Goal: Information Seeking & Learning: Learn about a topic

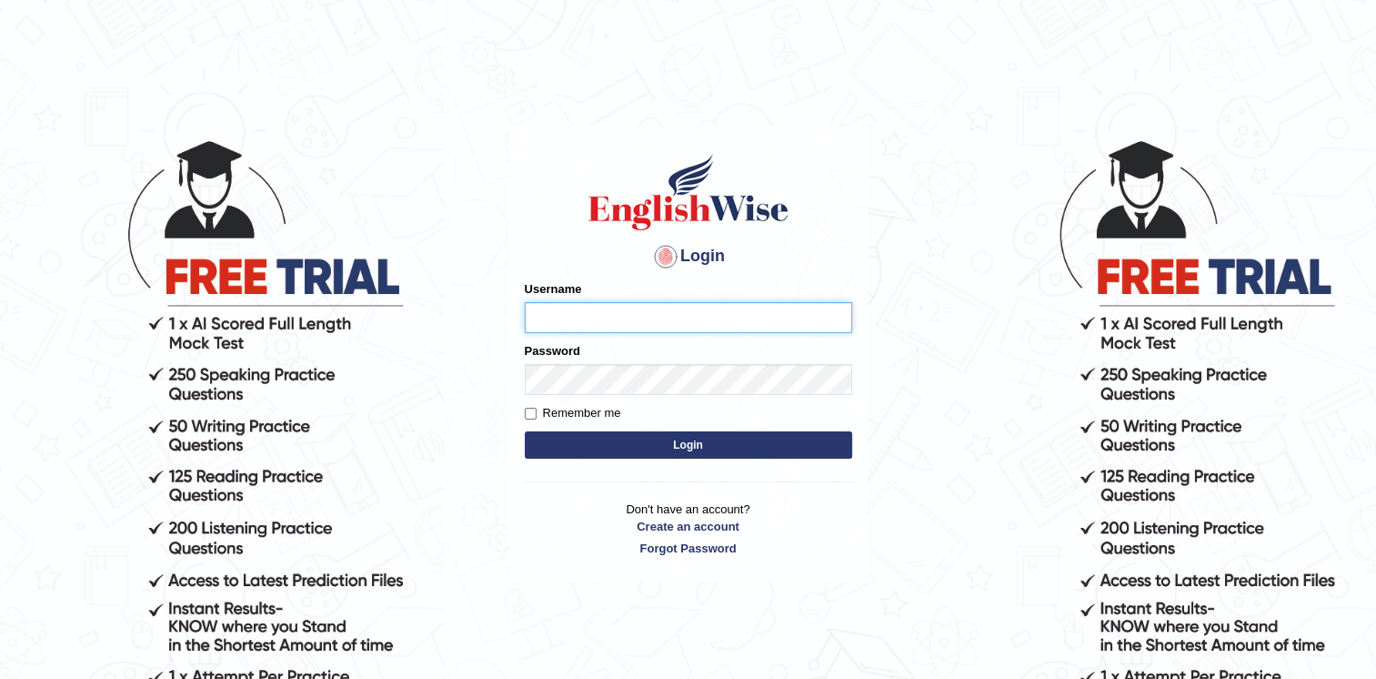
type input "Afreen11"
click at [700, 442] on button "Login" at bounding box center [689, 444] width 328 height 27
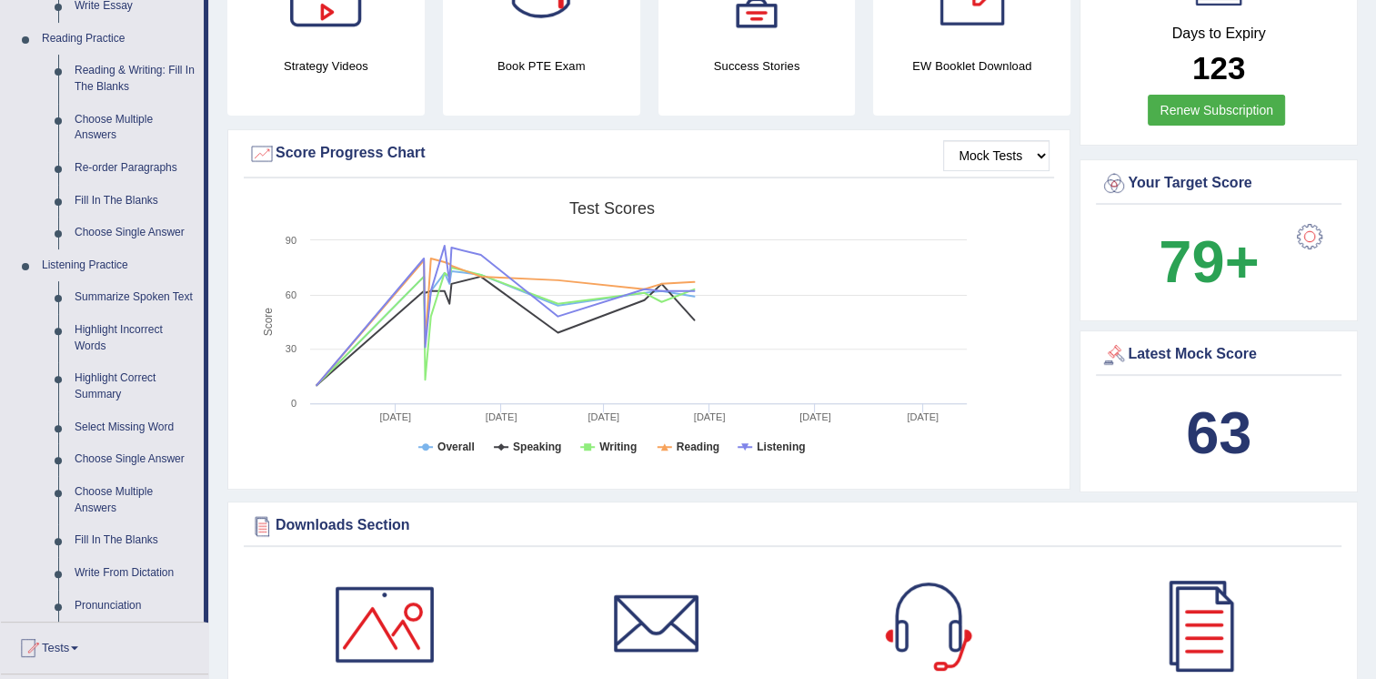
scroll to position [619, 0]
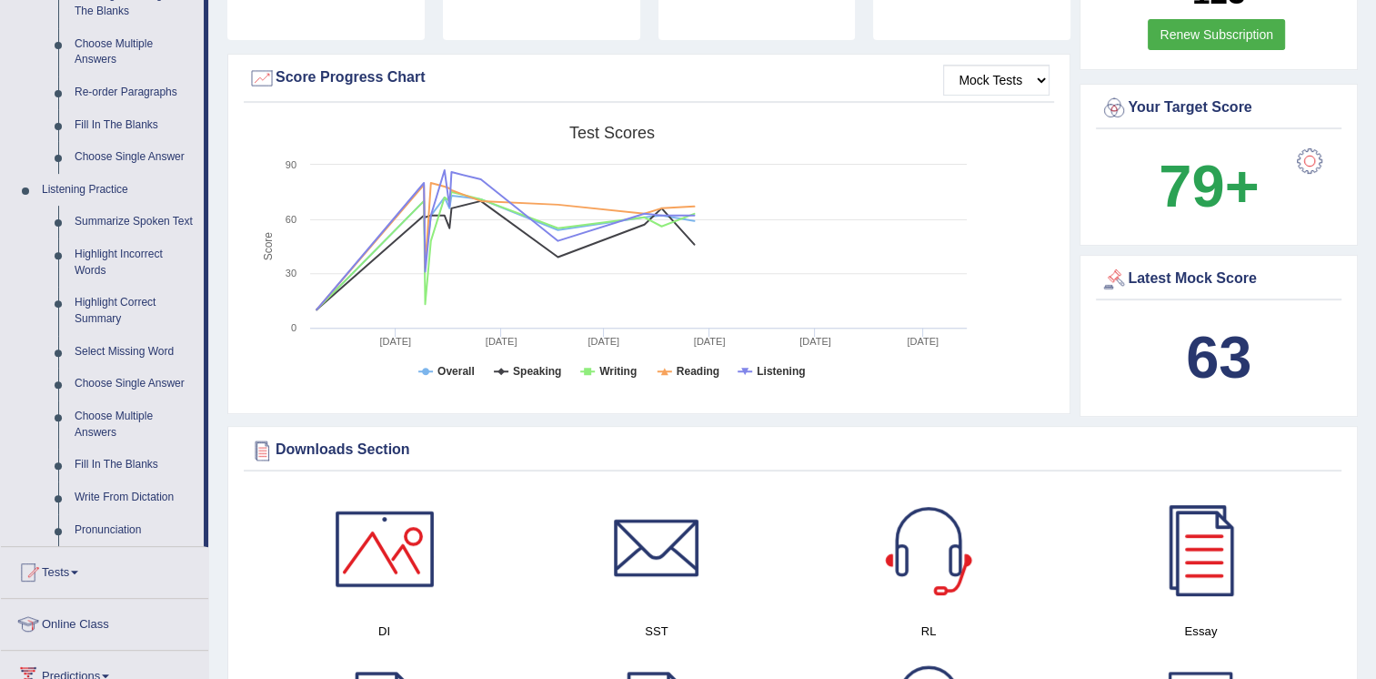
click at [140, 217] on link "Summarize Spoken Text" at bounding box center [134, 222] width 137 height 33
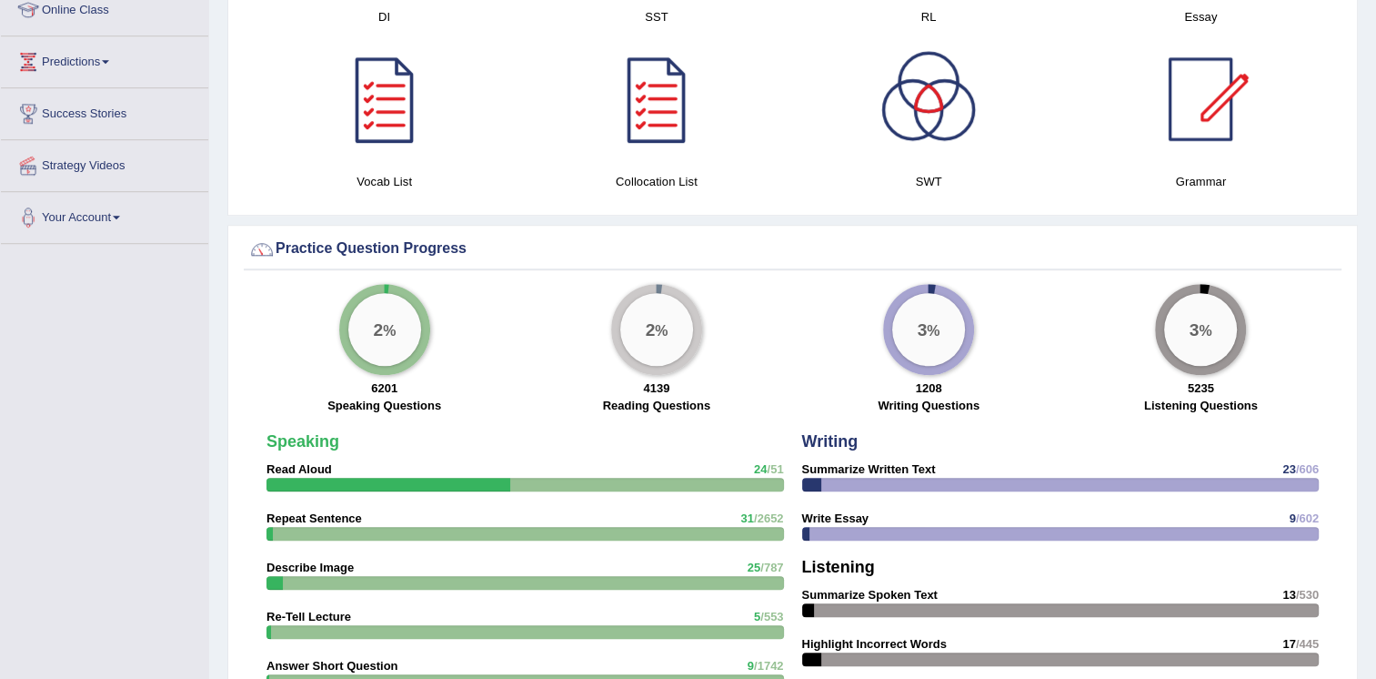
scroll to position [1290, 0]
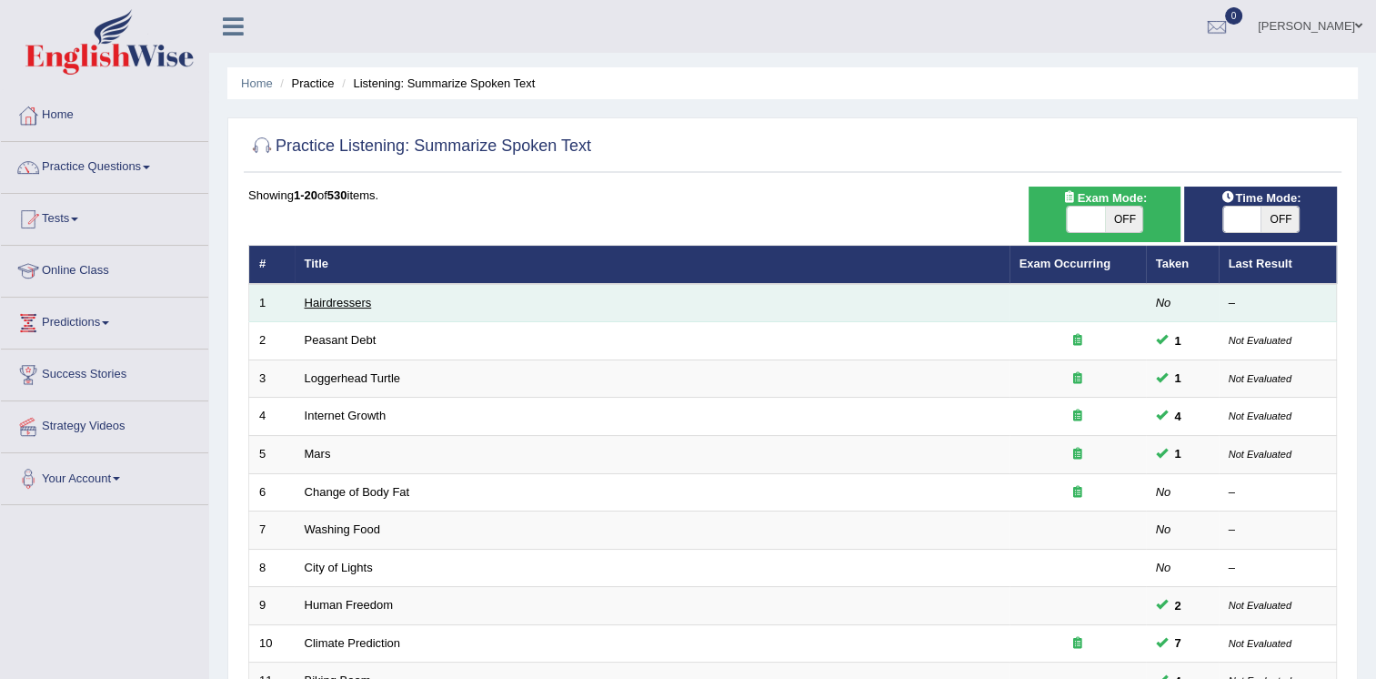
click at [329, 304] on link "Hairdressers" at bounding box center [338, 303] width 67 height 14
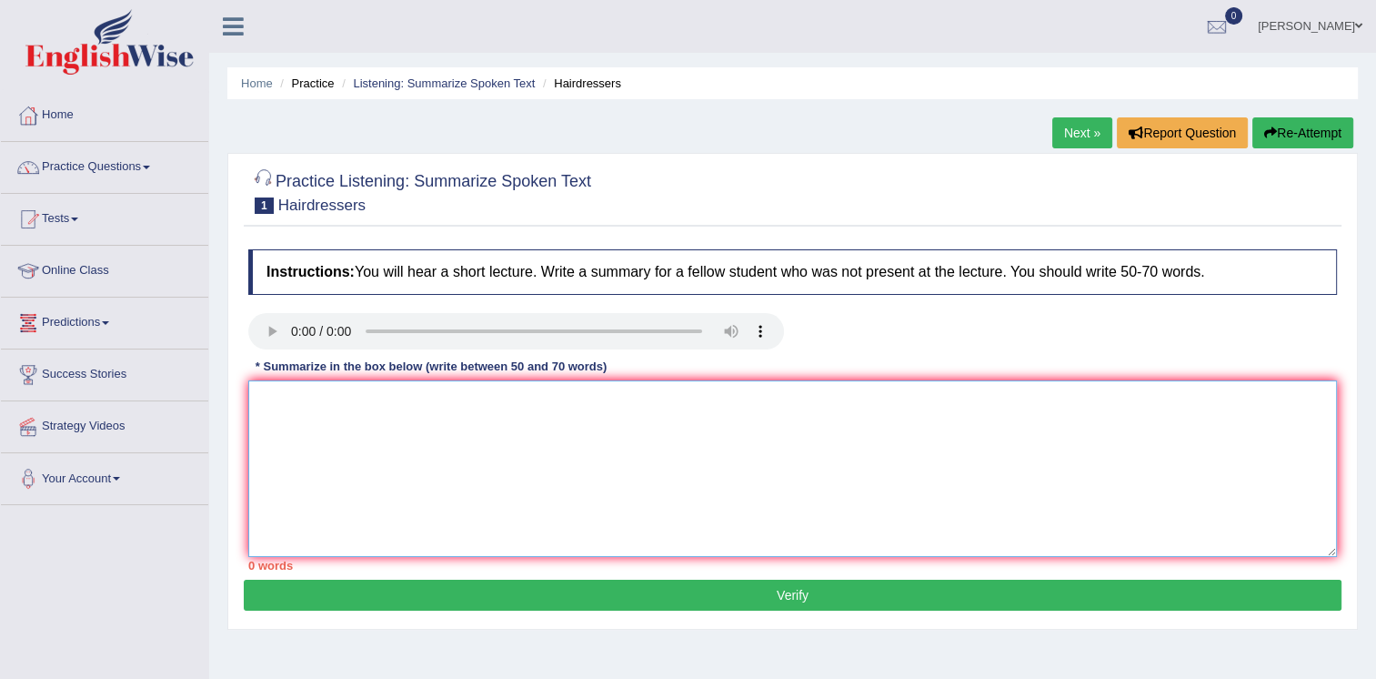
click at [297, 403] on textarea at bounding box center [792, 468] width 1089 height 176
paste textarea "The speaker provided a comprehensive overview of [main topic], highlighting sev…"
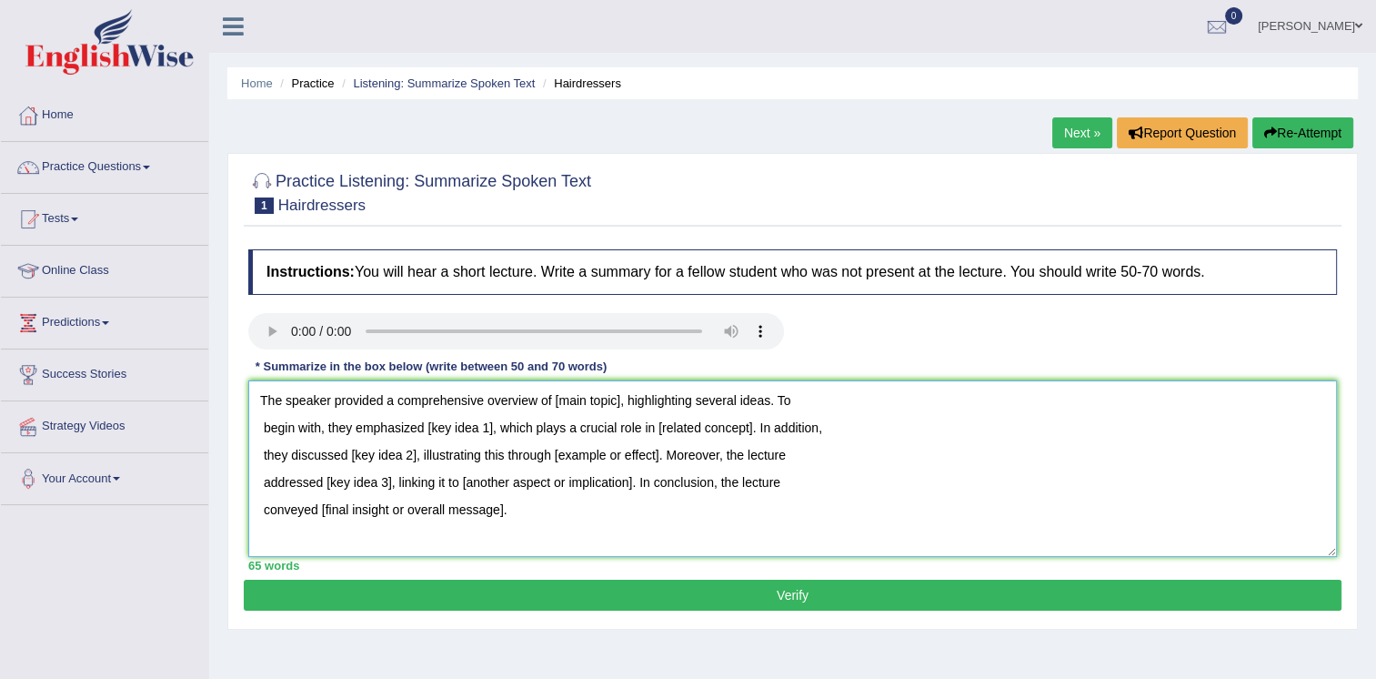
drag, startPoint x: 551, startPoint y: 399, endPoint x: 622, endPoint y: 417, distance: 73.0
click at [622, 417] on textarea "The speaker provided a comprehensive overview of [main topic], highlighting sev…" at bounding box center [792, 468] width 1089 height 176
click at [655, 453] on textarea "The speaker provided a comprehensive overview of [main topic], highlighting sev…" at bounding box center [792, 468] width 1089 height 176
drag, startPoint x: 621, startPoint y: 402, endPoint x: 540, endPoint y: 395, distance: 81.3
click at [540, 395] on textarea "The speaker provided a comprehensive overview of [main topic], highlighting sev…" at bounding box center [792, 468] width 1089 height 176
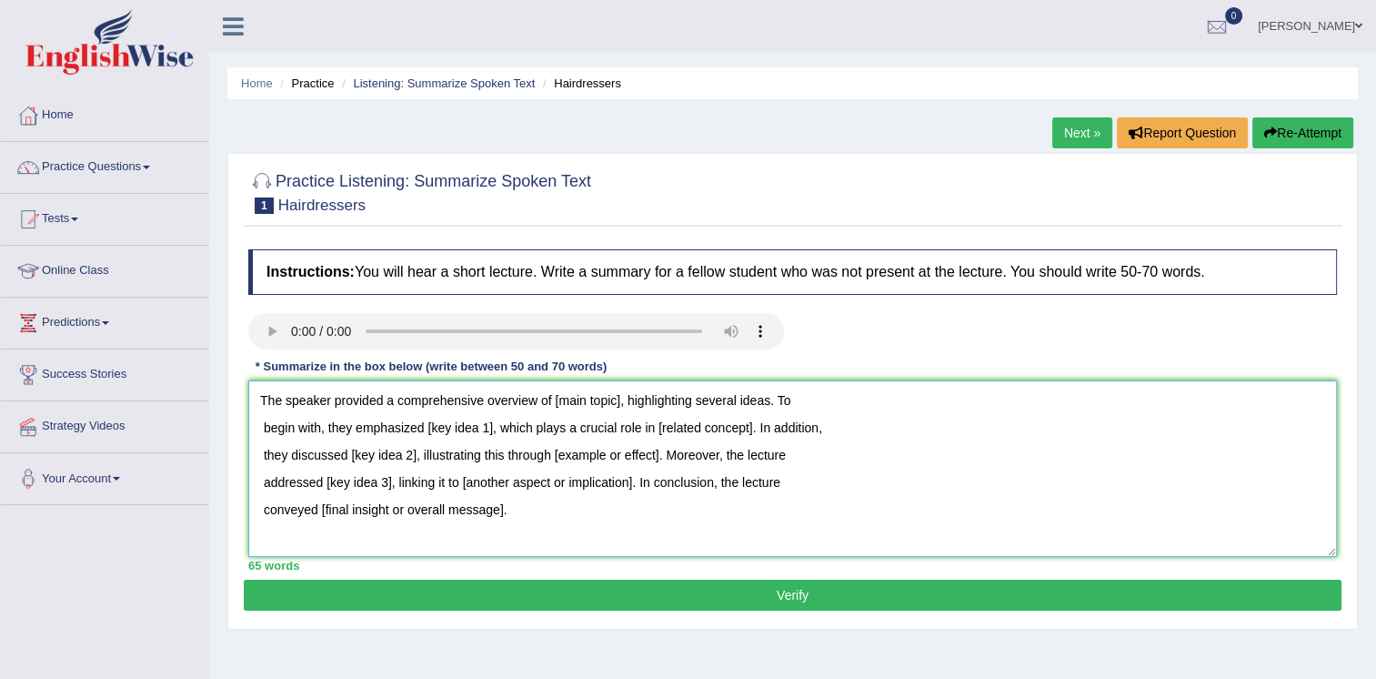
drag, startPoint x: 416, startPoint y: 422, endPoint x: 486, endPoint y: 425, distance: 70.1
click at [486, 425] on textarea "The speaker provided a comprehensive overview of [main topic], highlighting sev…" at bounding box center [792, 468] width 1089 height 176
drag, startPoint x: 657, startPoint y: 436, endPoint x: 741, endPoint y: 425, distance: 85.3
click at [741, 425] on textarea "The speaker provided a comprehensive overview of [main topic], highlighting sev…" at bounding box center [792, 468] width 1089 height 176
drag, startPoint x: 420, startPoint y: 451, endPoint x: 357, endPoint y: 451, distance: 63.7
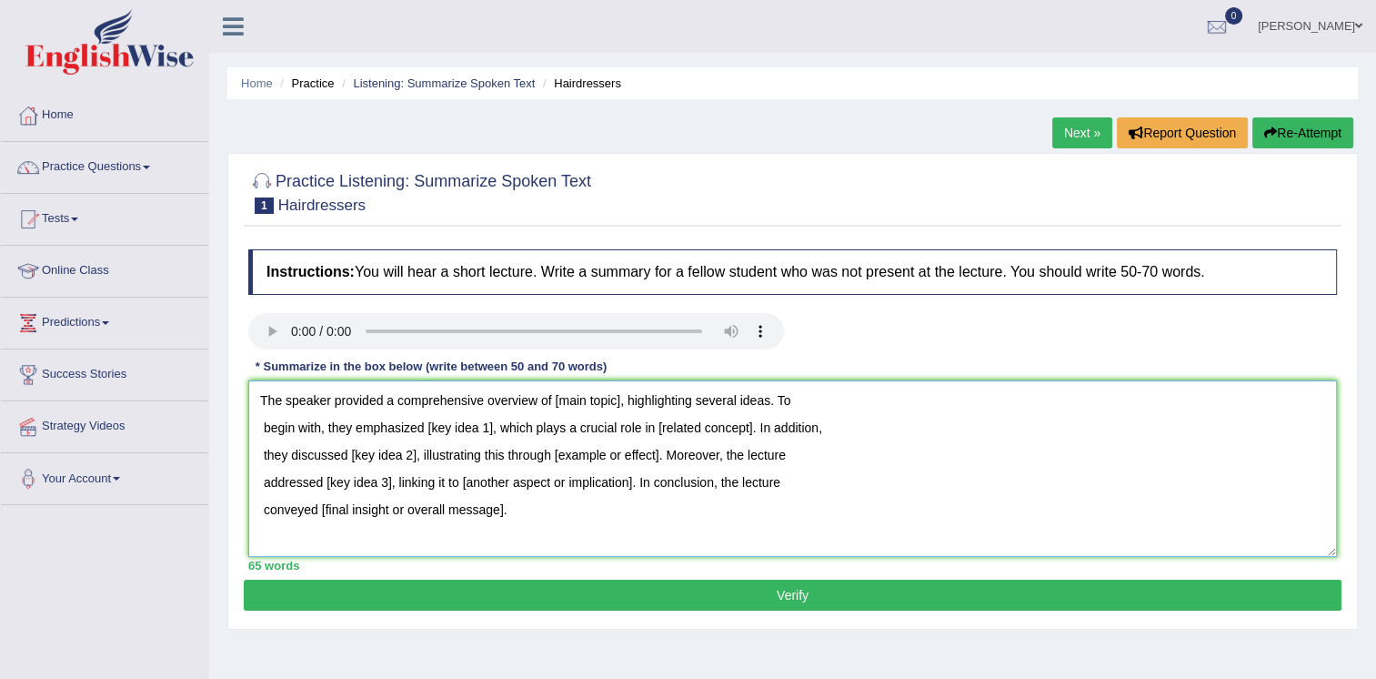
click at [357, 451] on textarea "The speaker provided a comprehensive overview of [main topic], highlighting sev…" at bounding box center [792, 468] width 1089 height 176
drag, startPoint x: 664, startPoint y: 455, endPoint x: 575, endPoint y: 452, distance: 89.2
click at [575, 452] on textarea "The speaker provided a comprehensive overview of [main topic], highlighting sev…" at bounding box center [792, 468] width 1089 height 176
drag, startPoint x: 451, startPoint y: 479, endPoint x: 627, endPoint y: 484, distance: 175.7
click at [627, 484] on textarea "The speaker provided a comprehensive overview of [main topic], highlighting sev…" at bounding box center [792, 468] width 1089 height 176
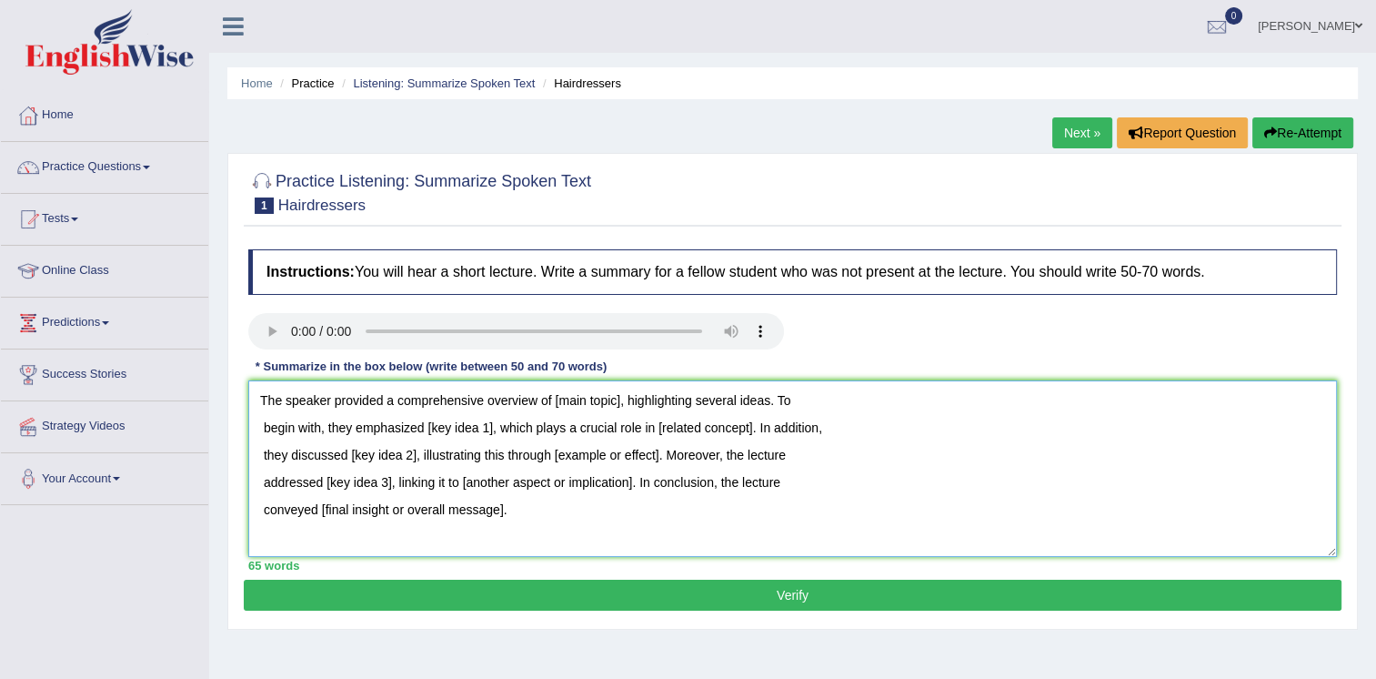
drag, startPoint x: 570, startPoint y: 506, endPoint x: 298, endPoint y: 503, distance: 272.0
click at [298, 503] on textarea "The speaker provided a comprehensive overview of [main topic], highlighting sev…" at bounding box center [792, 468] width 1089 height 176
click at [550, 533] on textarea "The speaker provided a comprehensive overview of [main topic], highlighting sev…" at bounding box center [792, 468] width 1089 height 176
click at [620, 402] on textarea "The speaker provided a comprehensive overview of [main topic], highlighting sev…" at bounding box center [792, 468] width 1089 height 176
drag, startPoint x: 429, startPoint y: 428, endPoint x: 444, endPoint y: 427, distance: 14.6
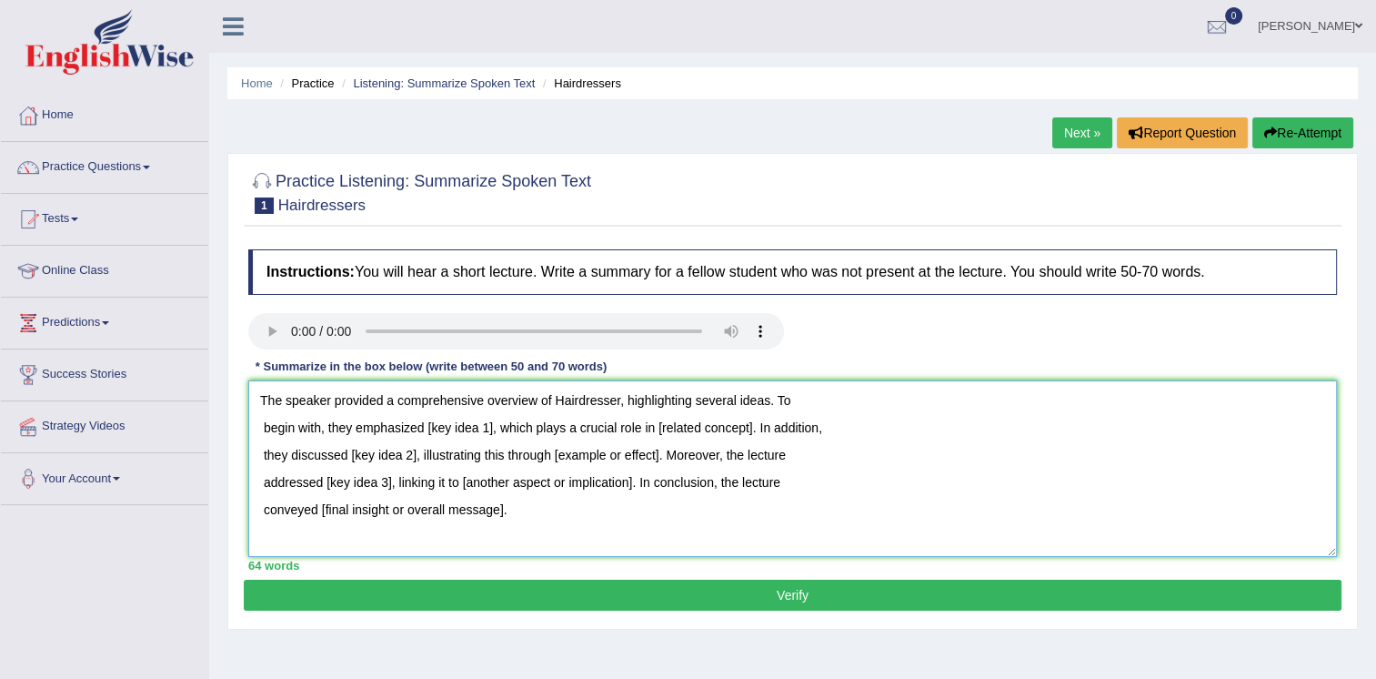
click at [444, 427] on textarea "The speaker provided a comprehensive overview of Hairdresser, highlighting seve…" at bounding box center [792, 468] width 1089 height 176
drag, startPoint x: 491, startPoint y: 428, endPoint x: 422, endPoint y: 423, distance: 69.3
click at [422, 423] on textarea "The speaker provided a comprehensive overview of Hairdresser, highlighting seve…" at bounding box center [792, 468] width 1089 height 176
click at [424, 428] on textarea "The speaker provided a comprehensive overview of Hairdresser, highlighting seve…" at bounding box center [792, 468] width 1089 height 176
click at [463, 426] on textarea "The speaker provided a comprehensive overview of Hairdresser, highlighting seve…" at bounding box center [792, 468] width 1089 height 176
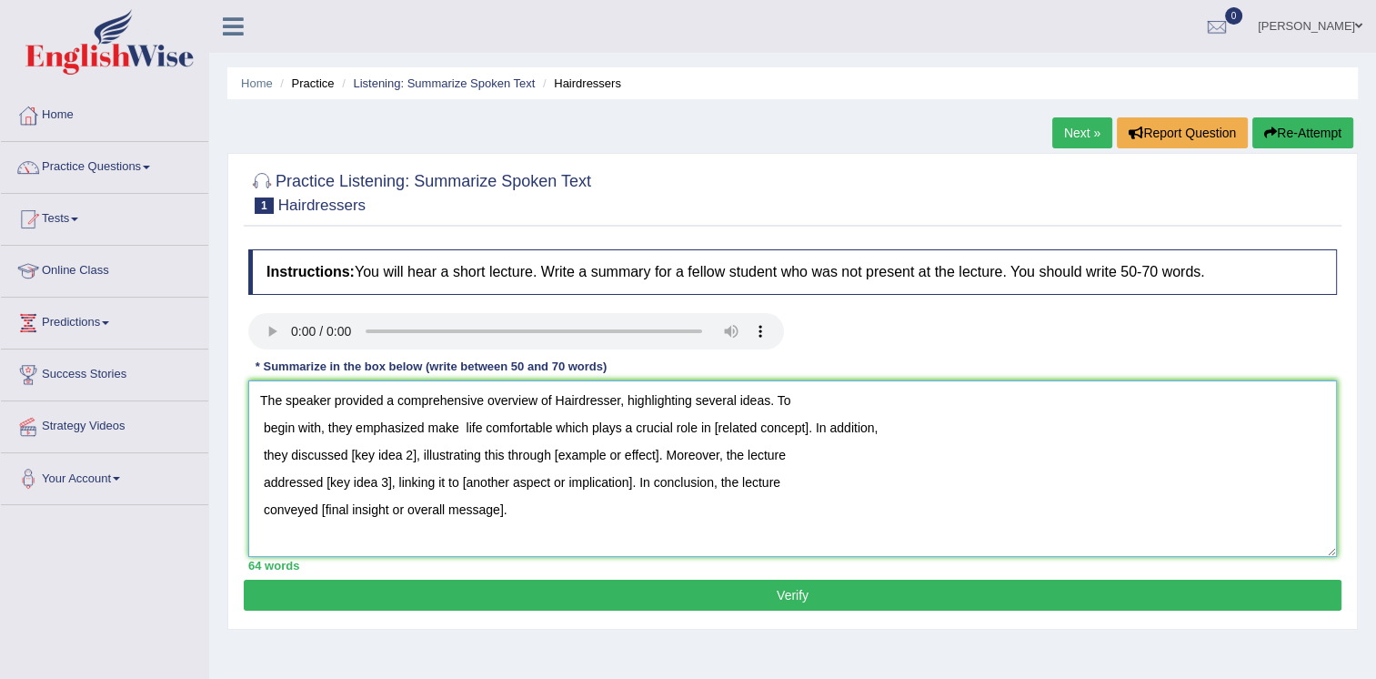
drag, startPoint x: 811, startPoint y: 427, endPoint x: 716, endPoint y: 428, distance: 94.6
click at [716, 428] on textarea "The speaker provided a comprehensive overview of Hairdresser, highlighting seve…" at bounding box center [792, 468] width 1089 height 176
drag, startPoint x: 415, startPoint y: 451, endPoint x: 349, endPoint y: 456, distance: 65.7
click at [349, 456] on textarea "The speaker provided a comprehensive overview of Hairdresser, highlighting seve…" at bounding box center [792, 468] width 1089 height 176
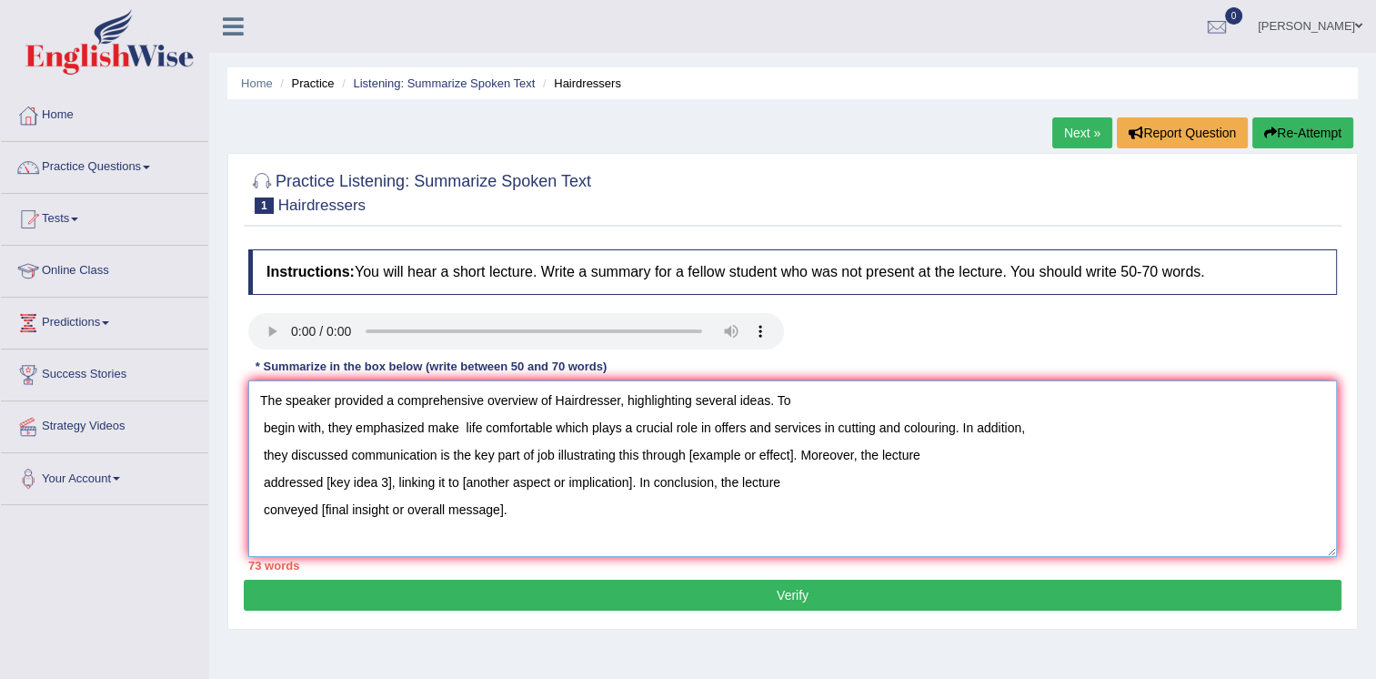
drag, startPoint x: 804, startPoint y: 459, endPoint x: 693, endPoint y: 464, distance: 111.1
click at [693, 464] on textarea "The speaker provided a comprehensive overview of Hairdresser, highlighting seve…" at bounding box center [792, 468] width 1089 height 176
drag, startPoint x: 392, startPoint y: 481, endPoint x: 324, endPoint y: 493, distance: 69.3
click at [324, 493] on textarea "The speaker provided a comprehensive overview of Hairdresser, highlighting seve…" at bounding box center [792, 468] width 1089 height 176
click at [691, 479] on textarea "The speaker provided a comprehensive overview of Hairdresser, highlighting seve…" at bounding box center [792, 468] width 1089 height 176
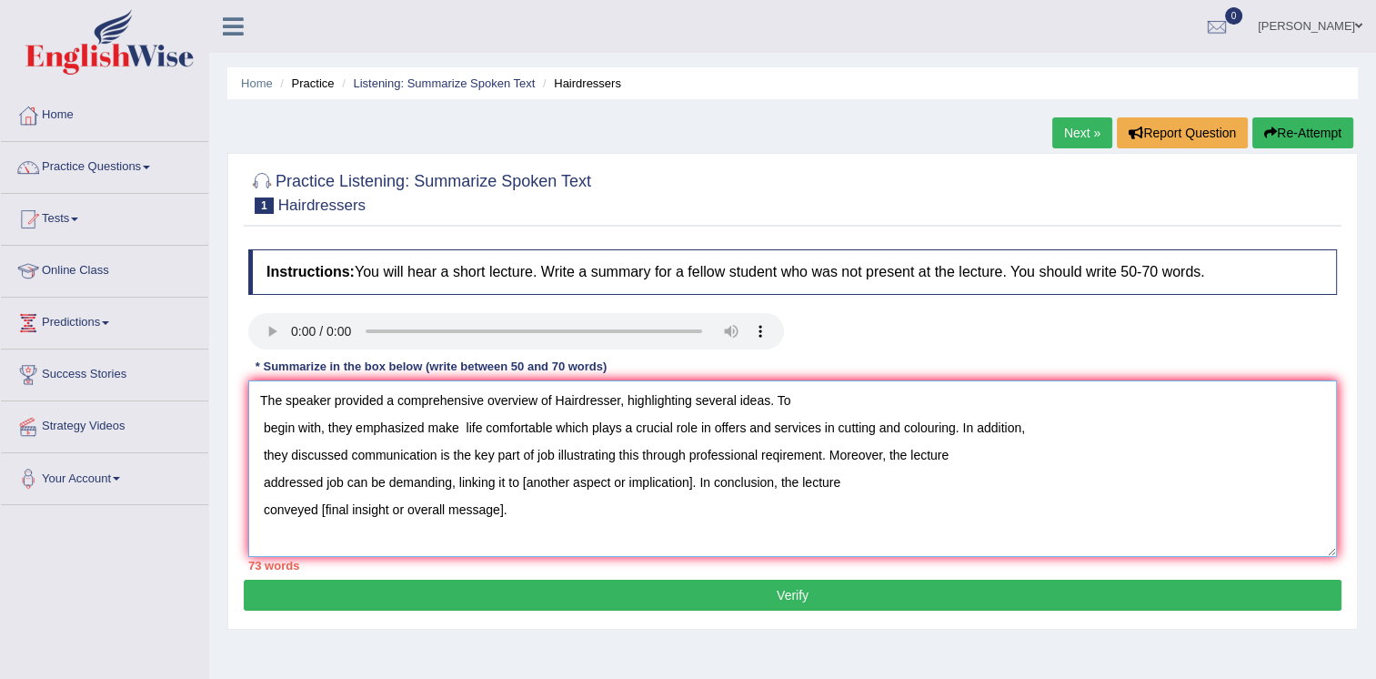
click at [521, 481] on textarea "The speaker provided a comprehensive overview of Hairdresser, highlighting seve…" at bounding box center [792, 468] width 1089 height 176
drag, startPoint x: 521, startPoint y: 481, endPoint x: 681, endPoint y: 478, distance: 159.3
click at [681, 478] on textarea "The speaker provided a comprehensive overview of Hairdresser, highlighting seve…" at bounding box center [792, 468] width 1089 height 176
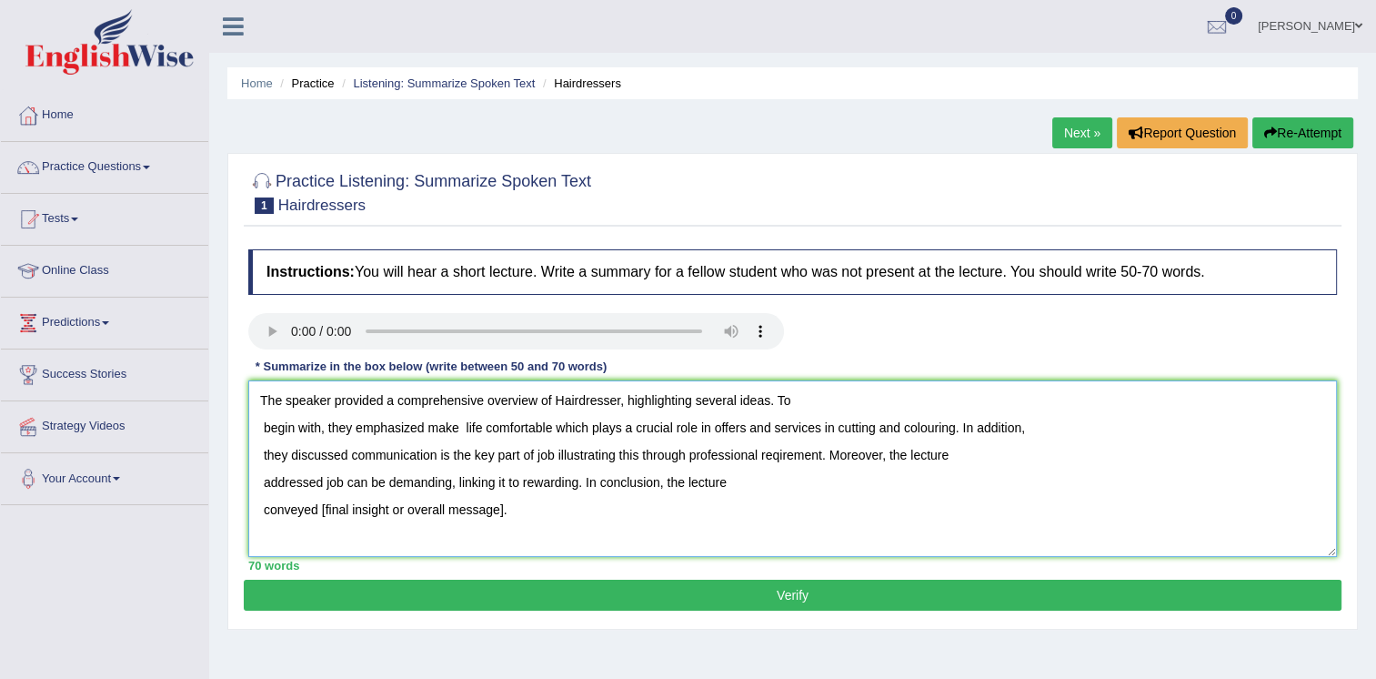
drag, startPoint x: 514, startPoint y: 509, endPoint x: 319, endPoint y: 501, distance: 194.8
click at [319, 501] on textarea "The speaker provided a comprehensive overview of Hairdresser, highlighting seve…" at bounding box center [792, 468] width 1089 height 176
type textarea "The speaker provided a comprehensive overview of Hairdresser, highlighting seve…"
click at [665, 586] on button "Verify" at bounding box center [793, 595] width 1098 height 31
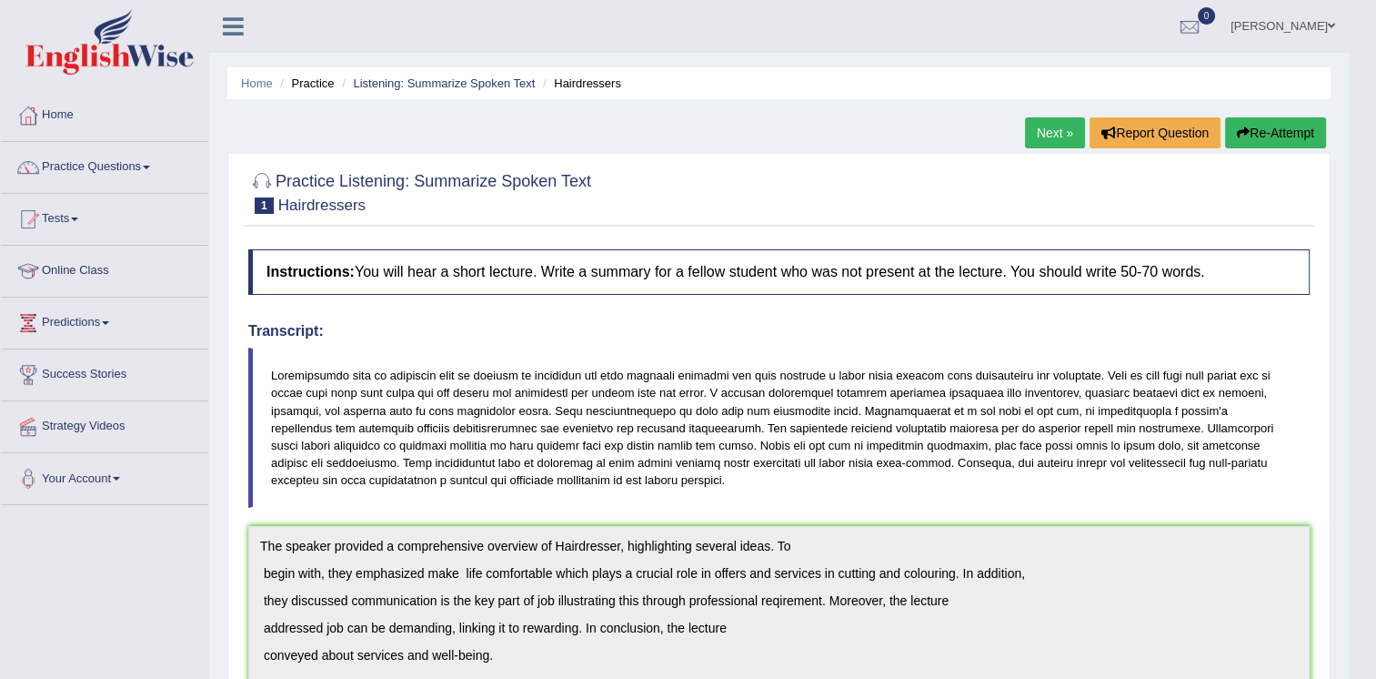
click at [1029, 132] on link "Next »" at bounding box center [1055, 132] width 60 height 31
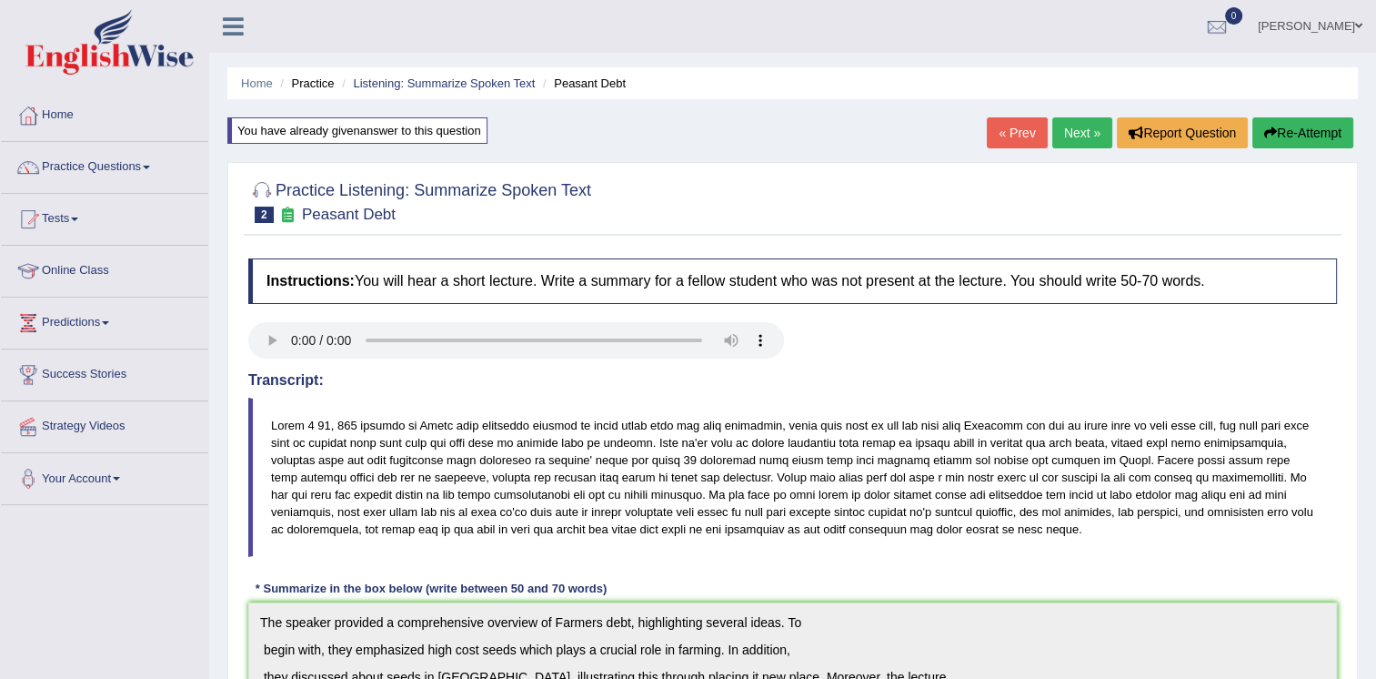
click at [1067, 136] on link "Next »" at bounding box center [1083, 132] width 60 height 31
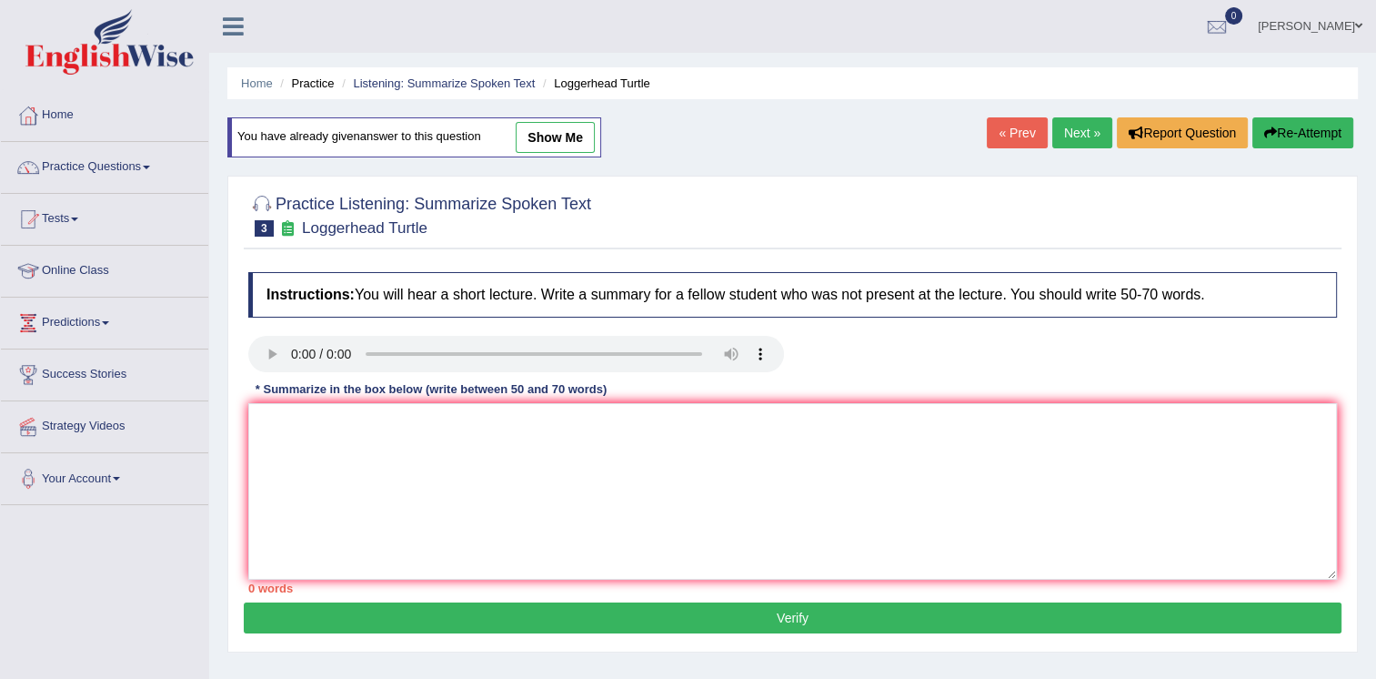
click at [570, 131] on link "show me" at bounding box center [555, 137] width 79 height 31
type textarea "jhh"
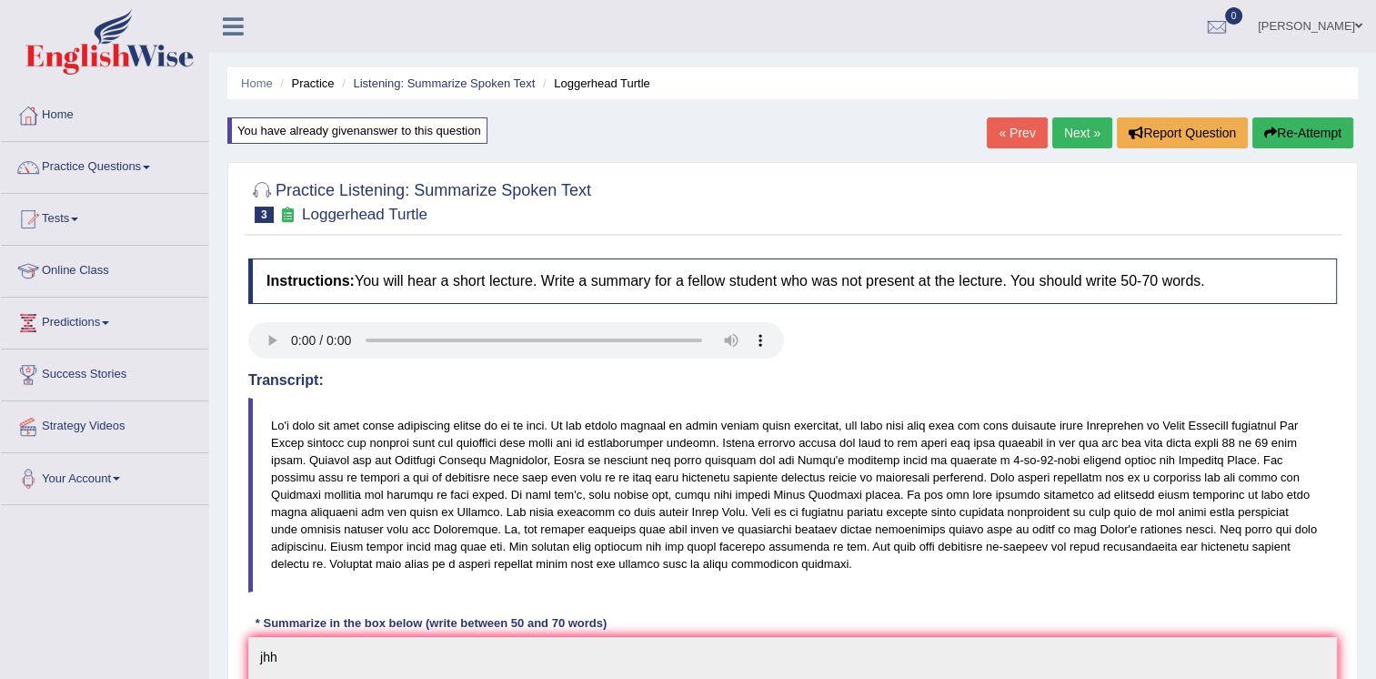
click at [1074, 124] on link "Next »" at bounding box center [1083, 132] width 60 height 31
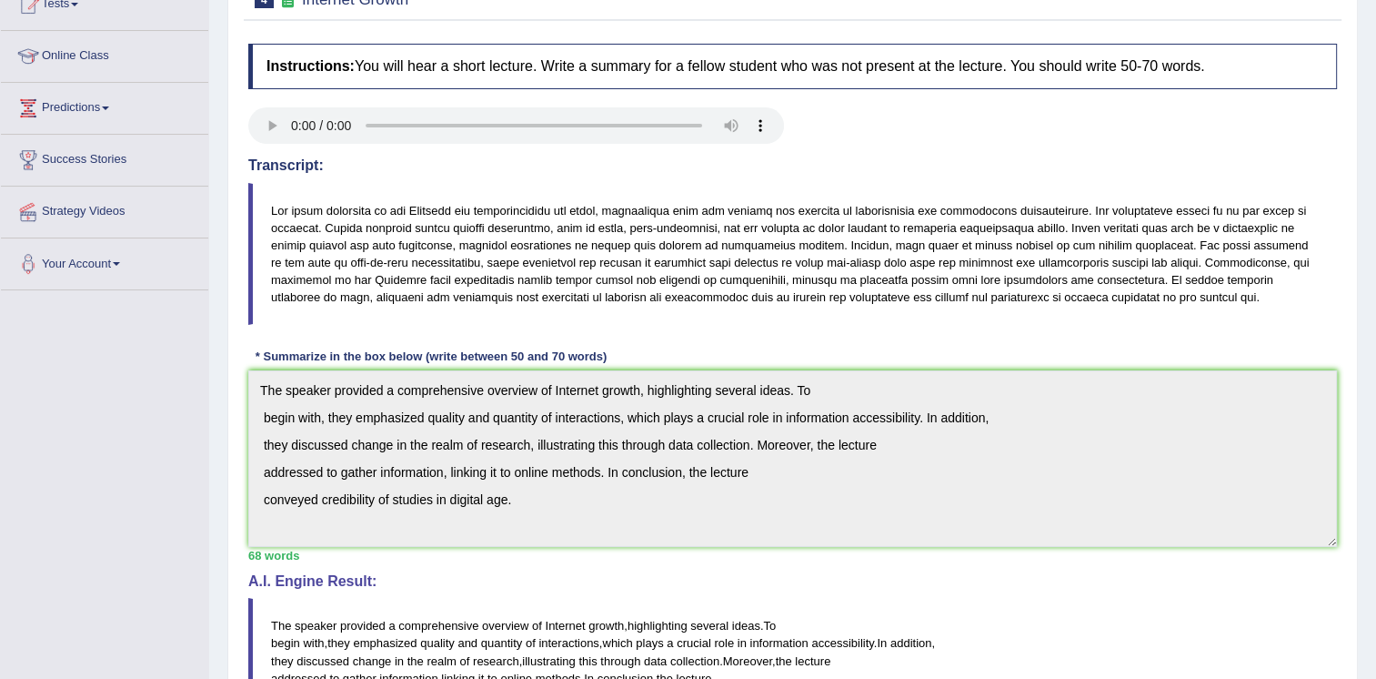
scroll to position [55, 0]
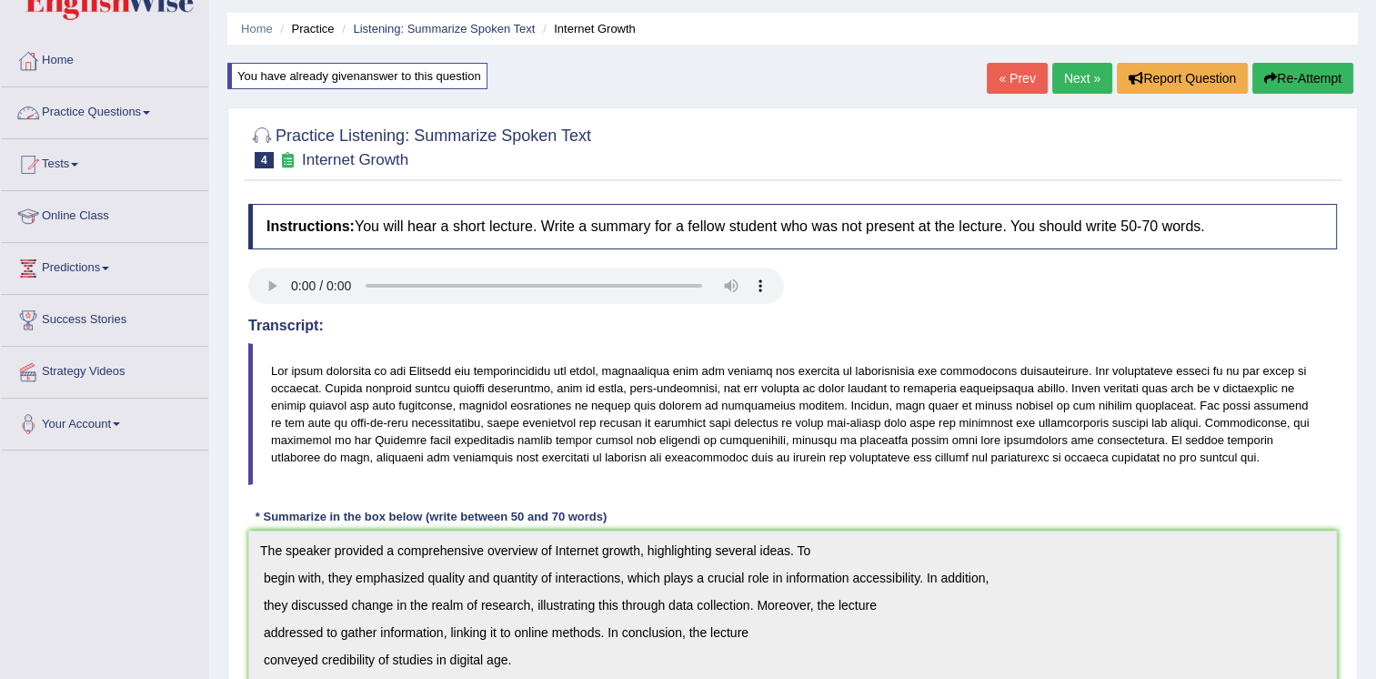
click at [138, 105] on link "Practice Questions" at bounding box center [104, 109] width 207 height 45
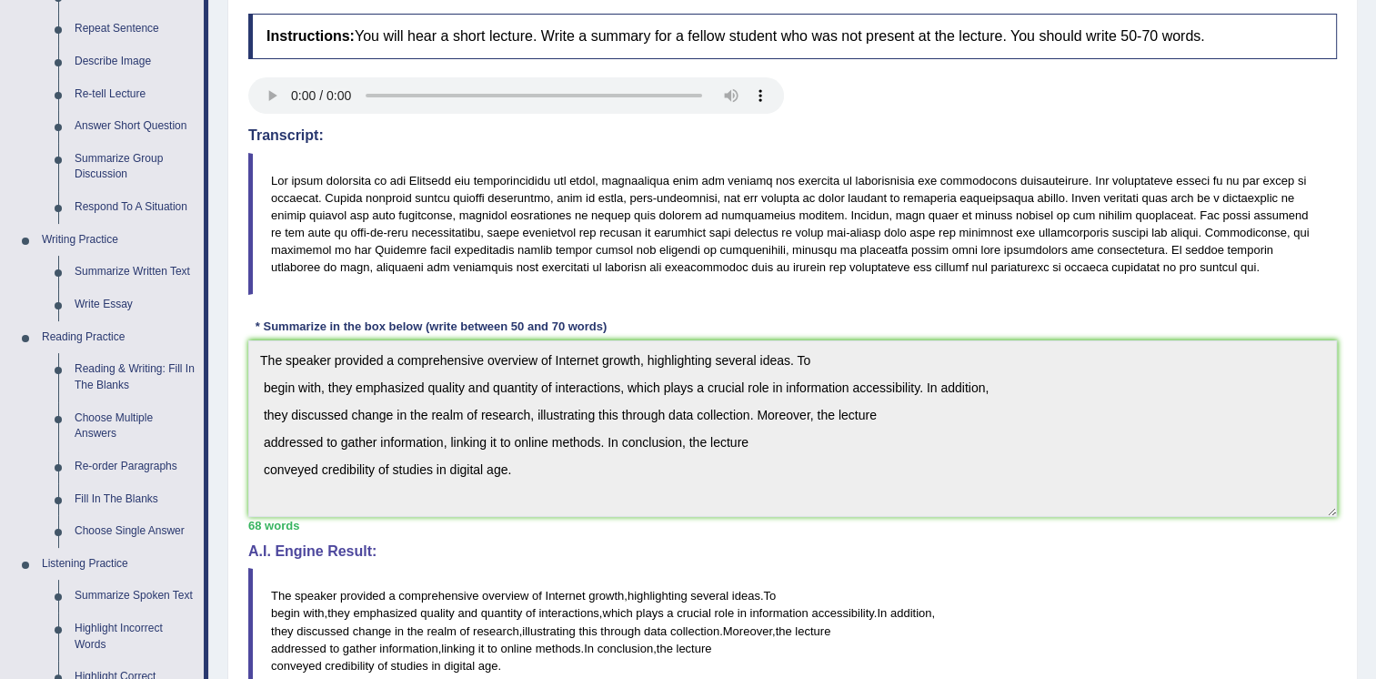
scroll to position [412, 0]
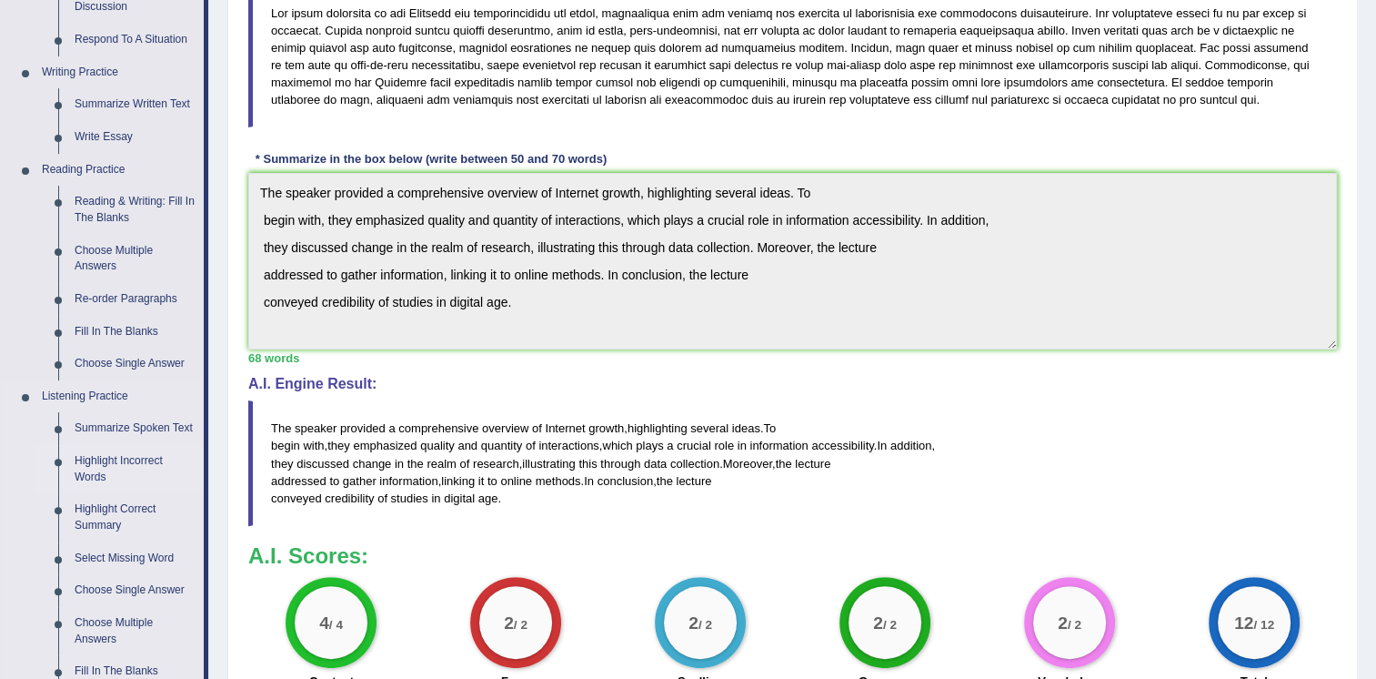
click at [100, 459] on link "Highlight Incorrect Words" at bounding box center [134, 469] width 137 height 48
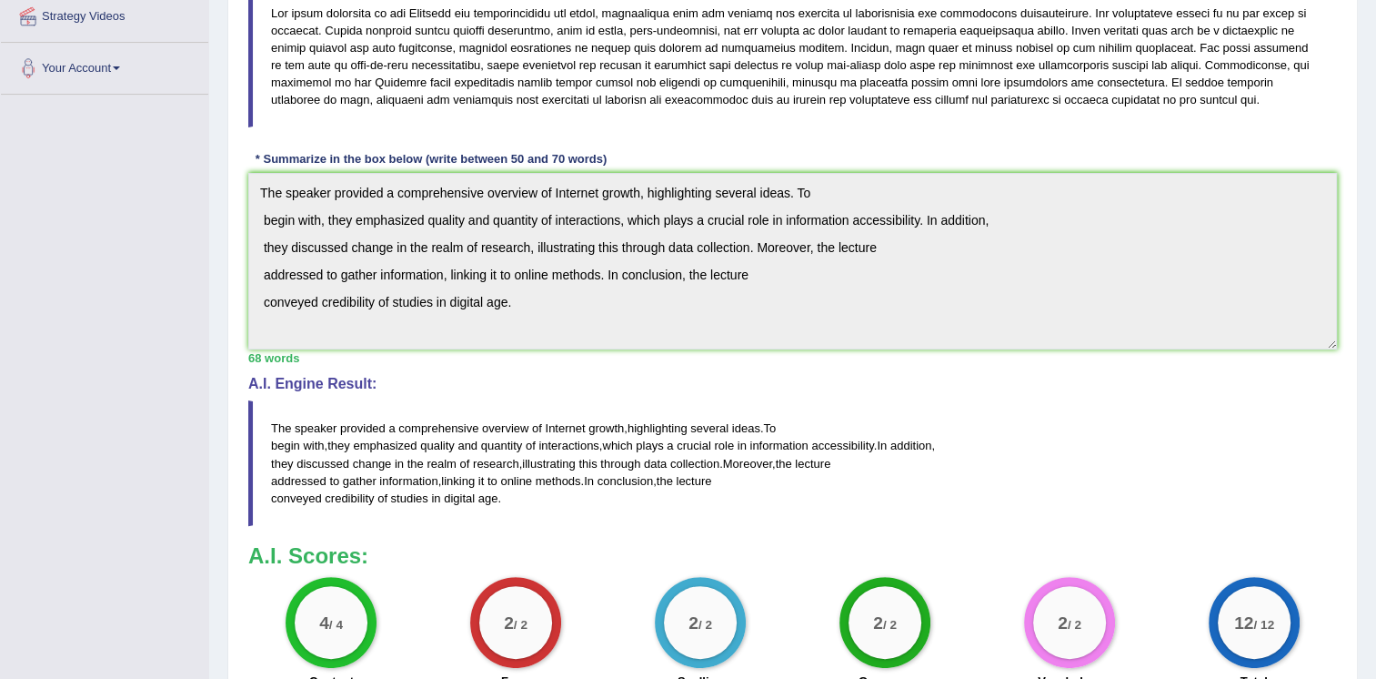
scroll to position [601, 0]
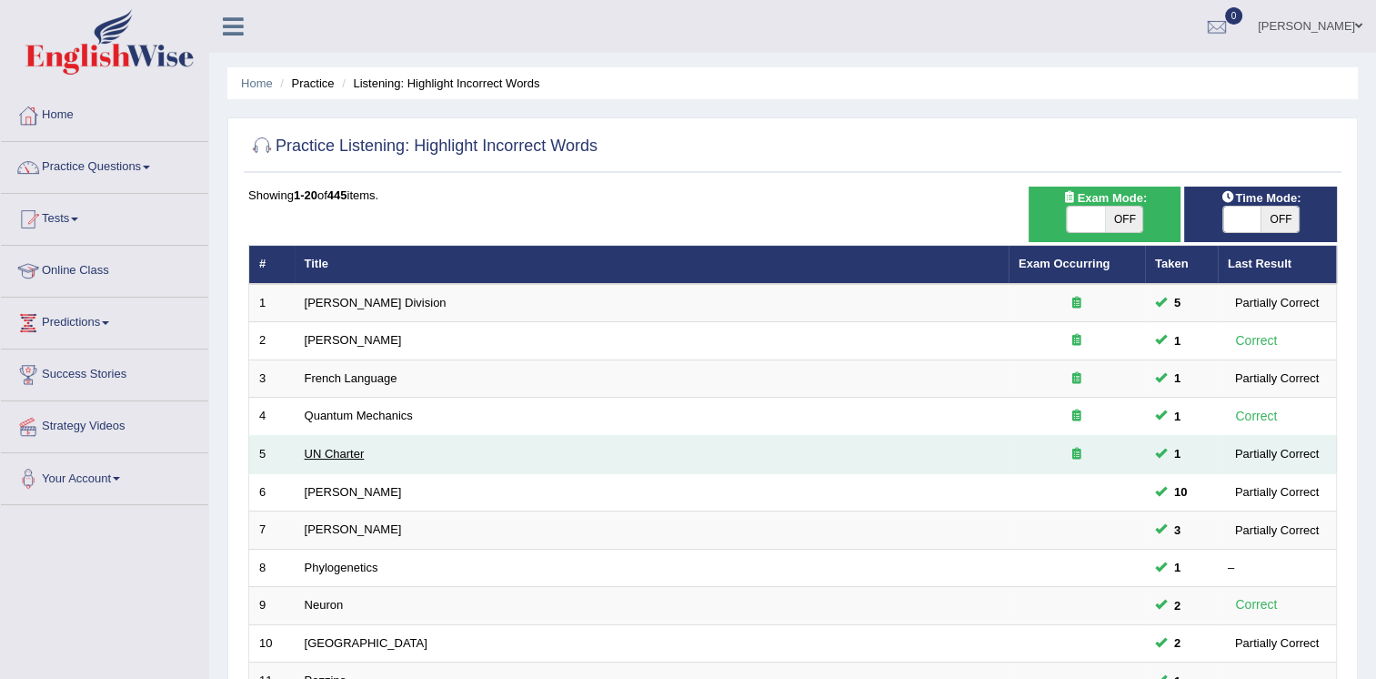
click at [338, 449] on link "UN Charter" at bounding box center [335, 454] width 60 height 14
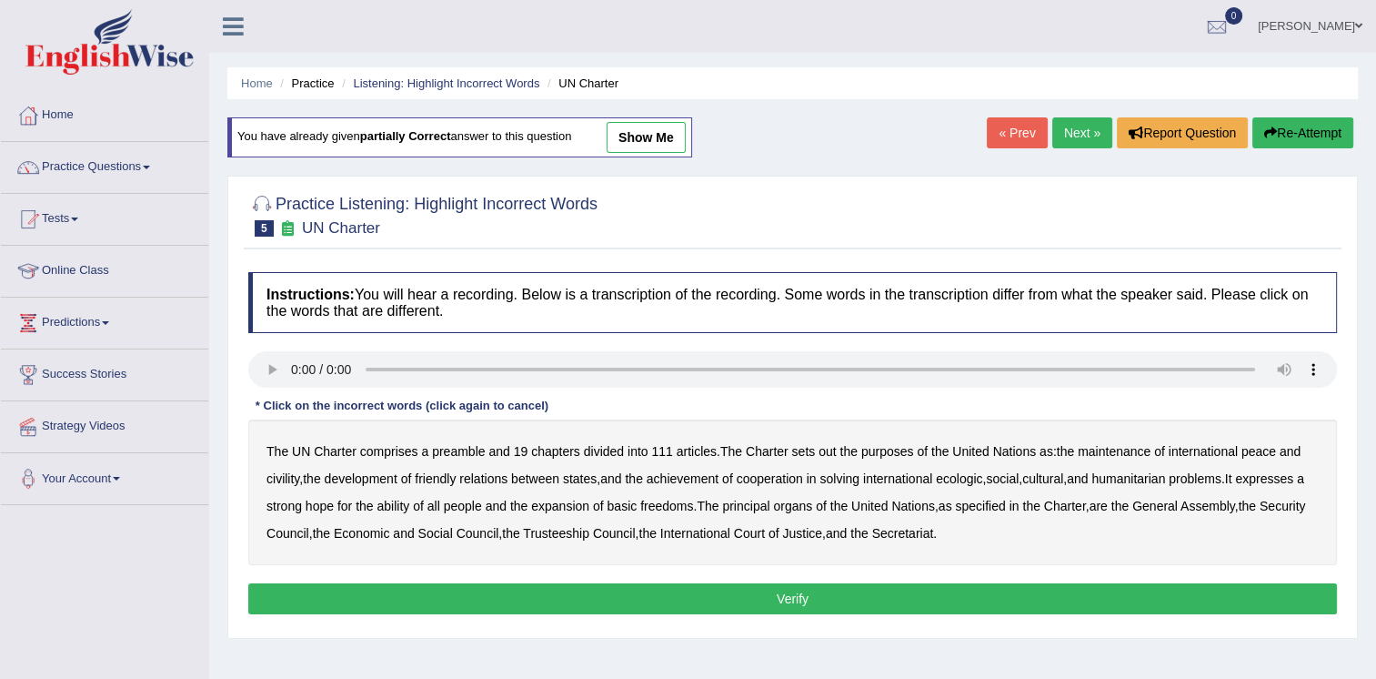
click at [326, 453] on b "Charter" at bounding box center [335, 451] width 43 height 15
click at [564, 447] on b "chapters" at bounding box center [555, 451] width 49 height 15
click at [327, 448] on b "Charter" at bounding box center [335, 451] width 43 height 15
click at [287, 472] on b "civility" at bounding box center [283, 478] width 33 height 15
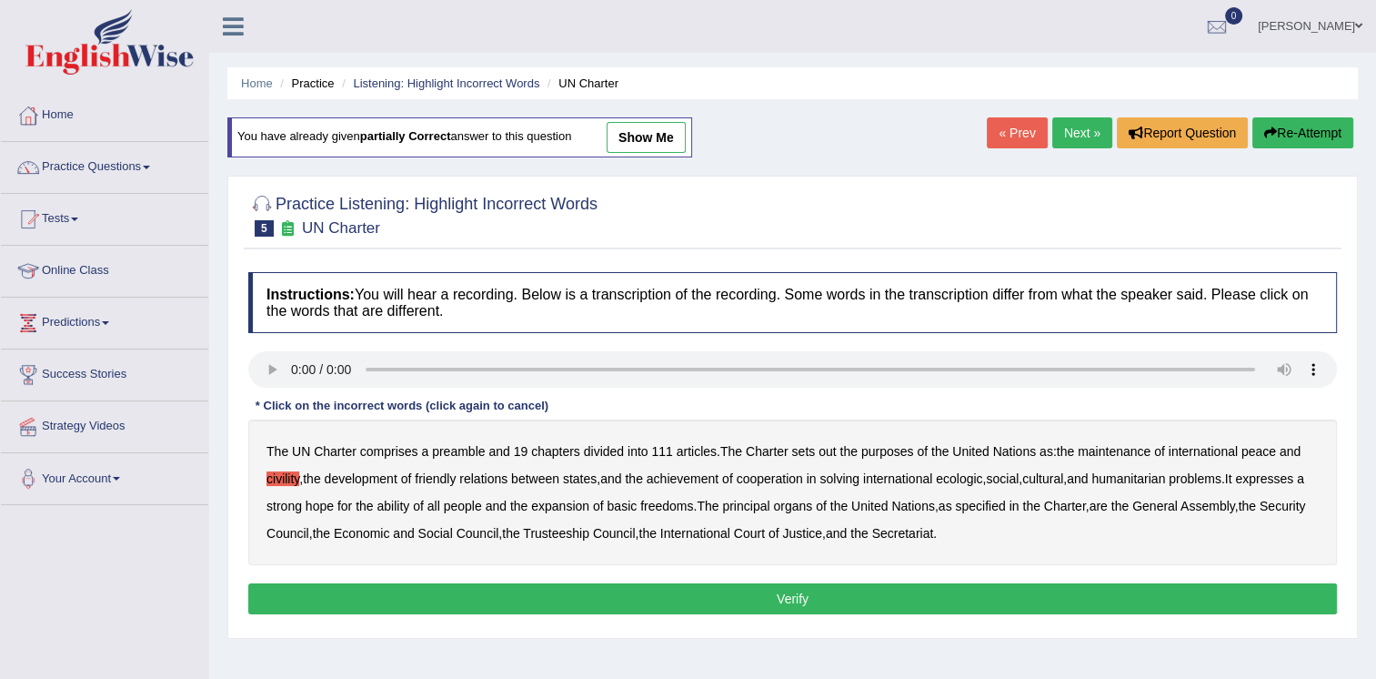
click at [409, 502] on b "ability" at bounding box center [393, 506] width 33 height 15
click at [773, 597] on button "Verify" at bounding box center [792, 598] width 1089 height 31
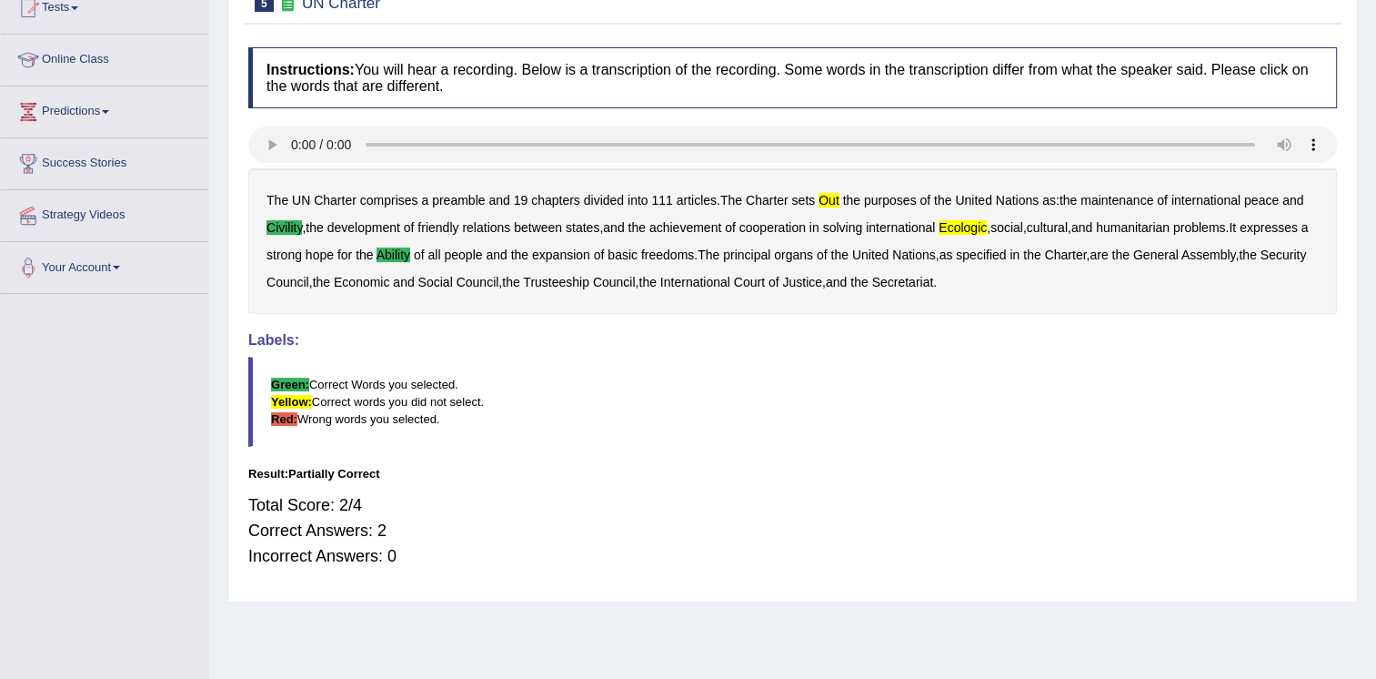
scroll to position [237, 0]
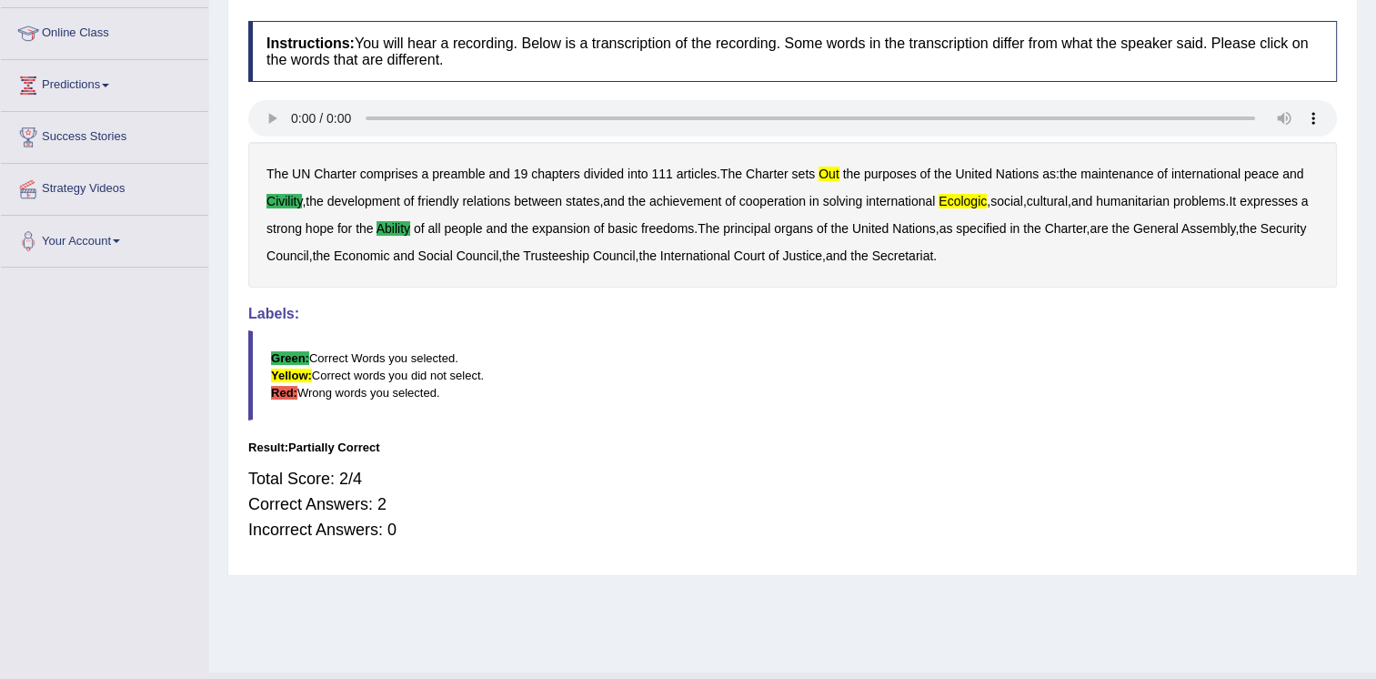
click at [1320, 151] on div "The UN Charter comprises a preamble and 19 chapters divided into 111 articles .…" at bounding box center [792, 215] width 1089 height 146
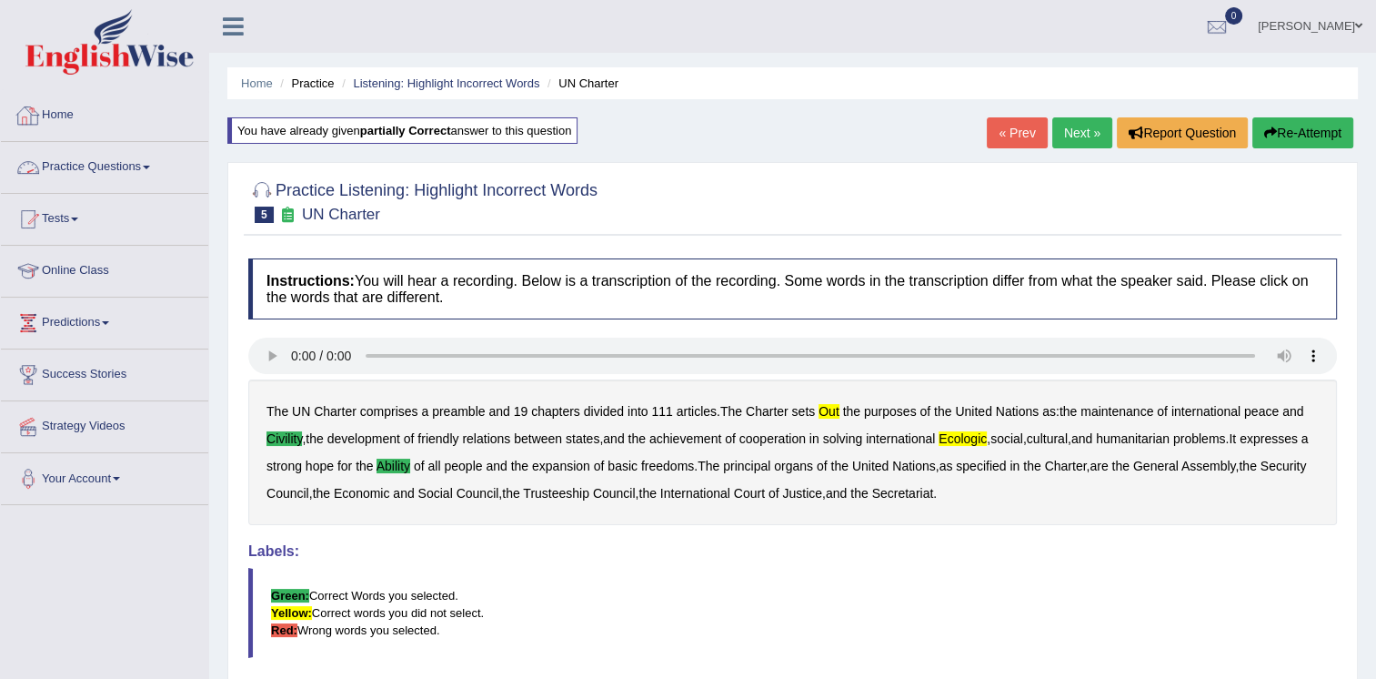
click at [124, 169] on link "Practice Questions" at bounding box center [104, 164] width 207 height 45
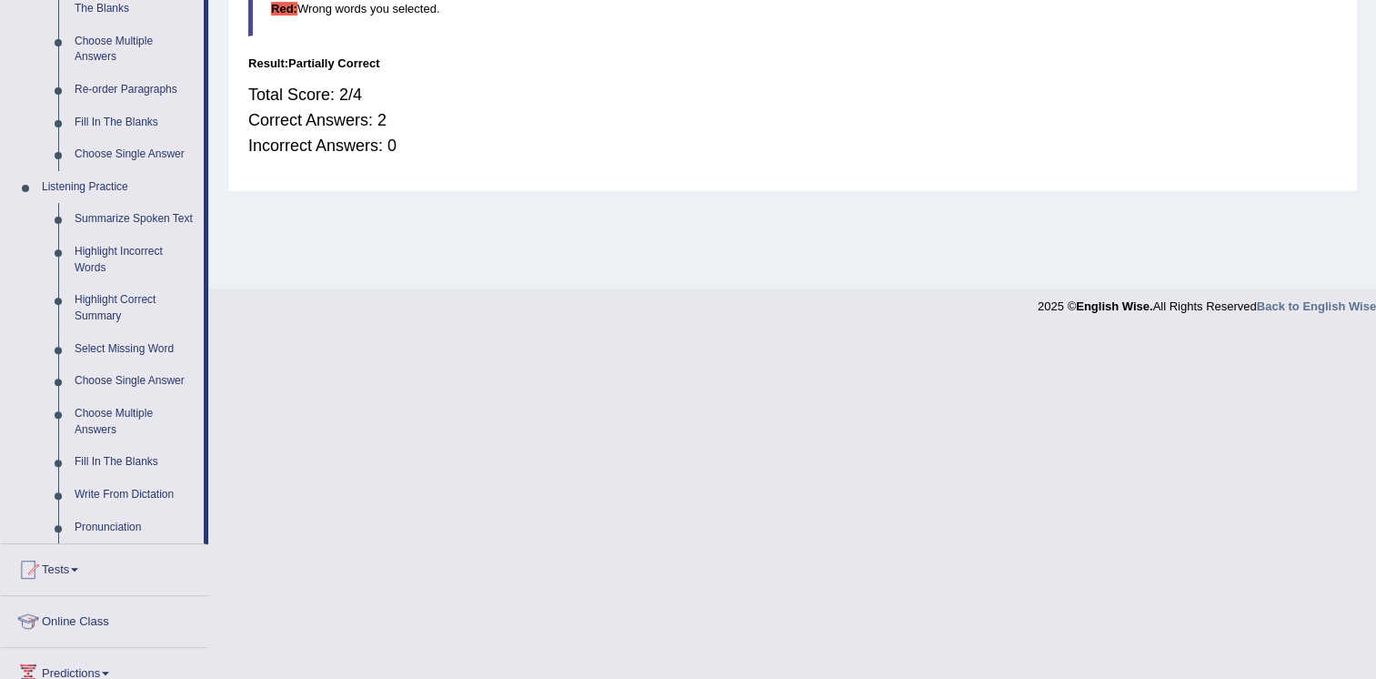
scroll to position [634, 0]
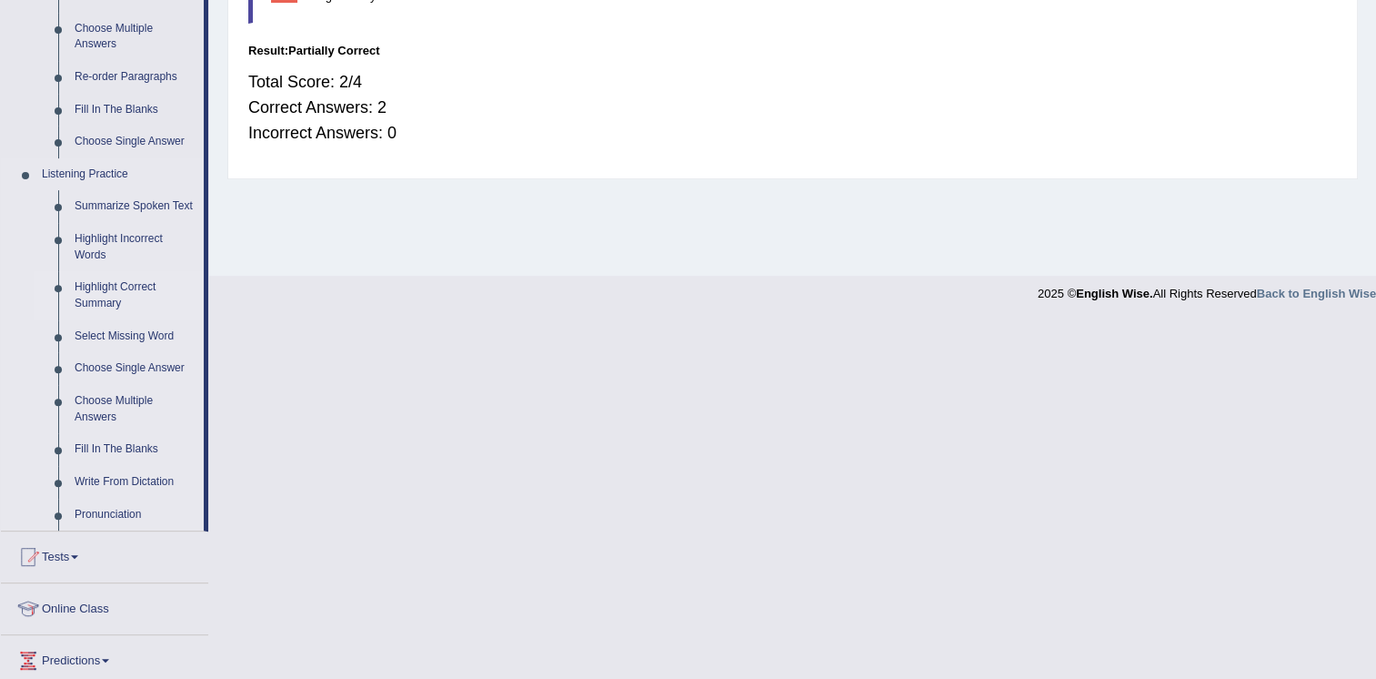
click at [90, 292] on link "Highlight Correct Summary" at bounding box center [134, 295] width 137 height 48
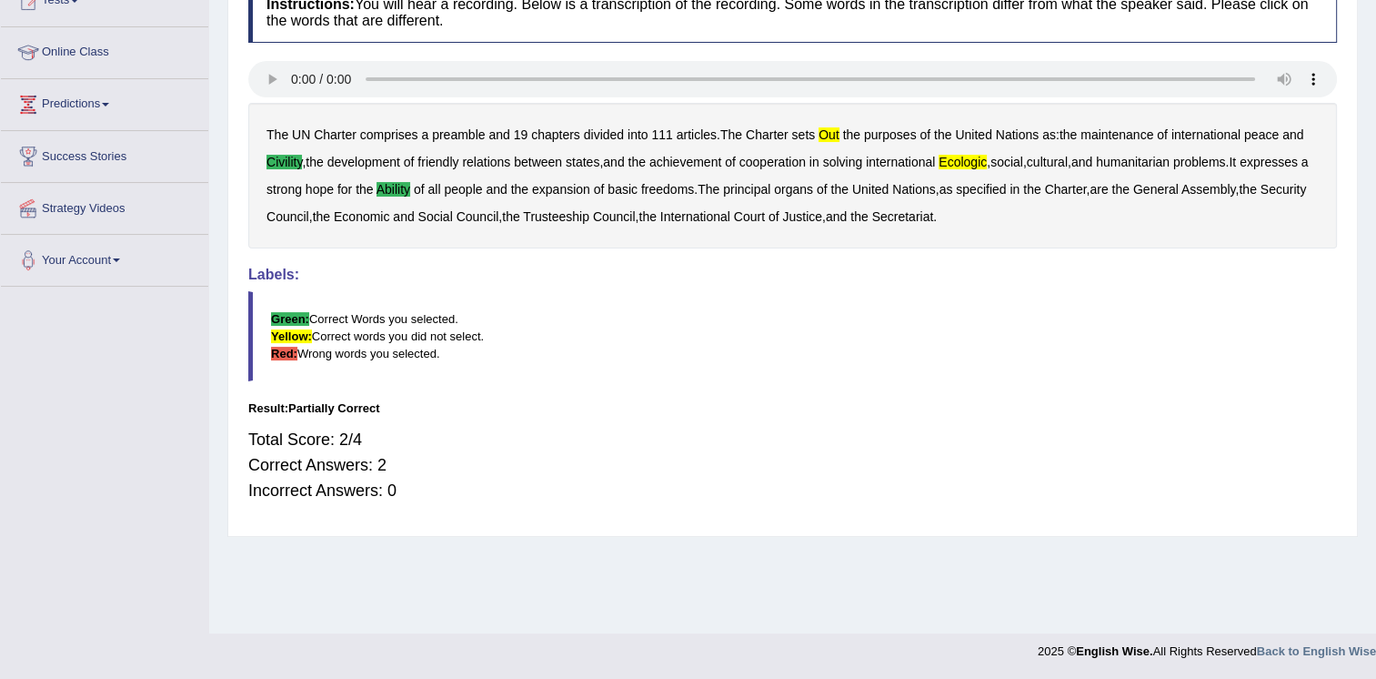
scroll to position [277, 0]
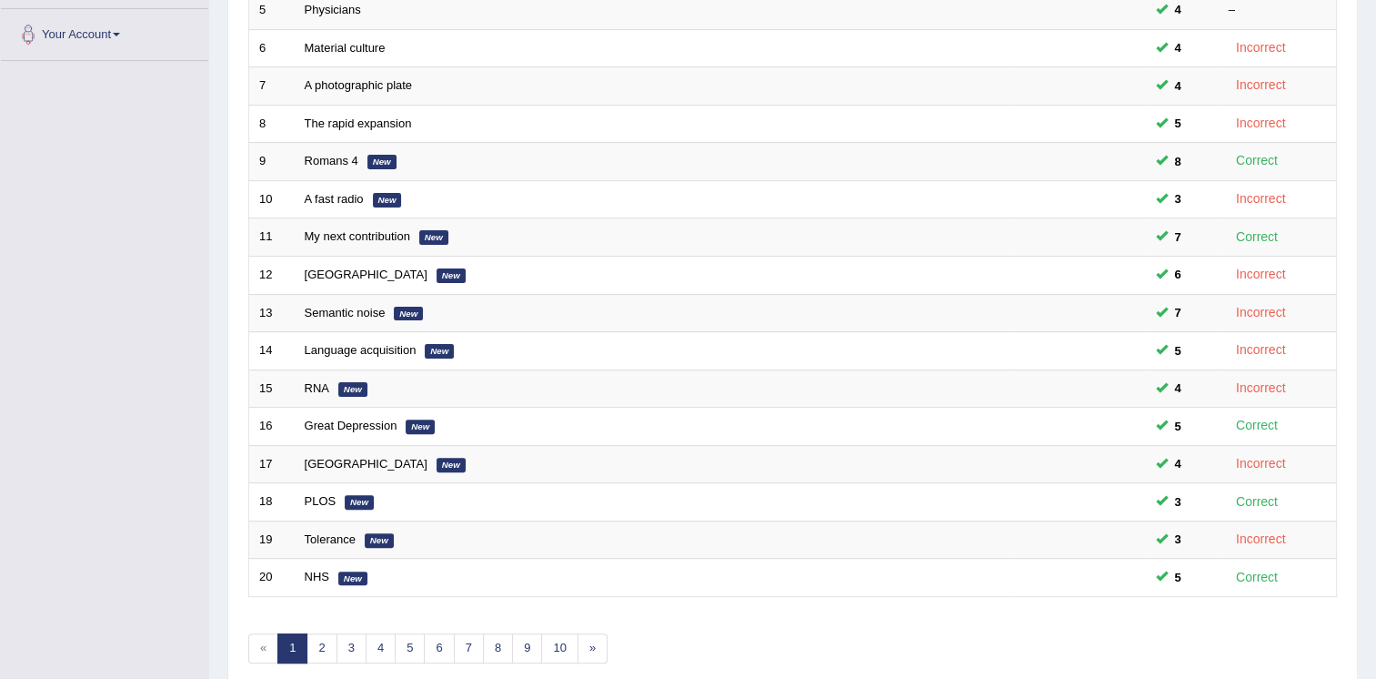
scroll to position [477, 0]
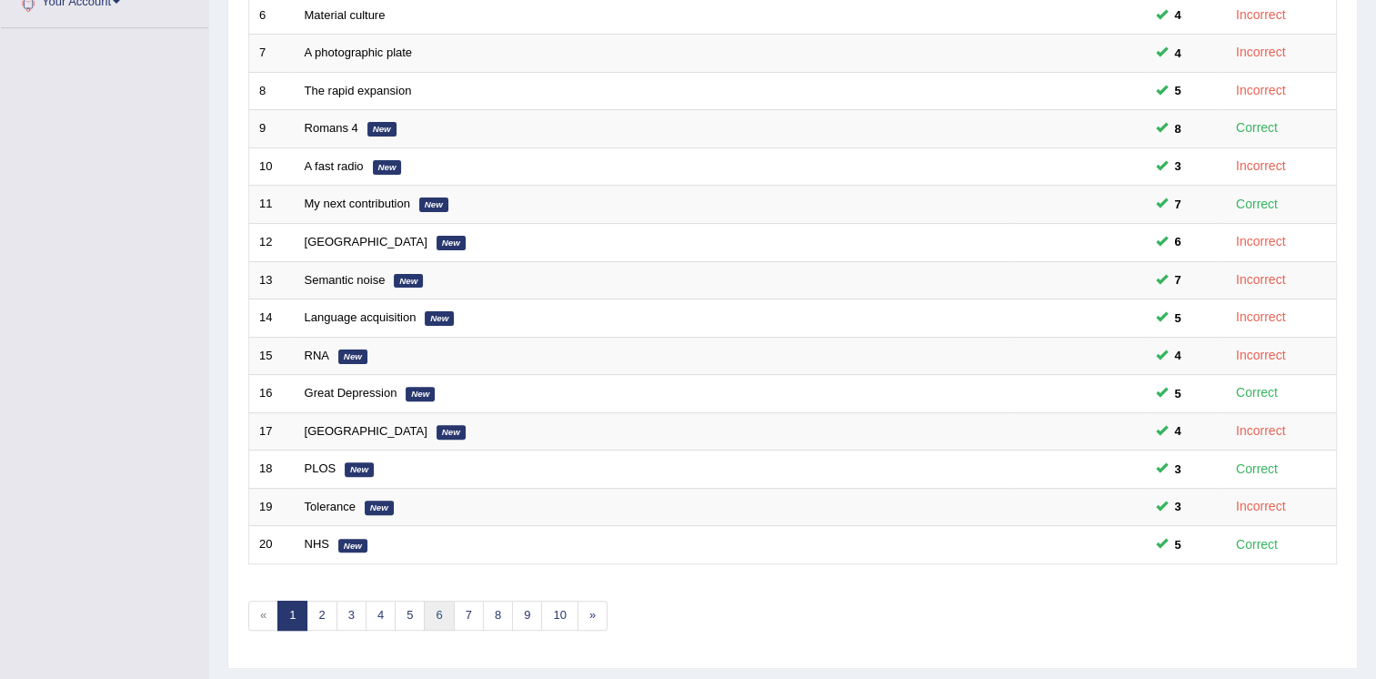
click at [441, 610] on link "6" at bounding box center [439, 615] width 30 height 30
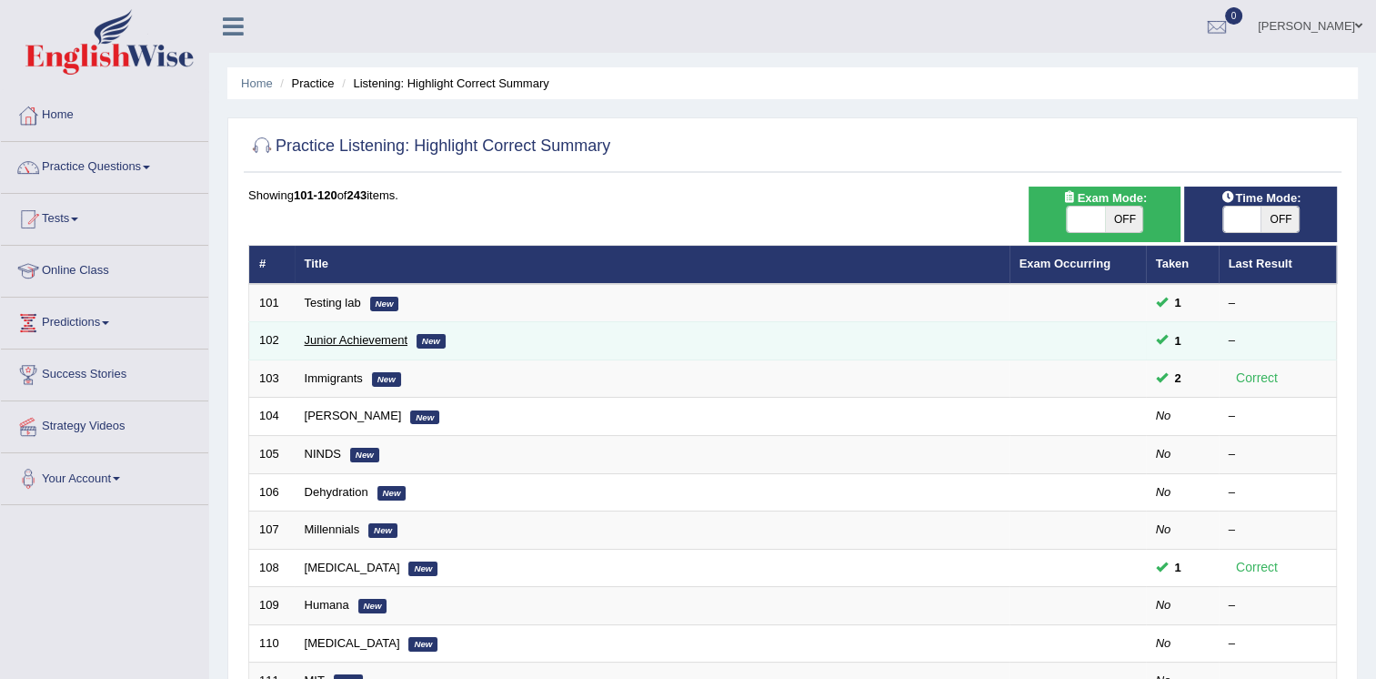
click at [347, 333] on link "Junior Achievement" at bounding box center [356, 340] width 103 height 14
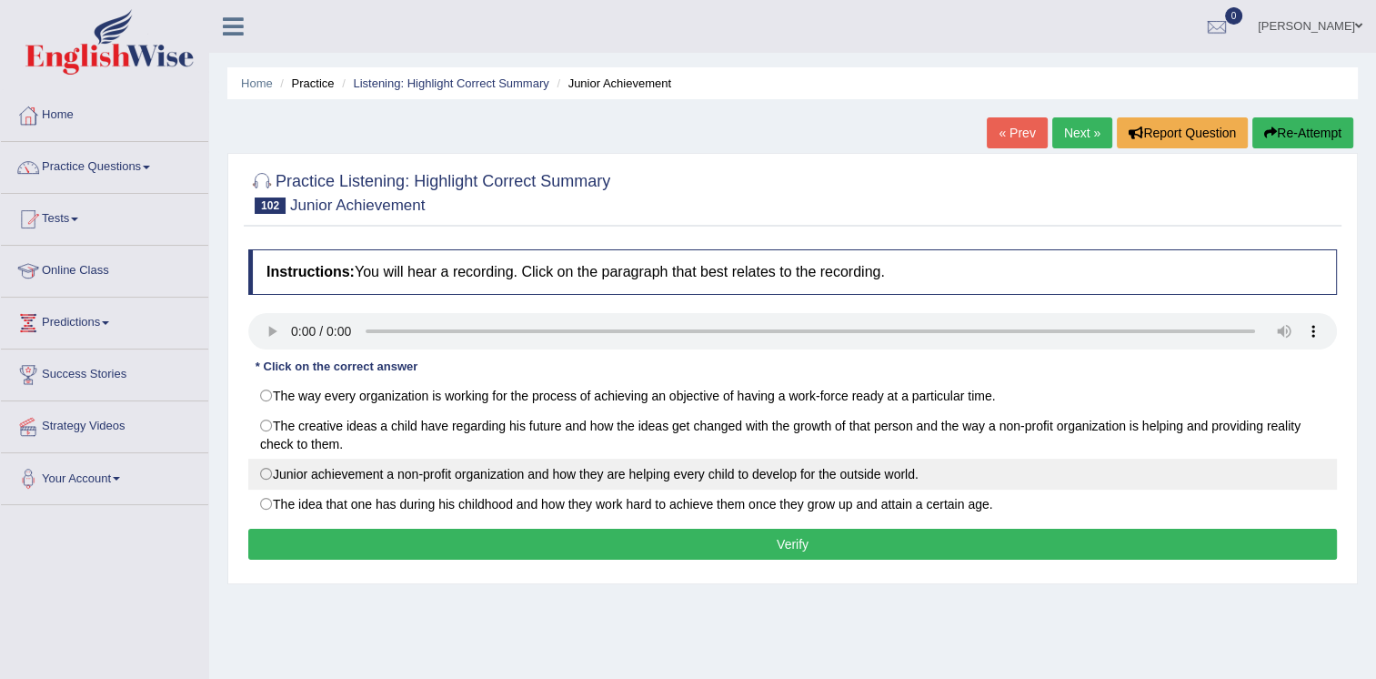
click at [359, 469] on label "Junior achievement a non-profit organization and how they are helping every chi…" at bounding box center [792, 474] width 1089 height 31
radio input "true"
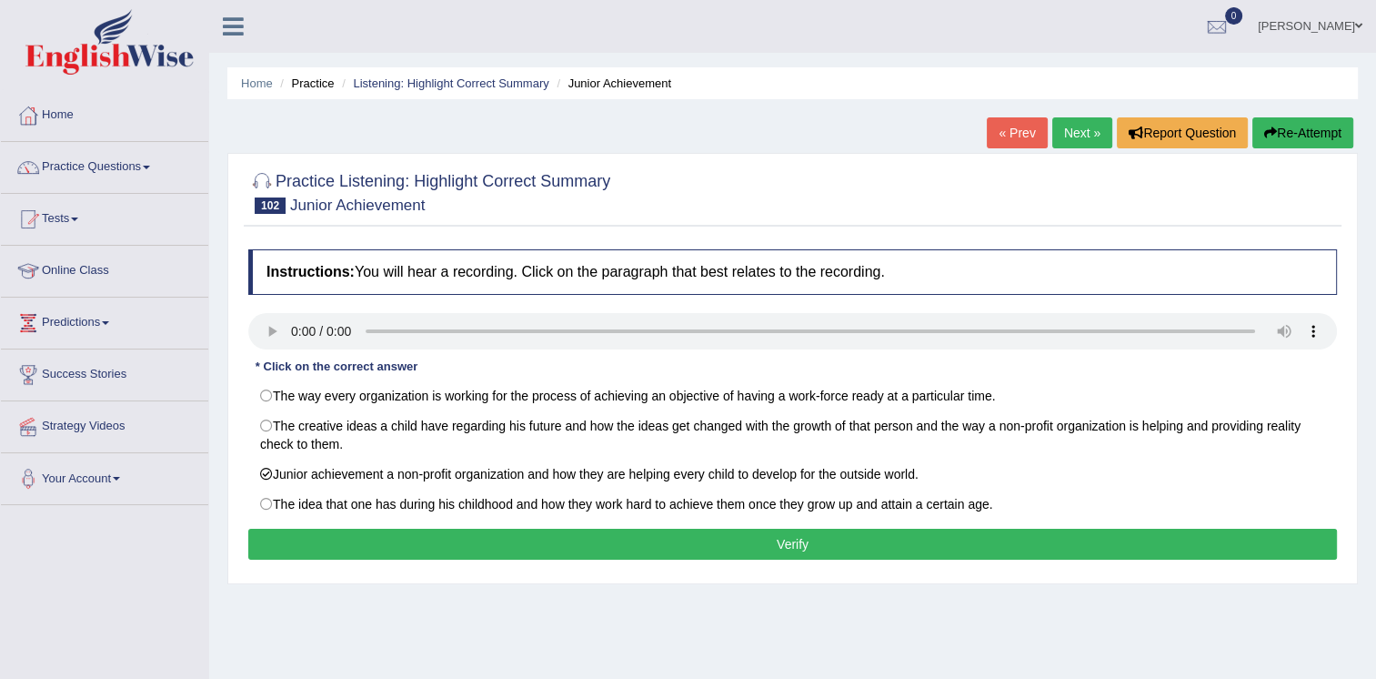
click at [516, 533] on button "Verify" at bounding box center [792, 544] width 1089 height 31
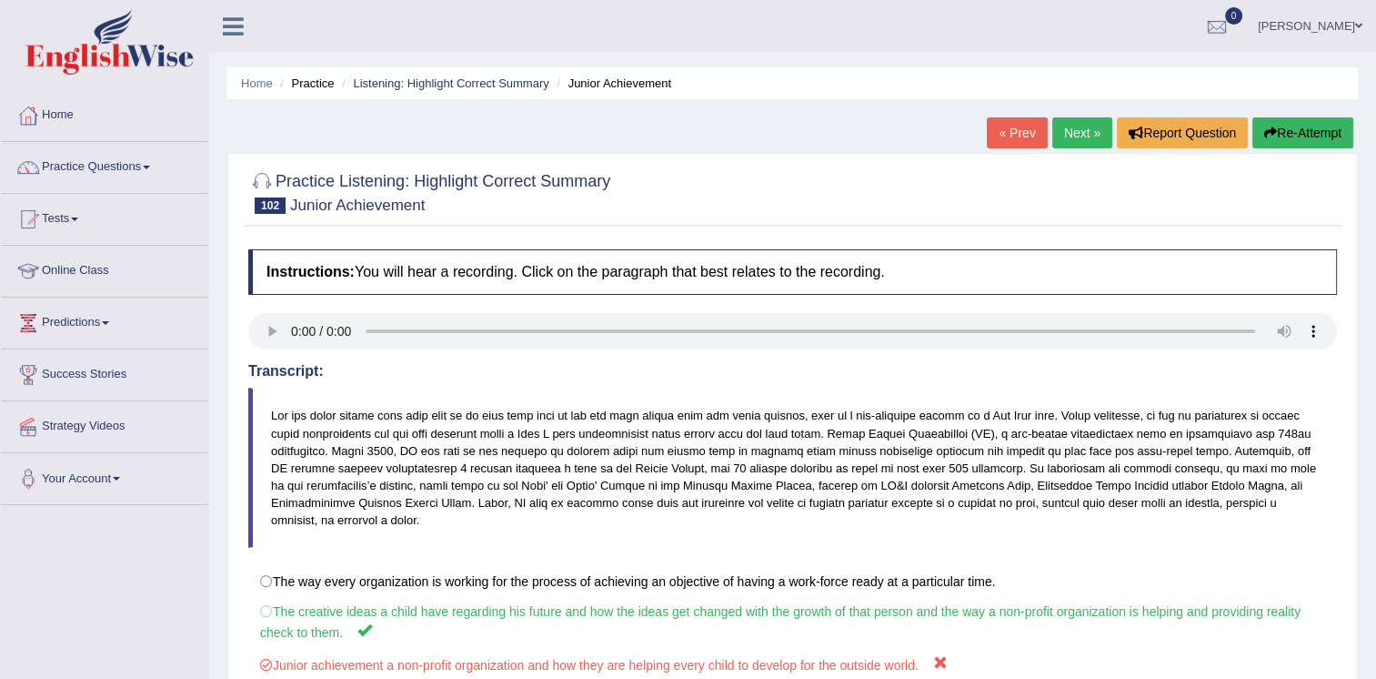
click at [1095, 133] on link "Next »" at bounding box center [1083, 132] width 60 height 31
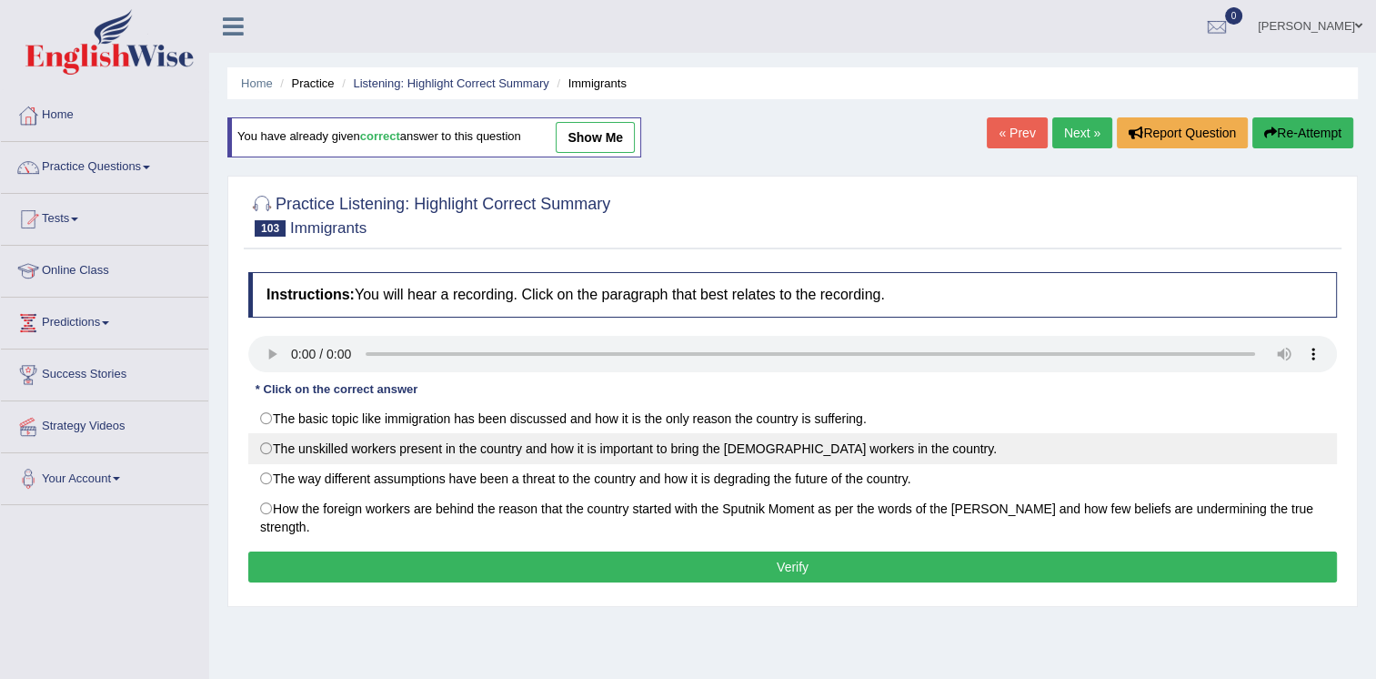
click at [321, 459] on label "The unskilled workers present in the country and how it is important to bring t…" at bounding box center [792, 448] width 1089 height 31
radio input "true"
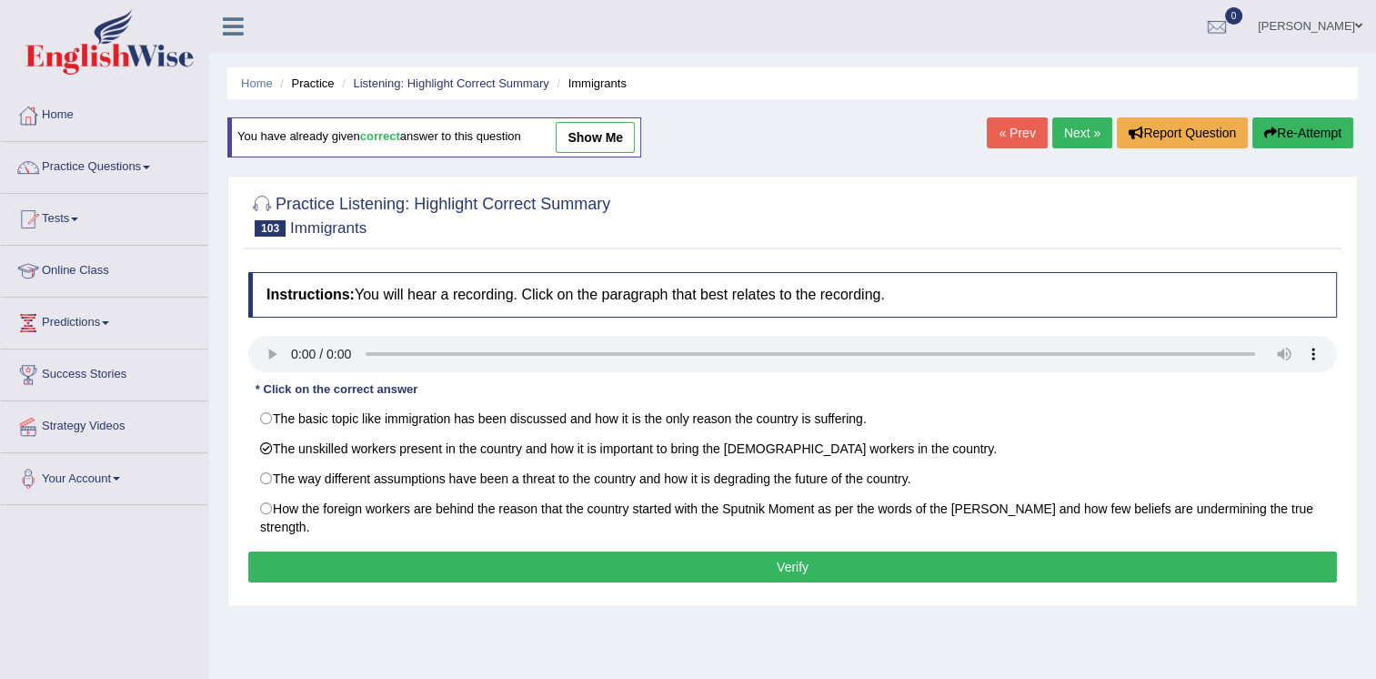
click at [443, 561] on button "Verify" at bounding box center [792, 566] width 1089 height 31
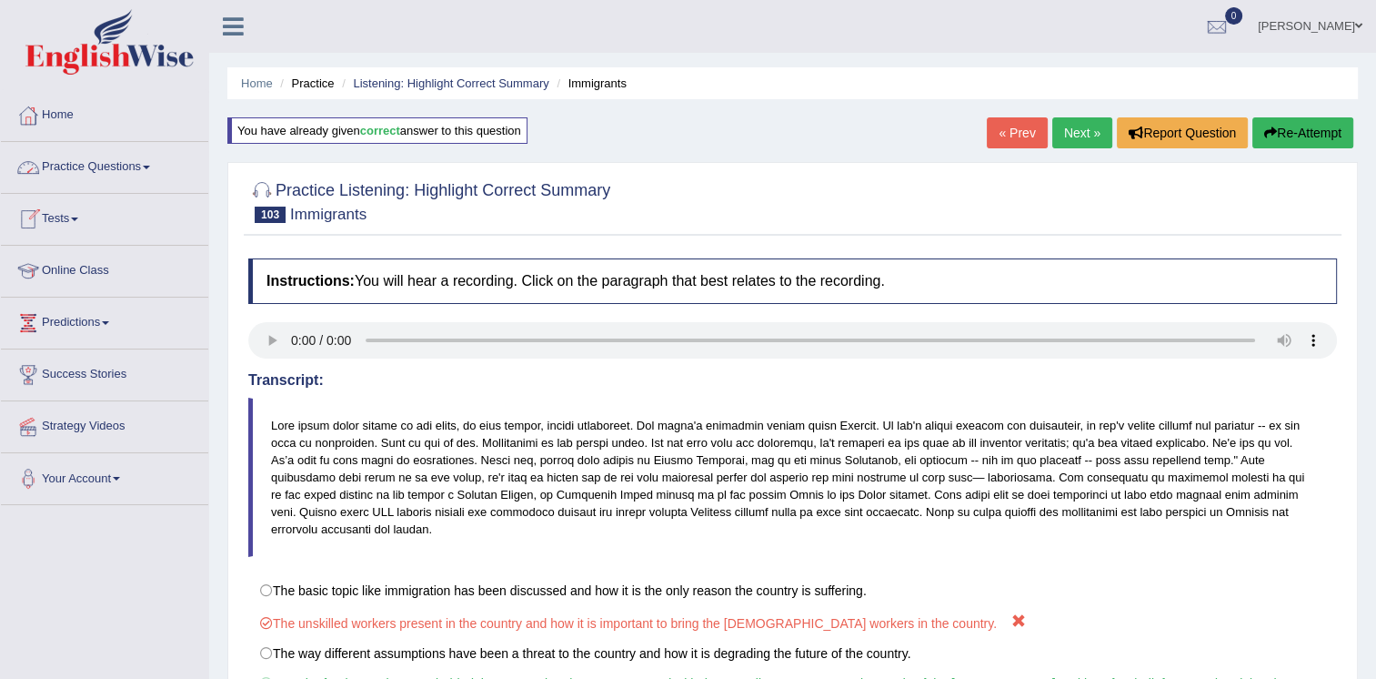
click at [138, 168] on link "Practice Questions" at bounding box center [104, 164] width 207 height 45
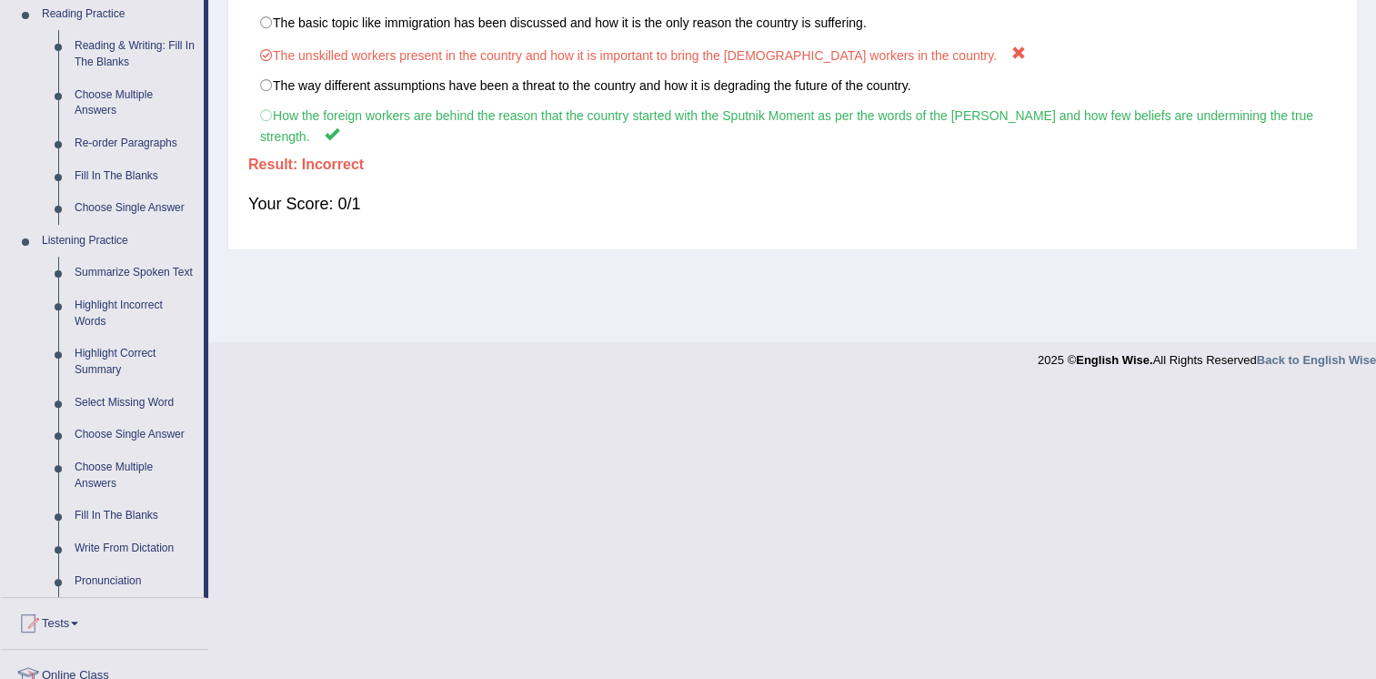
scroll to position [570, 0]
click at [118, 399] on link "Select Missing Word" at bounding box center [134, 401] width 137 height 33
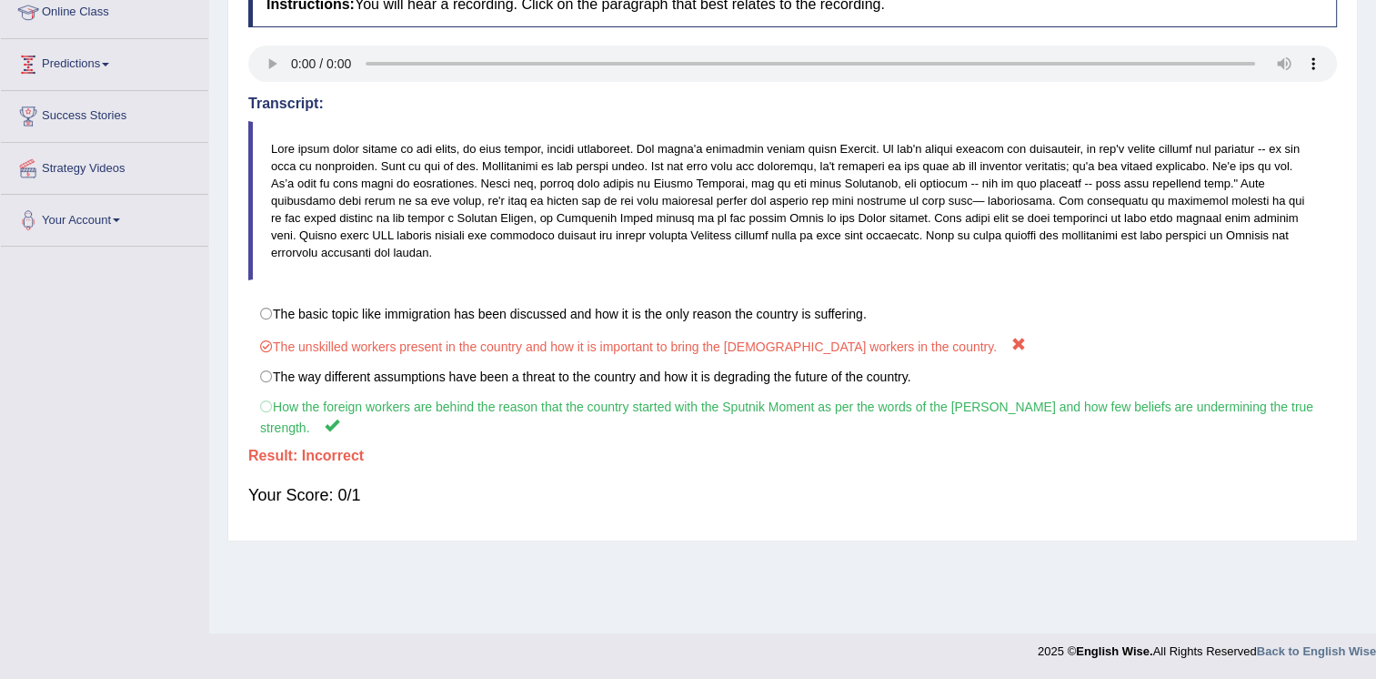
scroll to position [277, 0]
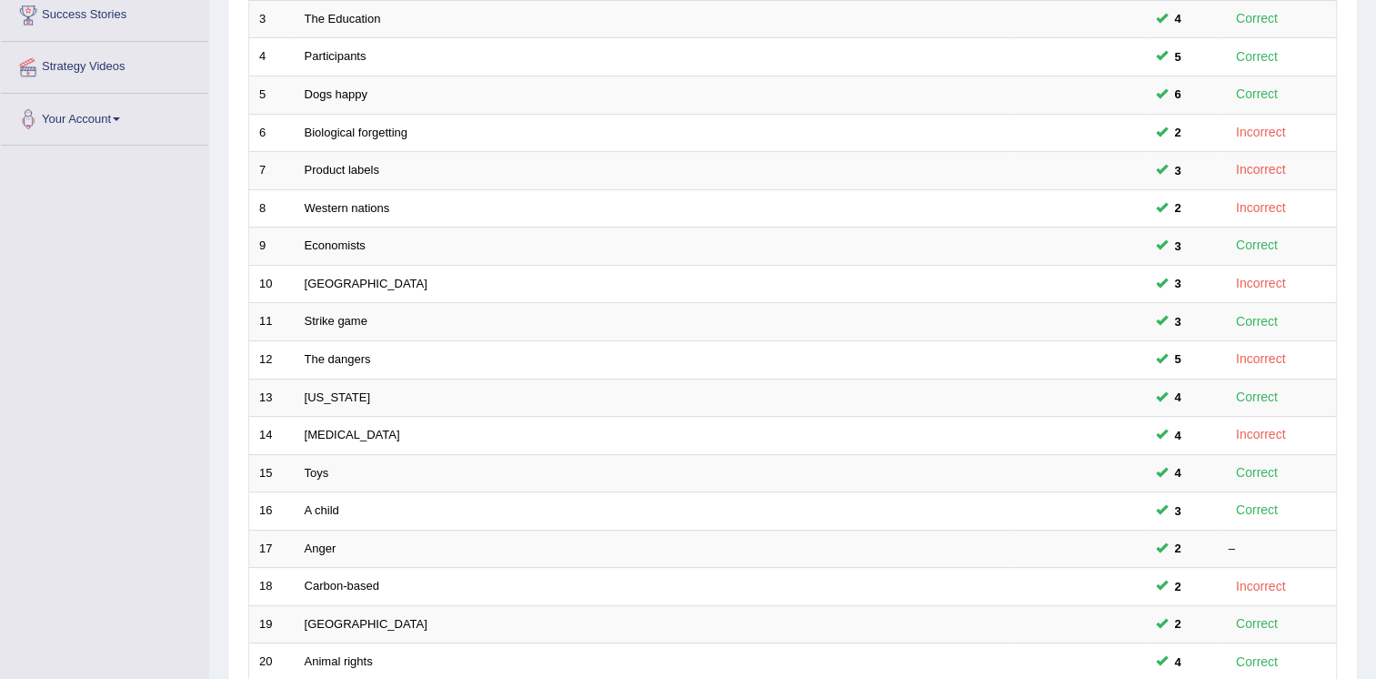
scroll to position [373, 0]
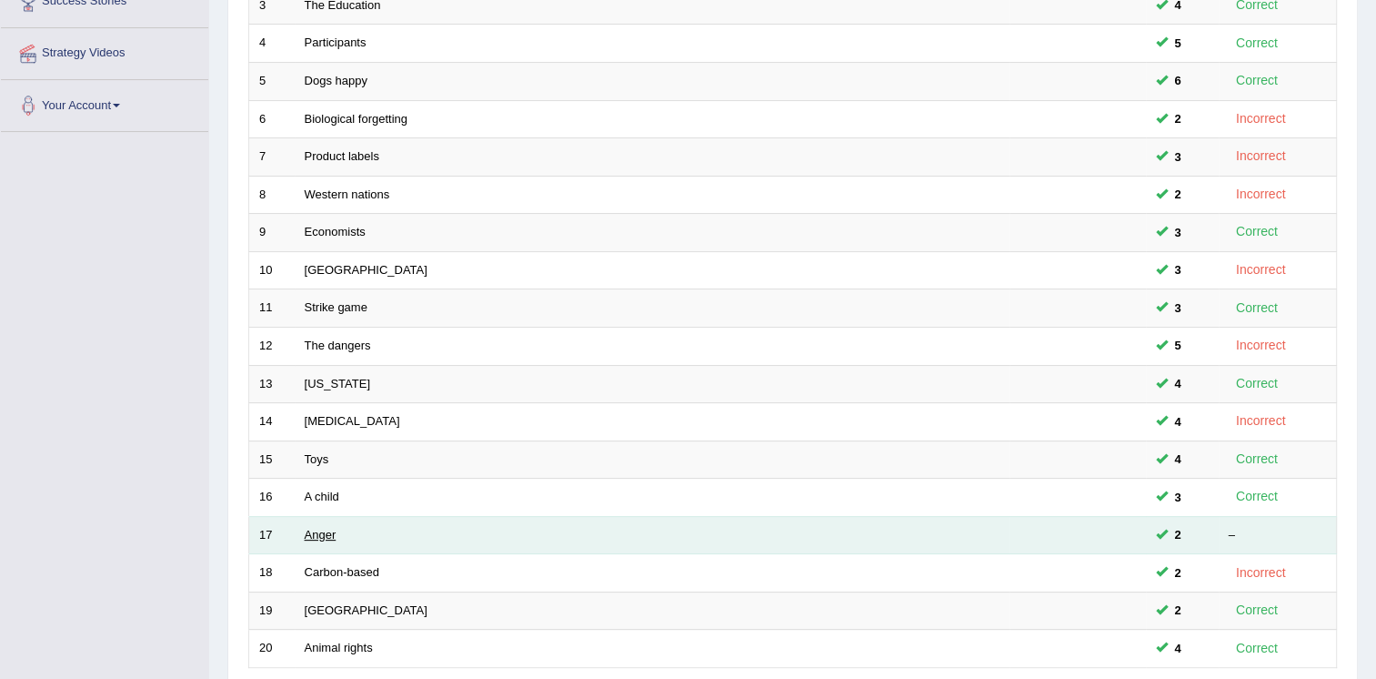
click at [318, 529] on link "Anger" at bounding box center [321, 535] width 32 height 14
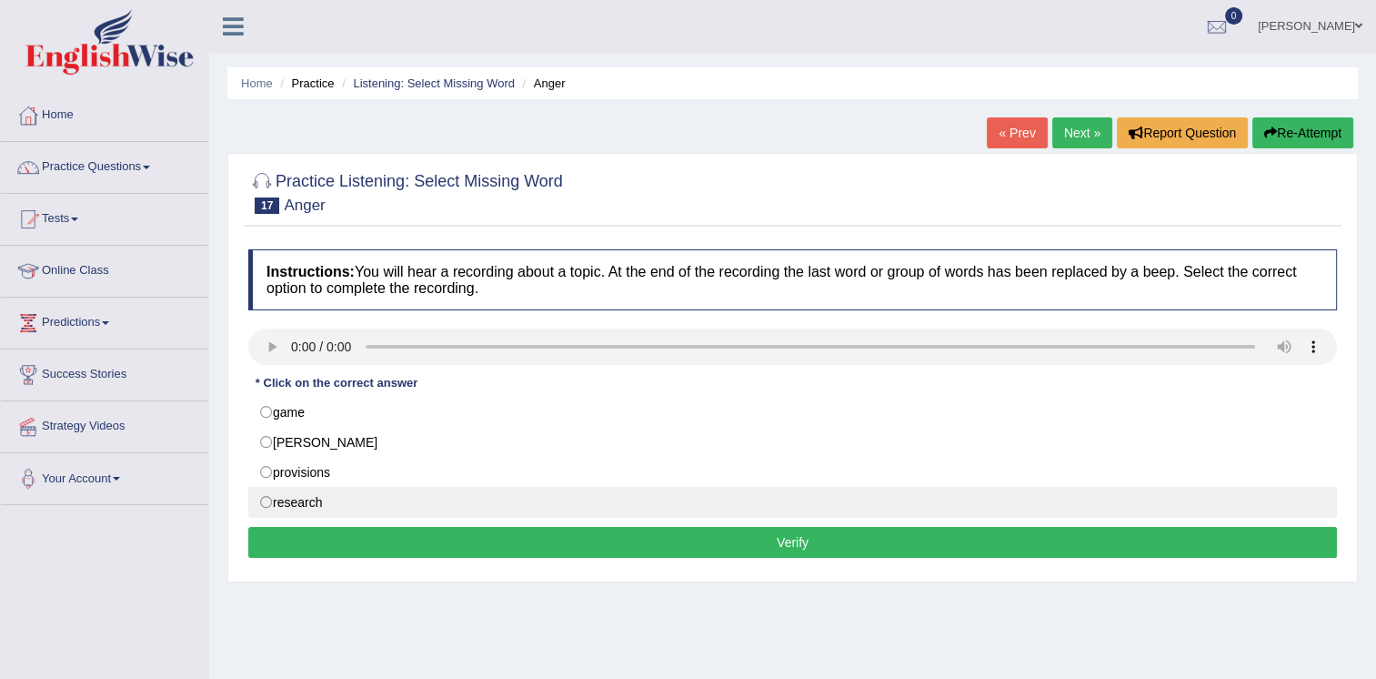
click at [303, 498] on label "research" at bounding box center [792, 502] width 1089 height 31
radio input "true"
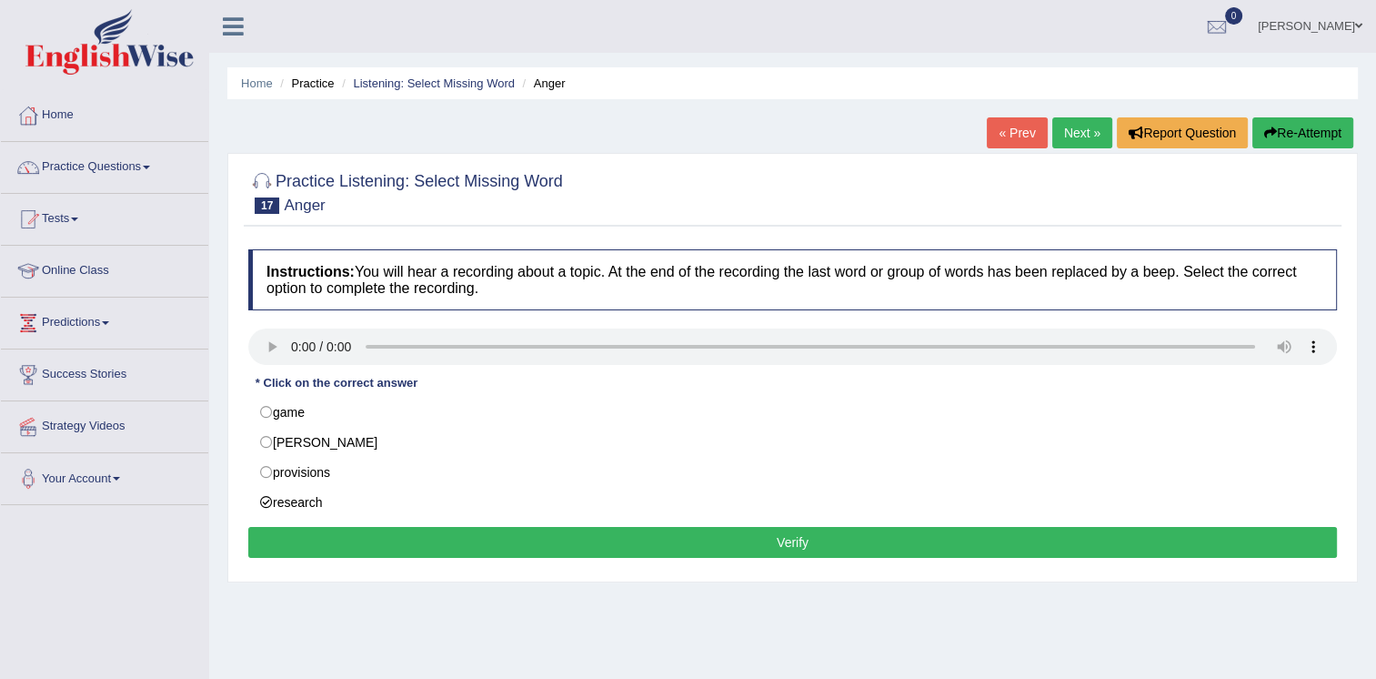
click at [774, 533] on button "Verify" at bounding box center [792, 542] width 1089 height 31
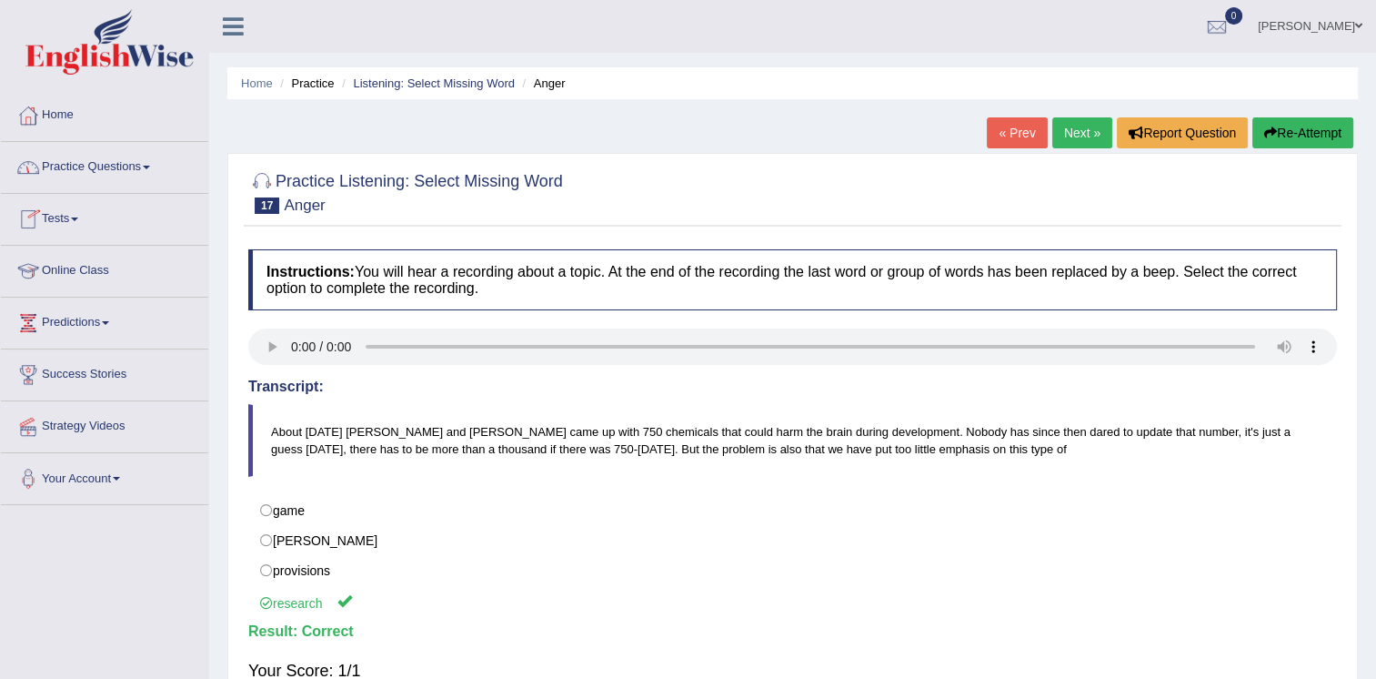
click at [139, 166] on link "Practice Questions" at bounding box center [104, 164] width 207 height 45
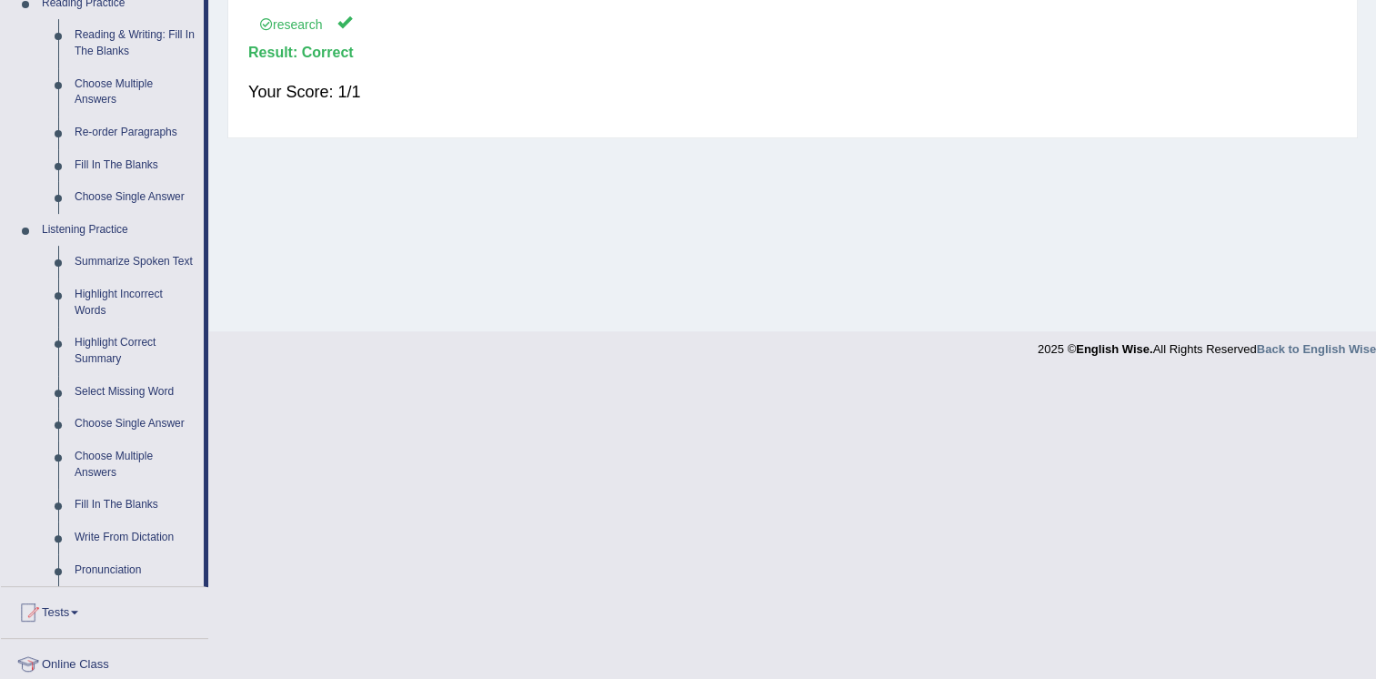
scroll to position [595, 0]
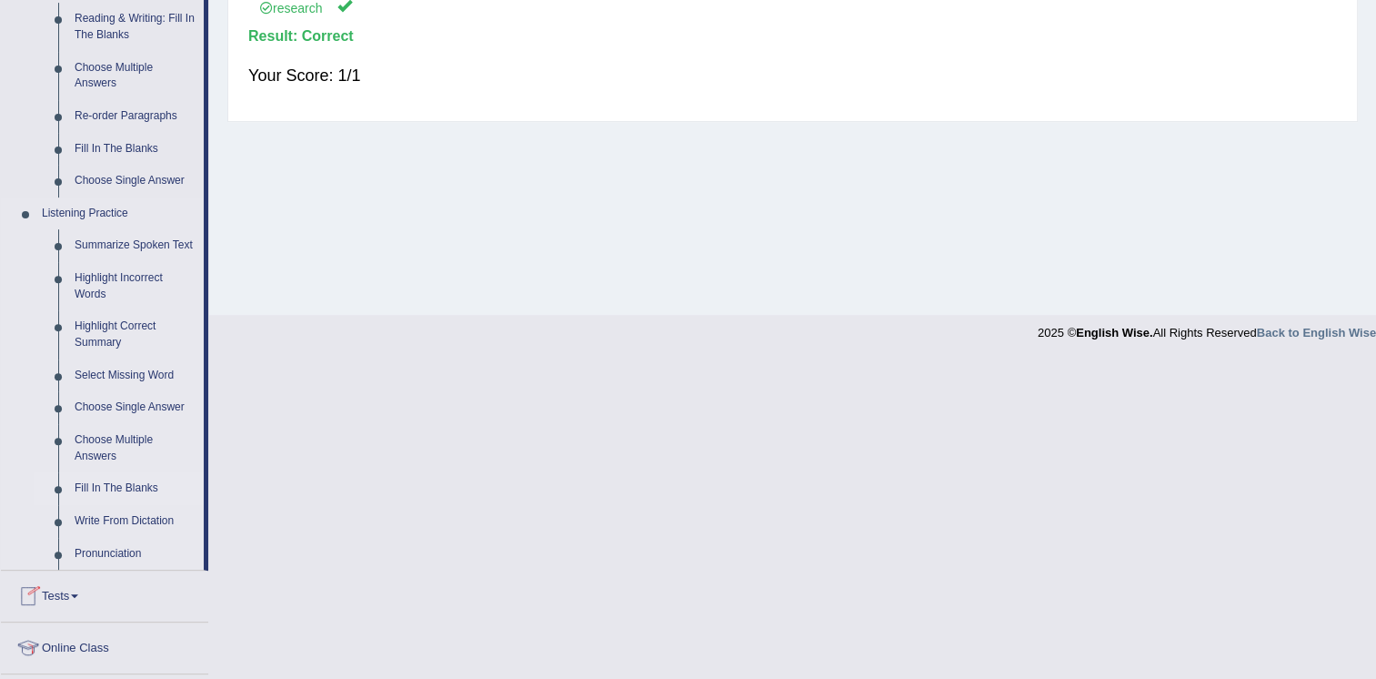
click at [120, 482] on link "Fill In The Blanks" at bounding box center [134, 488] width 137 height 33
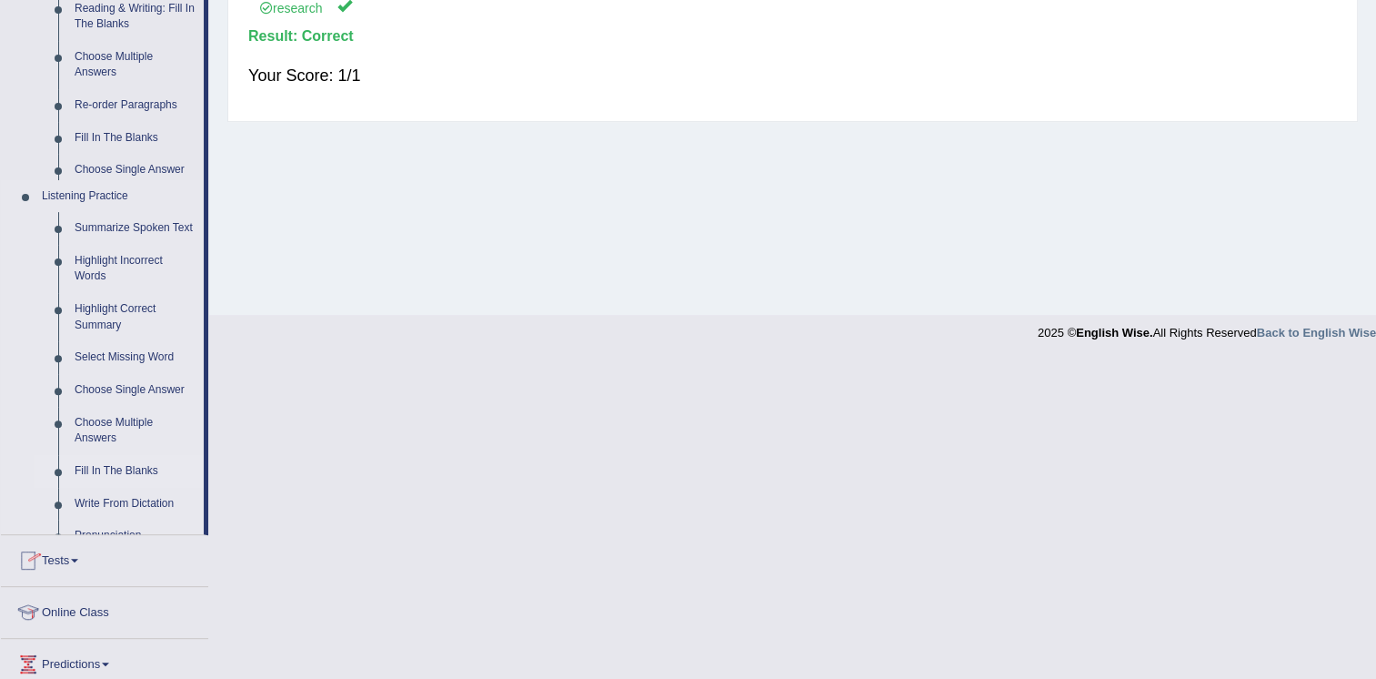
scroll to position [277, 0]
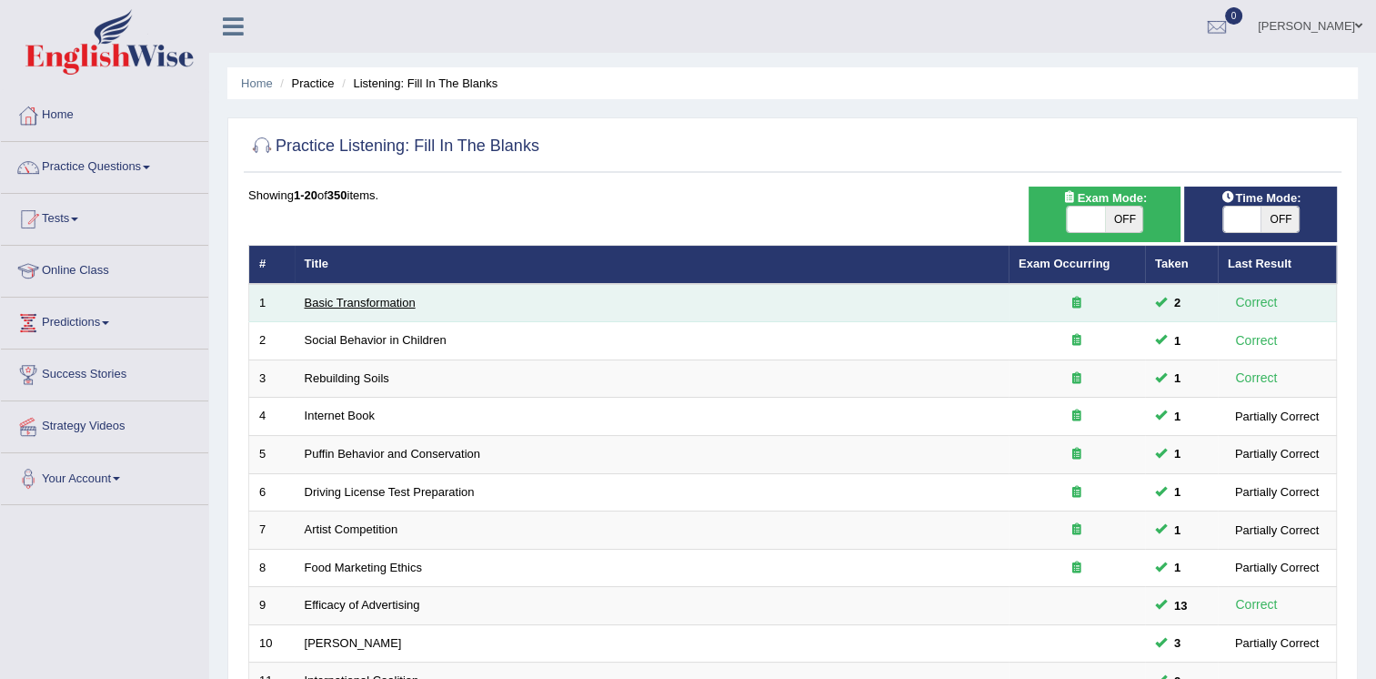
click at [391, 304] on link "Basic Transformation" at bounding box center [360, 303] width 111 height 14
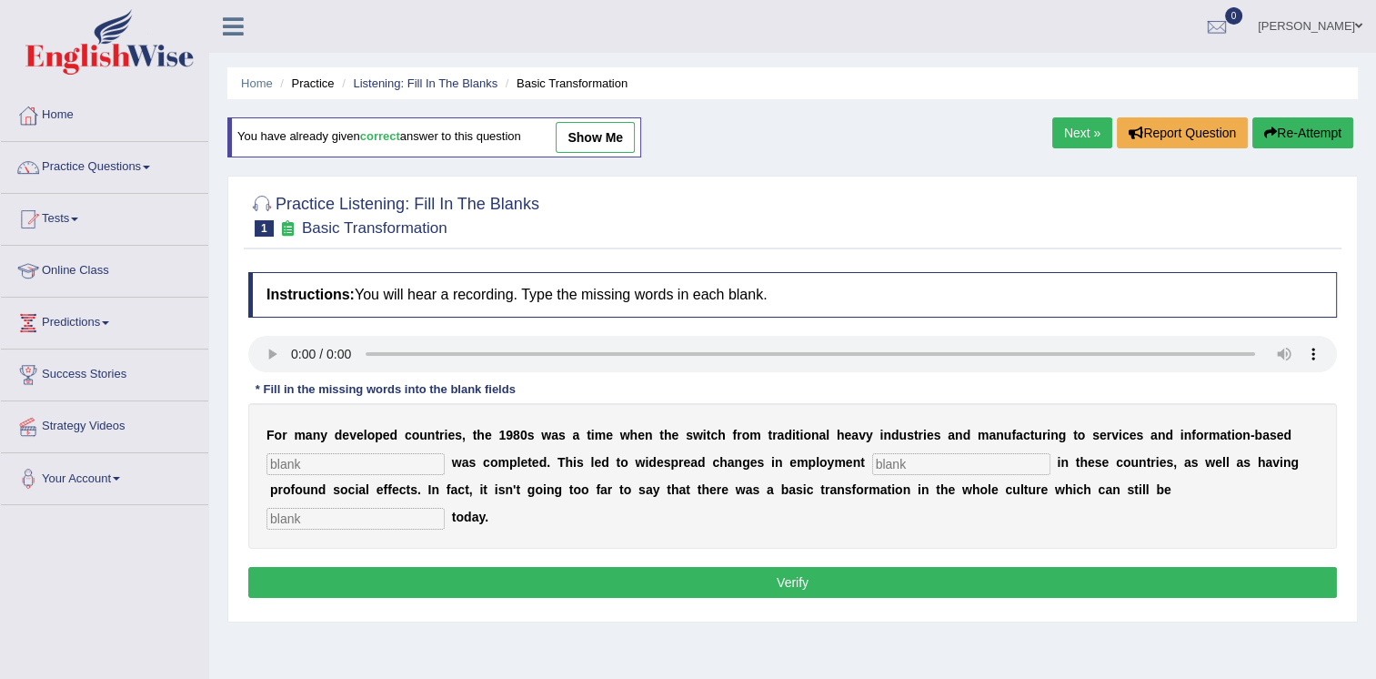
click at [368, 465] on input "text" at bounding box center [356, 464] width 178 height 22
click at [608, 136] on link "show me" at bounding box center [595, 137] width 79 height 31
type input "enterprise"
type input "patterns"
type input "observed"
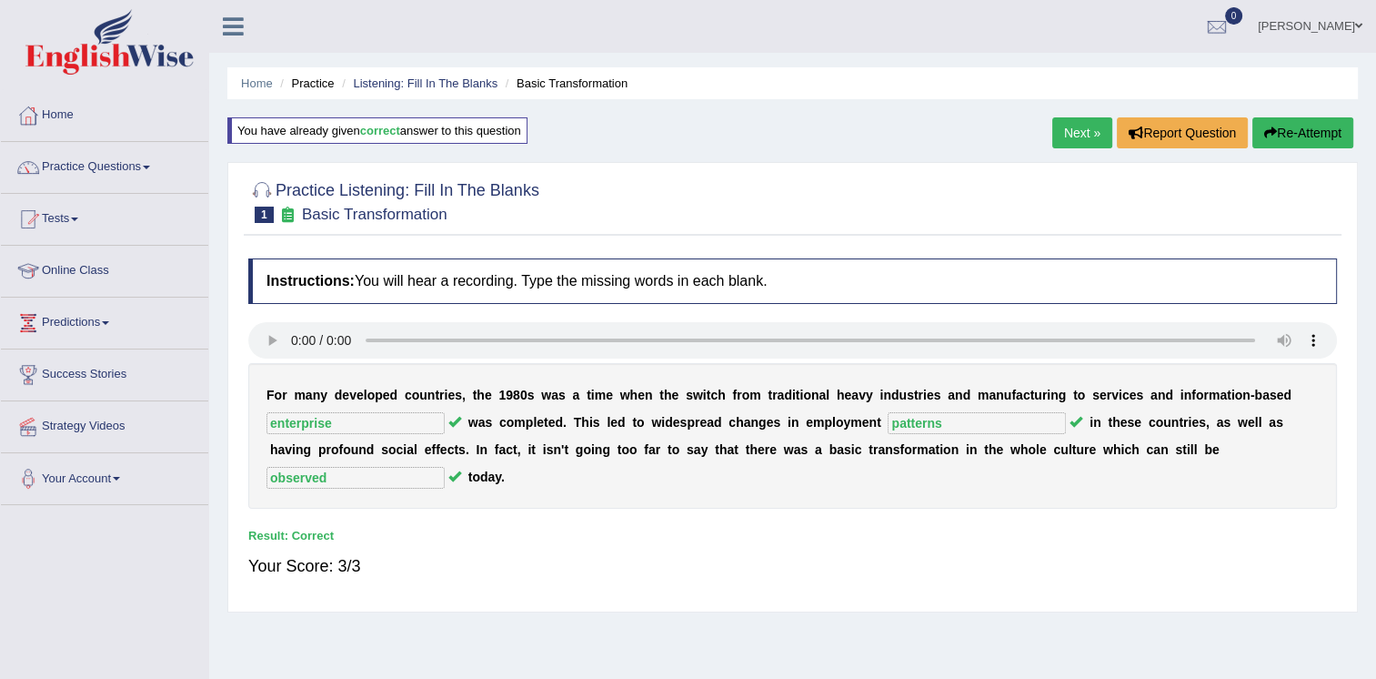
click at [85, 166] on link "Practice Questions" at bounding box center [104, 164] width 207 height 45
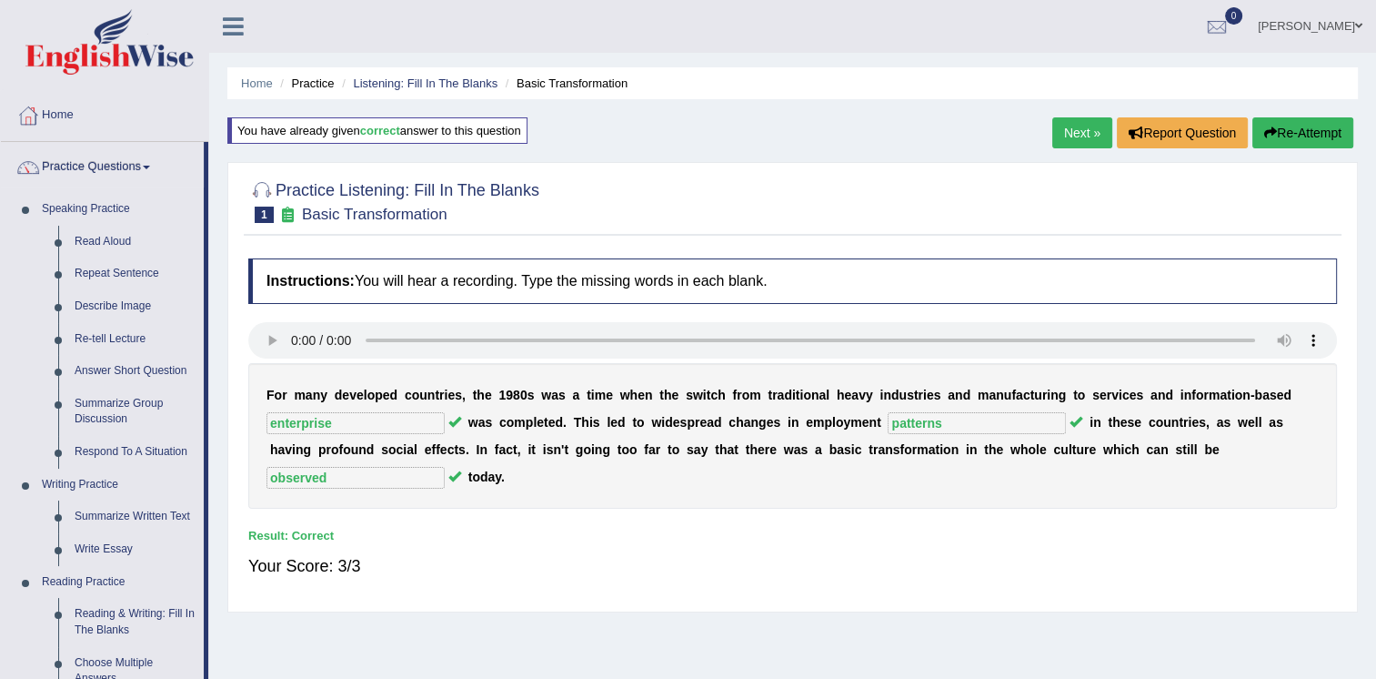
click at [1079, 138] on link "Next »" at bounding box center [1083, 132] width 60 height 31
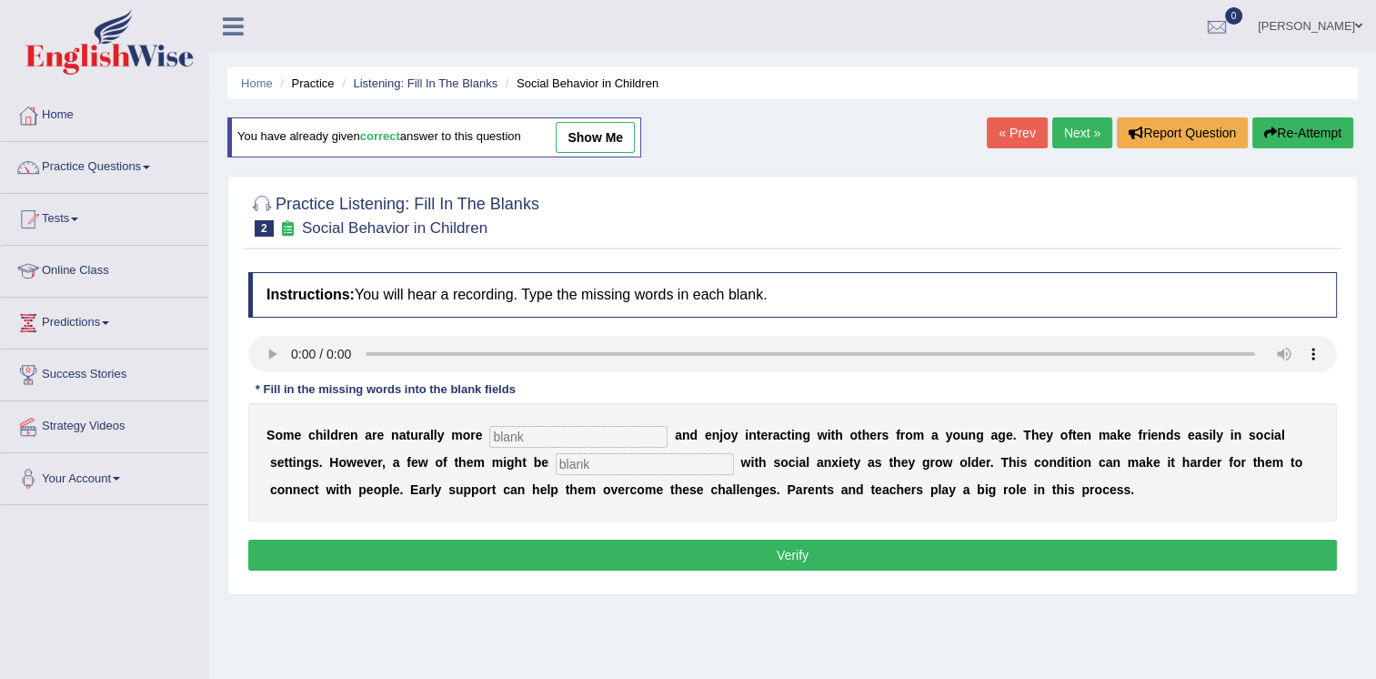
click at [584, 136] on link "show me" at bounding box center [595, 137] width 79 height 31
type input "sociable"
type input "diagnosed"
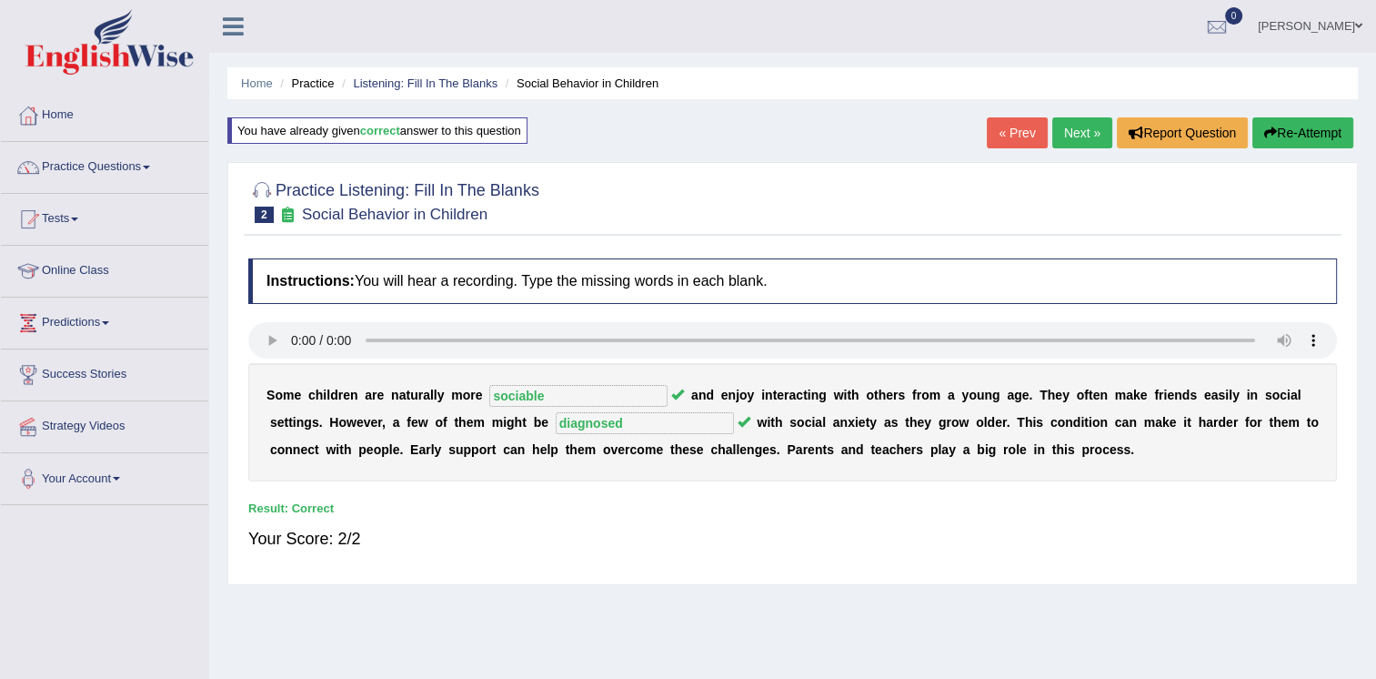
click at [1094, 129] on link "Next »" at bounding box center [1083, 132] width 60 height 31
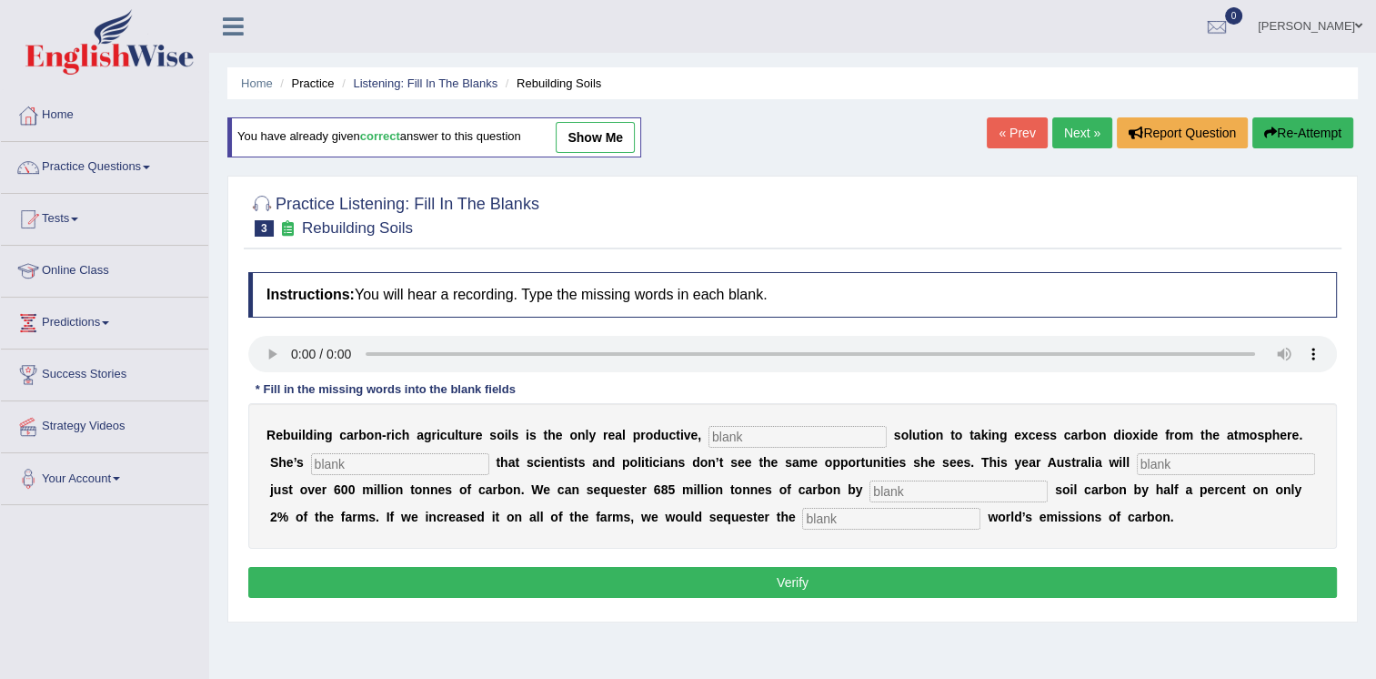
click at [608, 139] on link "show me" at bounding box center [595, 137] width 79 height 31
type input "permanent"
type input "frustrated"
type input "emit"
type input "increasing"
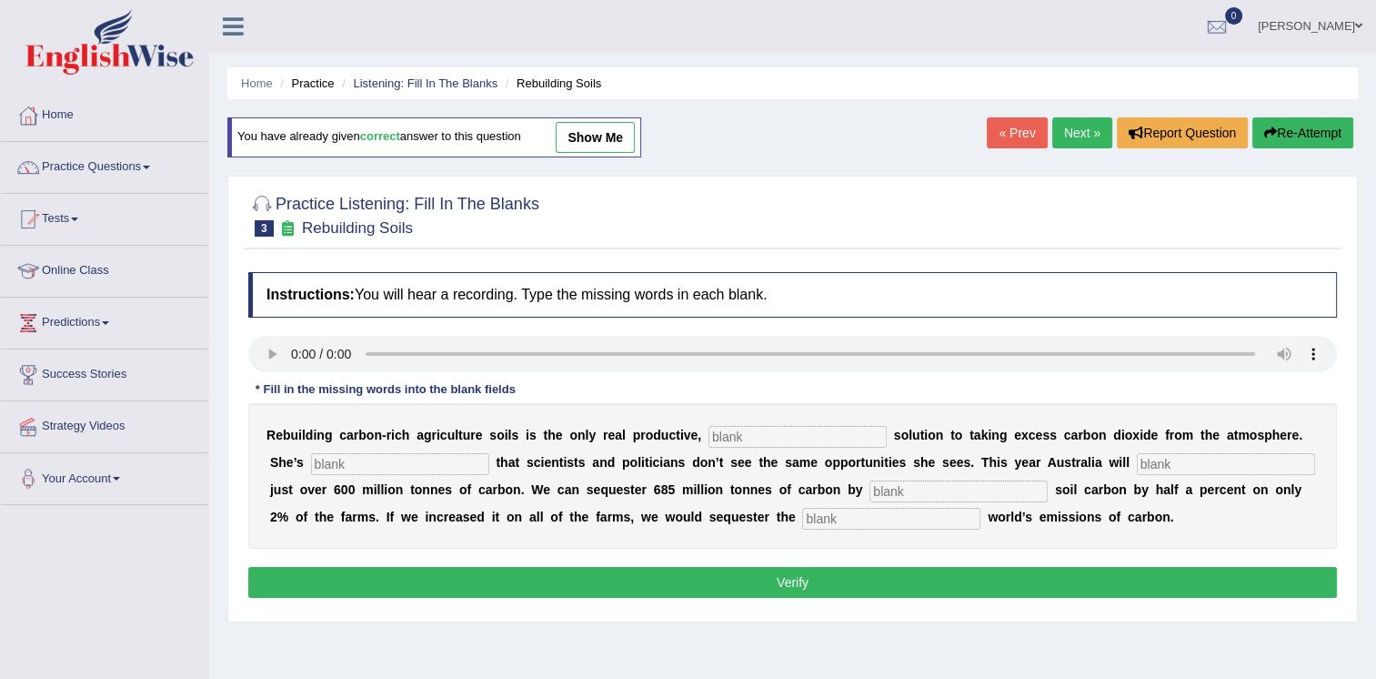
type input "whole"
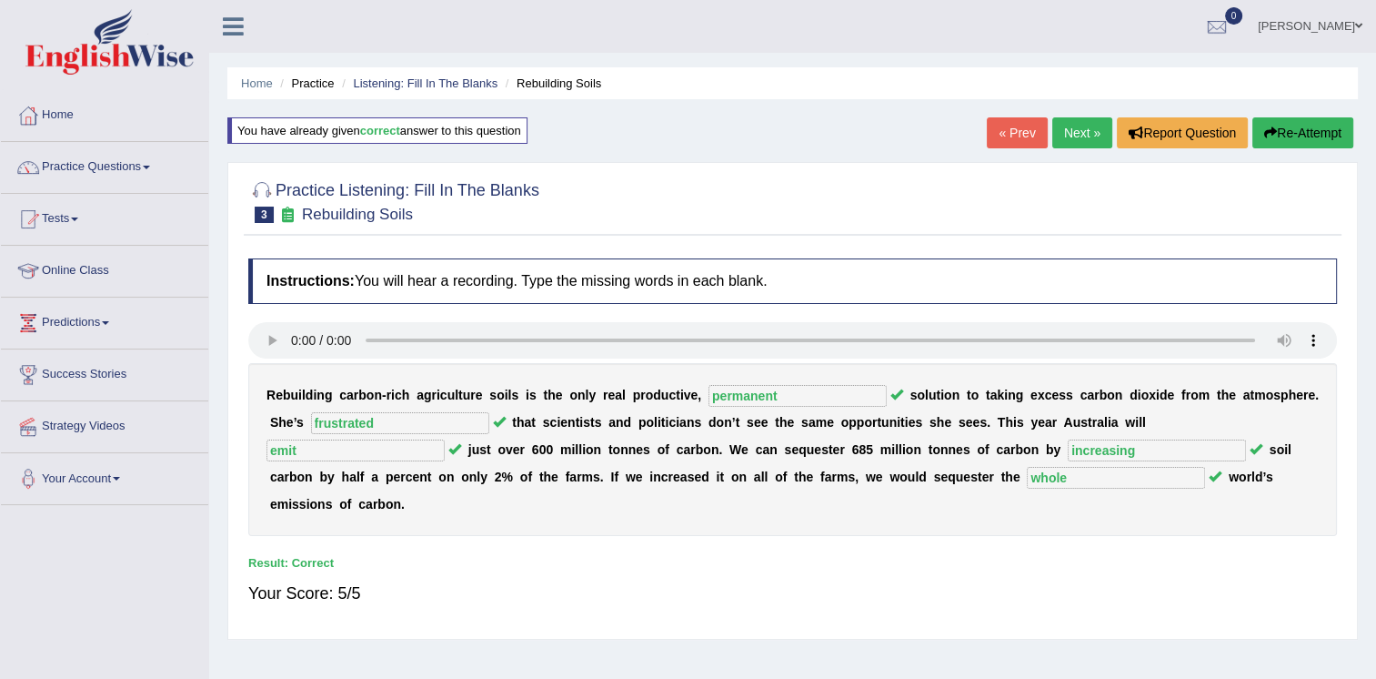
click at [142, 158] on link "Practice Questions" at bounding box center [104, 164] width 207 height 45
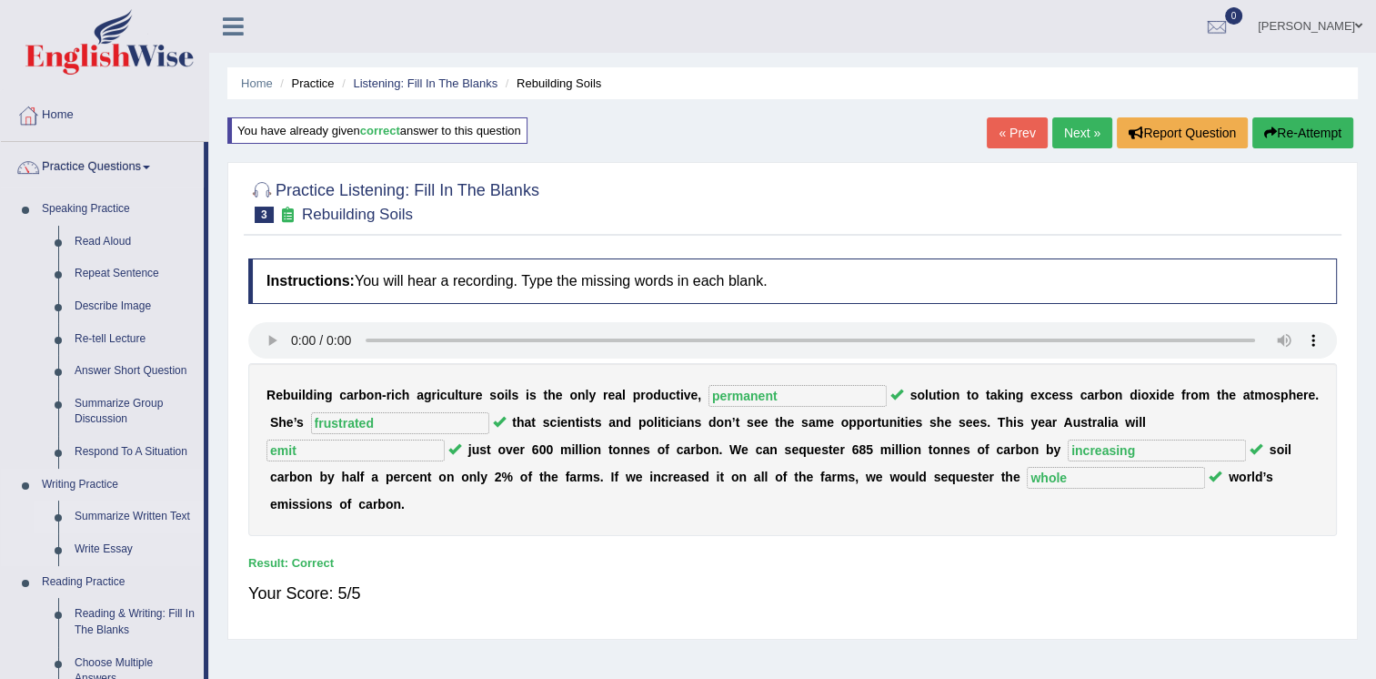
click at [200, 505] on link "Summarize Written Text" at bounding box center [134, 516] width 137 height 33
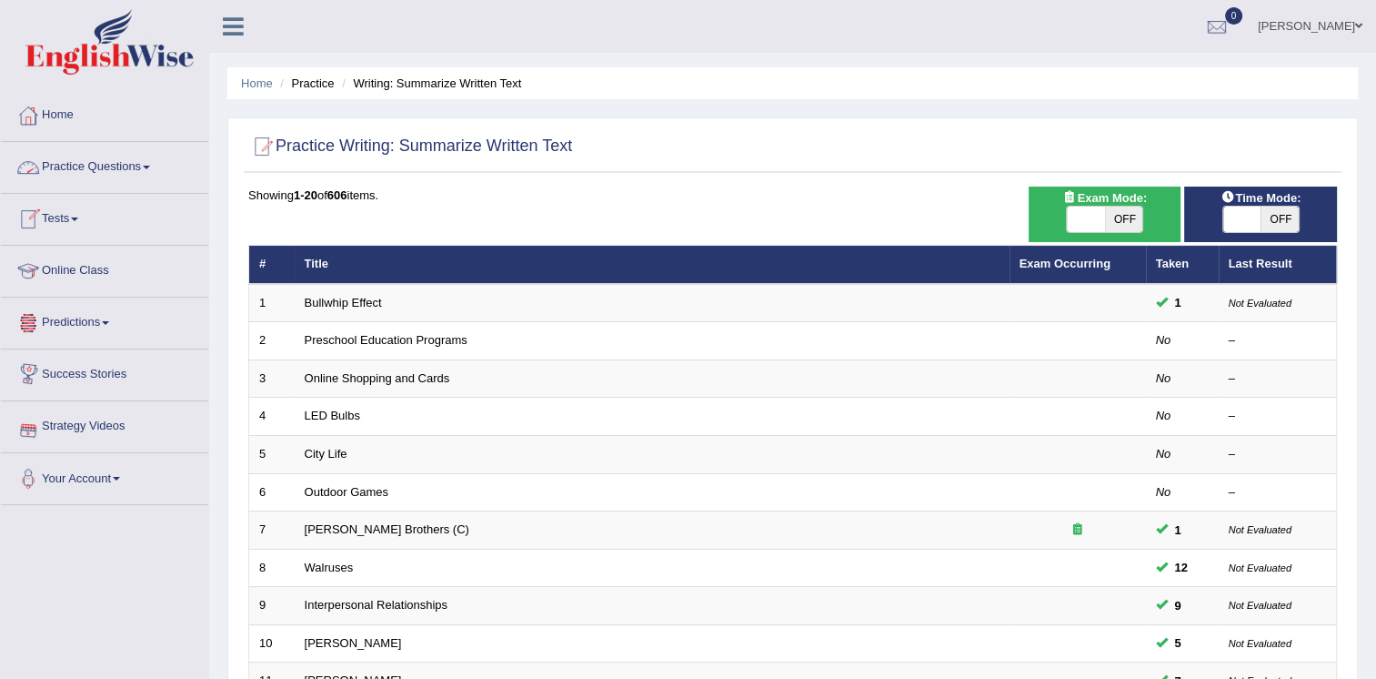
click at [131, 169] on link "Practice Questions" at bounding box center [104, 164] width 207 height 45
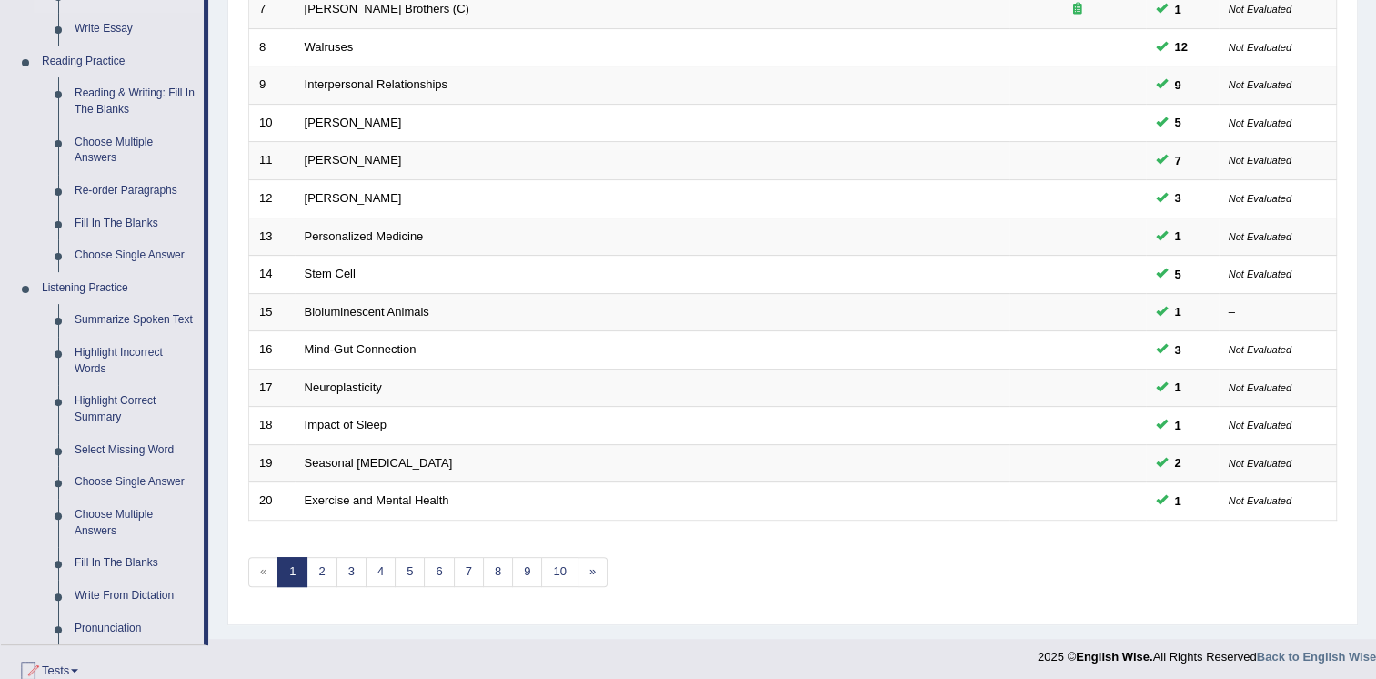
scroll to position [531, 0]
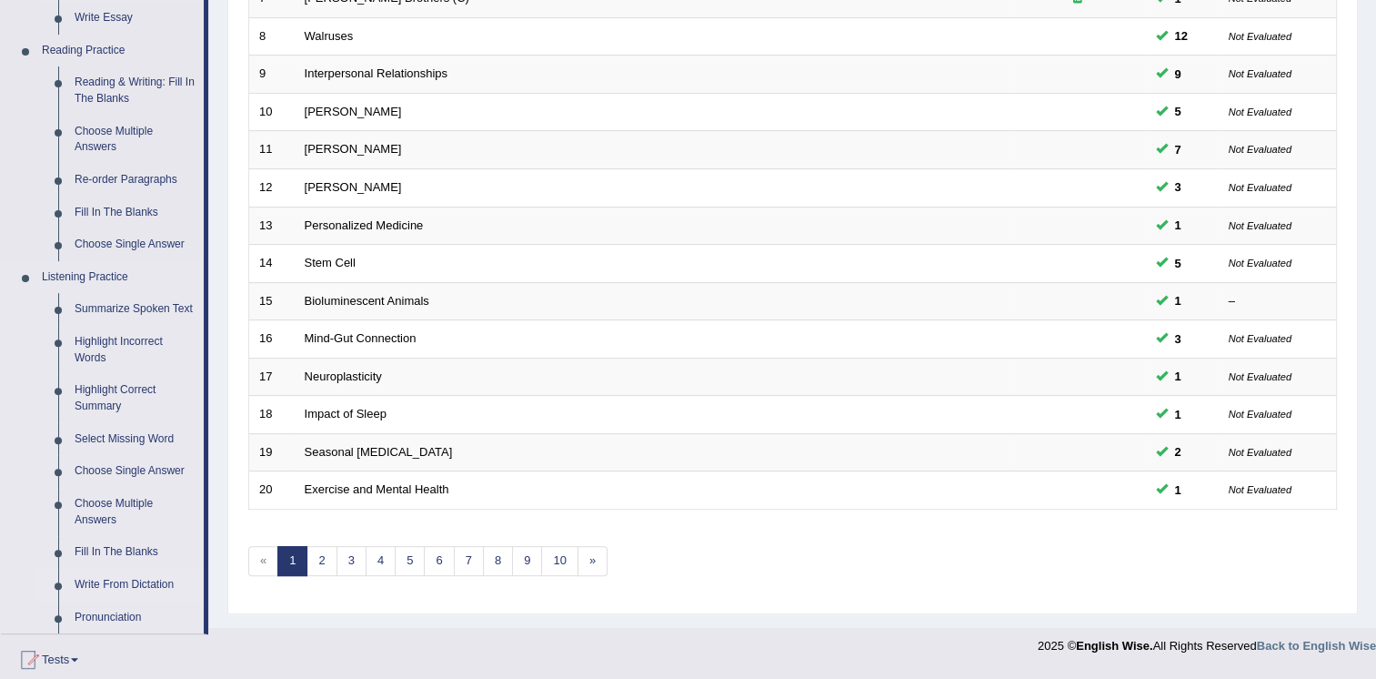
click at [146, 583] on link "Write From Dictation" at bounding box center [134, 585] width 137 height 33
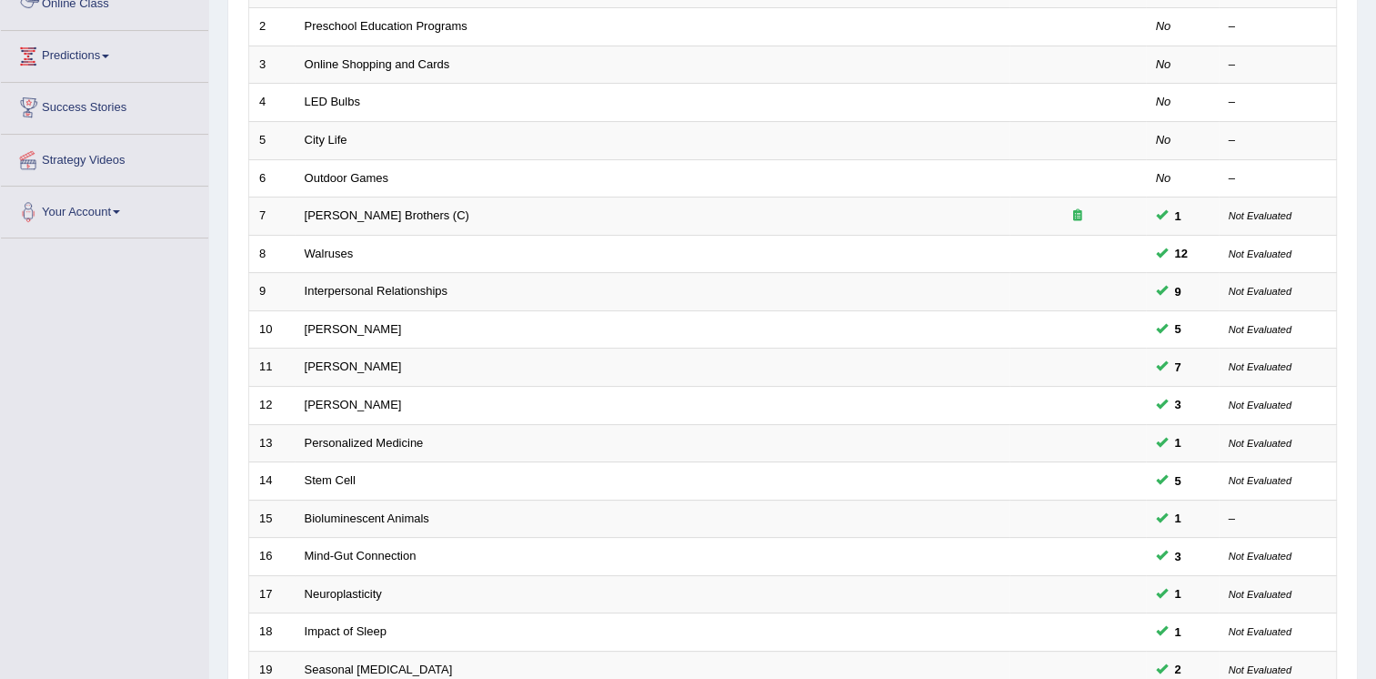
scroll to position [346, 0]
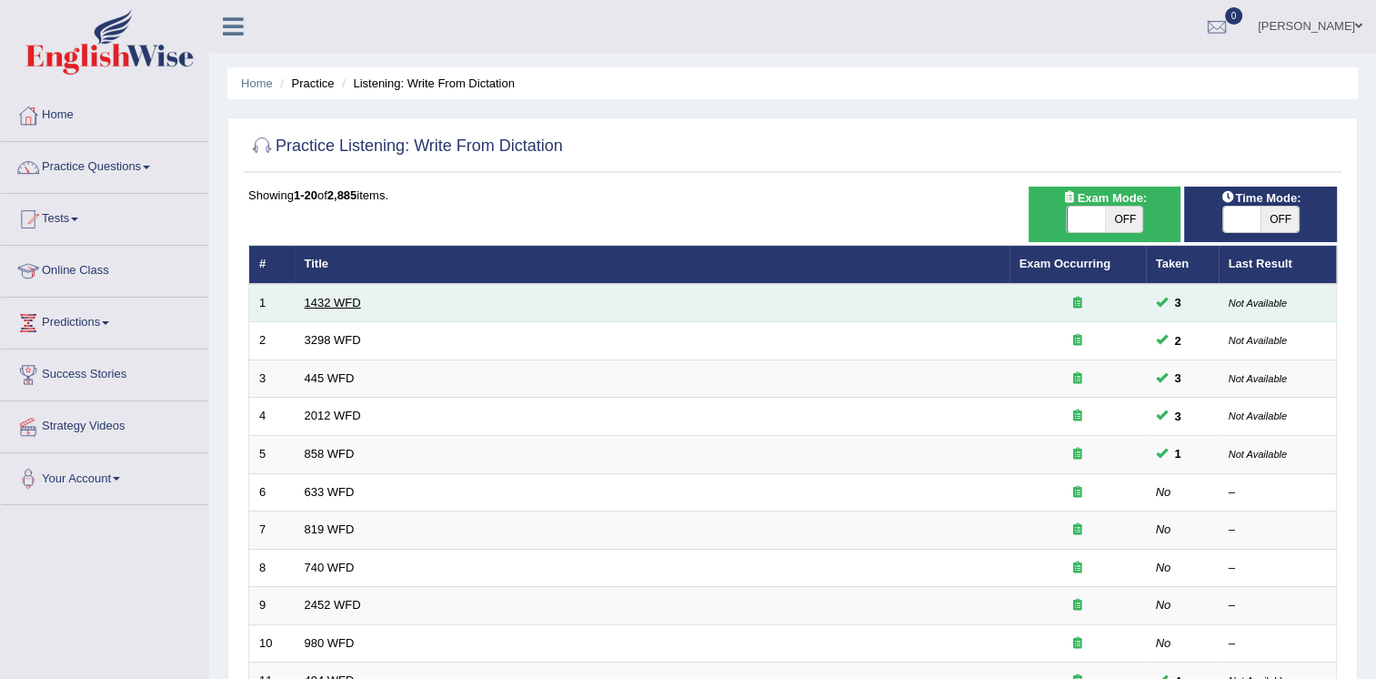
click at [348, 299] on link "1432 WFD" at bounding box center [333, 303] width 56 height 14
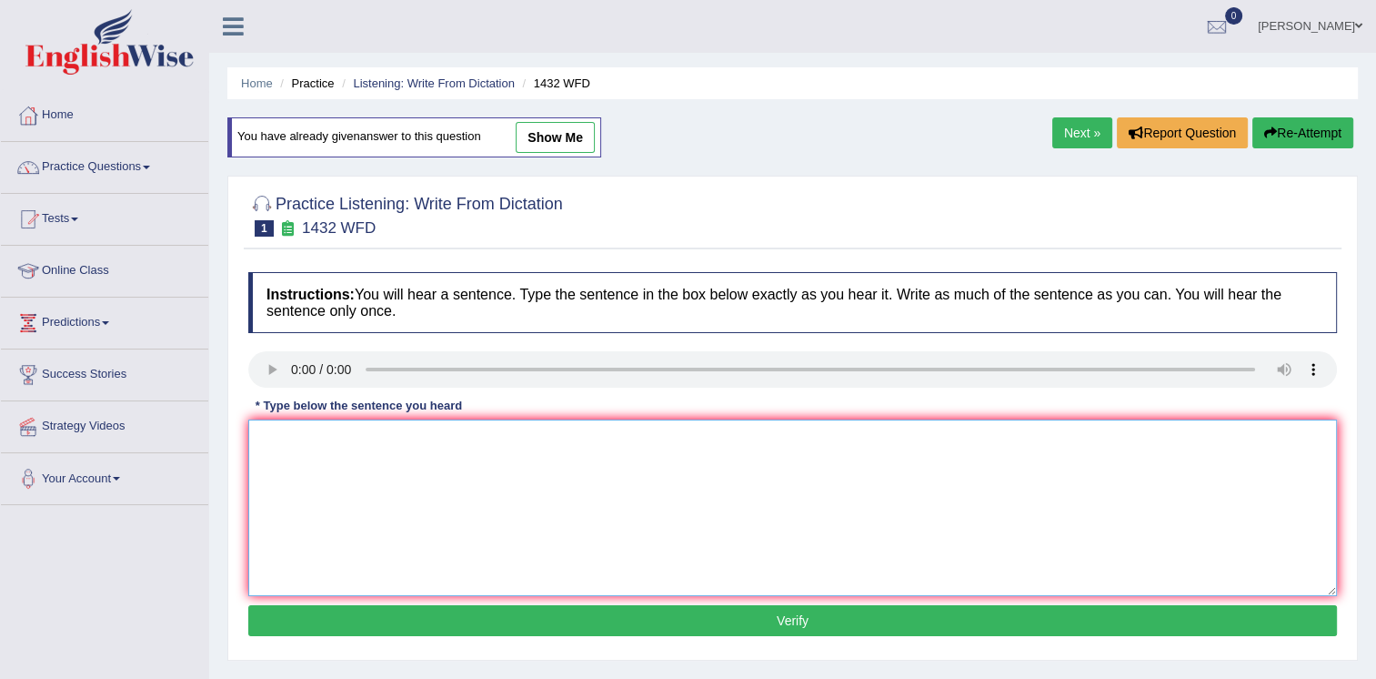
click at [273, 378] on div "Instructions: You will hear a sentence. Type the sentence in the box below exac…" at bounding box center [793, 457] width 1098 height 388
click at [285, 450] on textarea at bounding box center [792, 507] width 1089 height 176
click at [268, 442] on textarea "more physical actvy is bend for your health." at bounding box center [792, 507] width 1089 height 176
click at [375, 434] on textarea "More physical actvy is bend for your health." at bounding box center [792, 507] width 1089 height 176
click at [426, 439] on textarea "More physical activity is bend for your health." at bounding box center [792, 507] width 1089 height 176
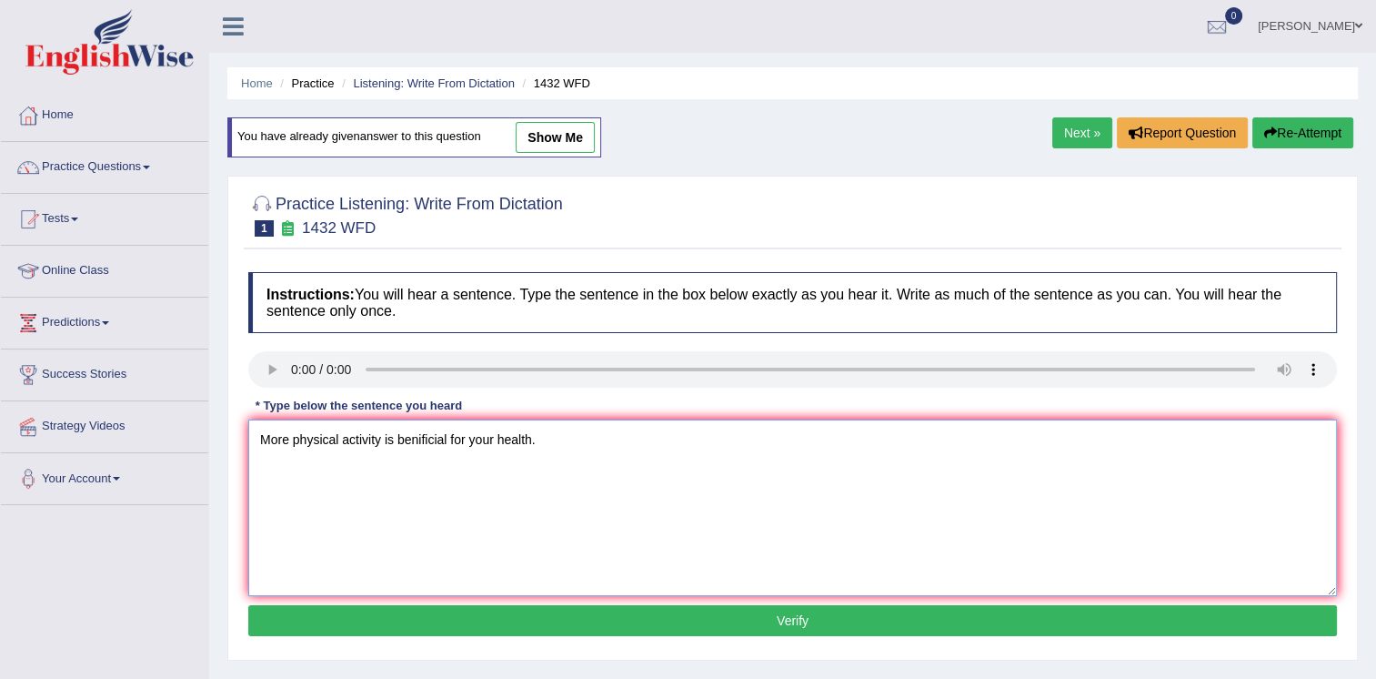
type textarea "More physical activity is benificial for your health."
click at [806, 612] on button "Verify" at bounding box center [792, 620] width 1089 height 31
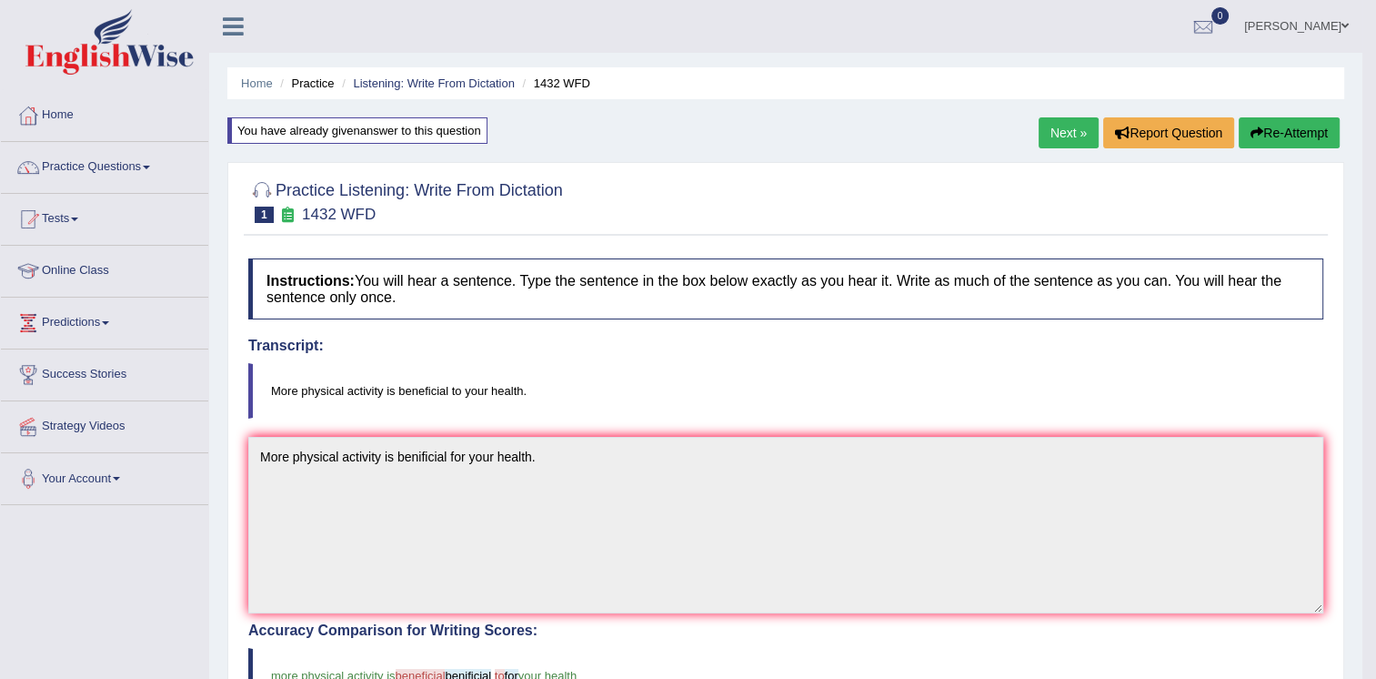
click at [1057, 140] on link "Next »" at bounding box center [1069, 132] width 60 height 31
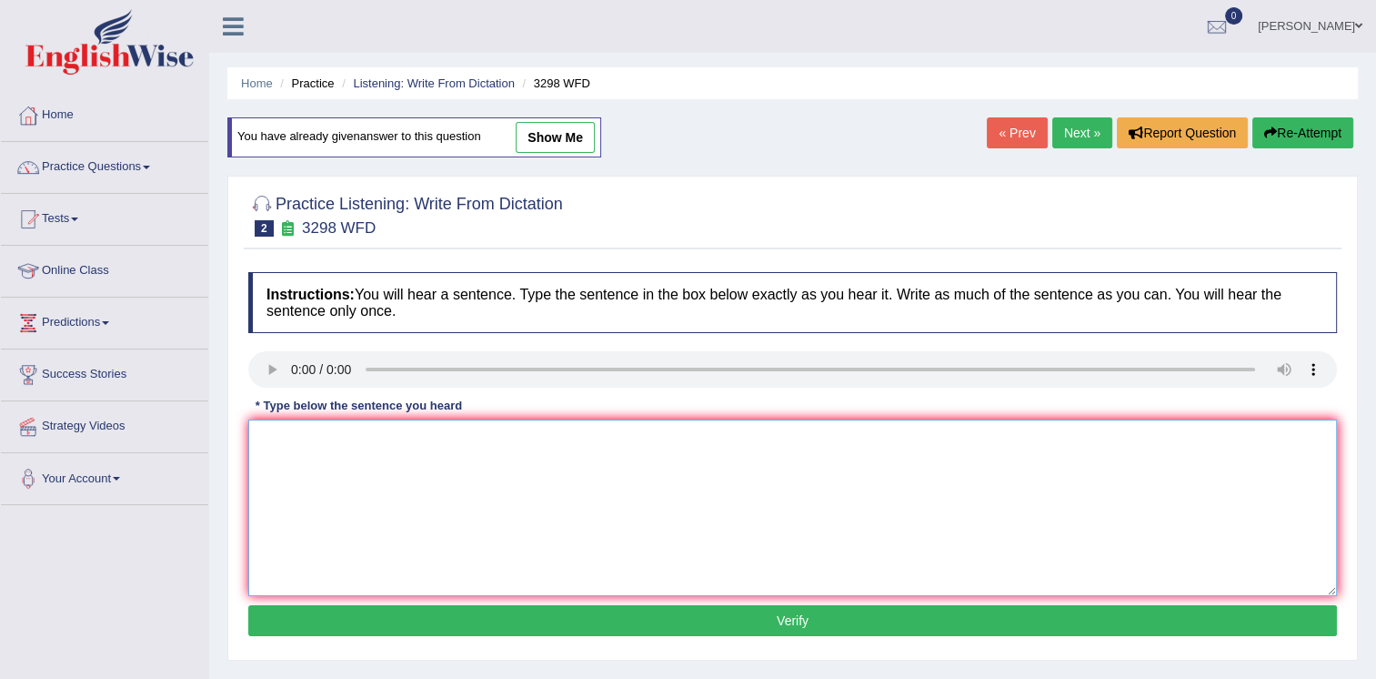
click at [294, 482] on textarea at bounding box center [792, 507] width 1089 height 176
click at [573, 131] on link "show me" at bounding box center [555, 137] width 79 height 31
type textarea "vjk"
